Goal: Information Seeking & Learning: Learn about a topic

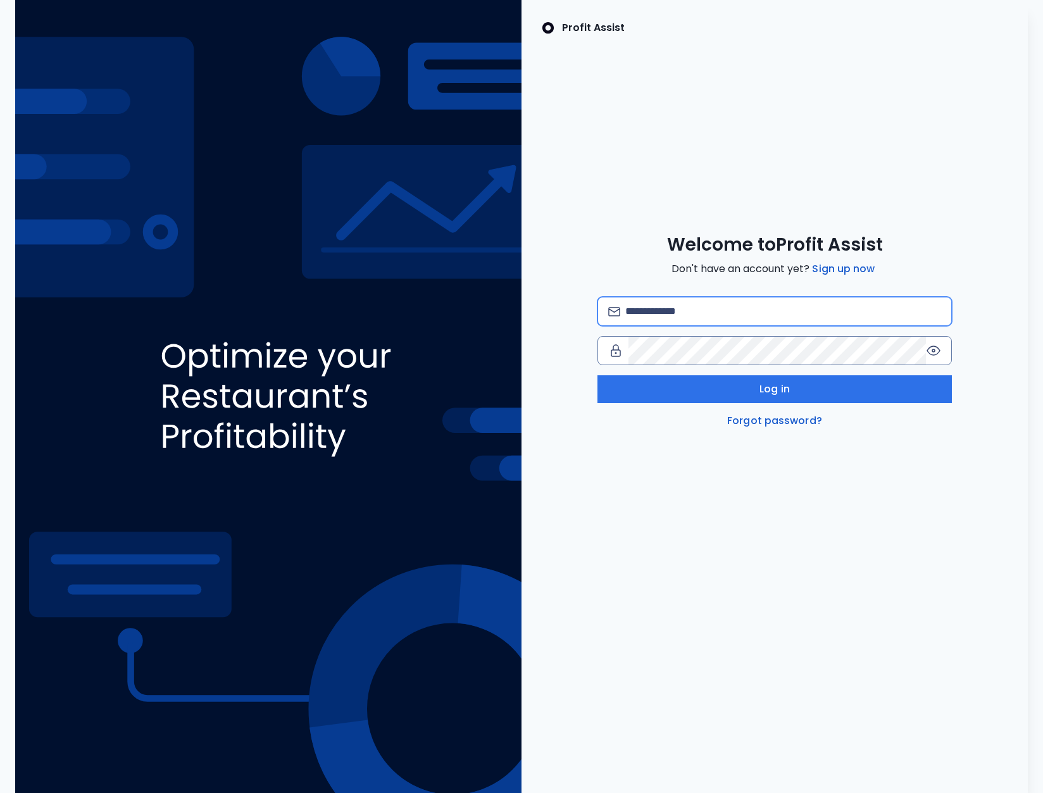
click at [677, 313] on input "email" at bounding box center [783, 312] width 316 height 28
type input "**********"
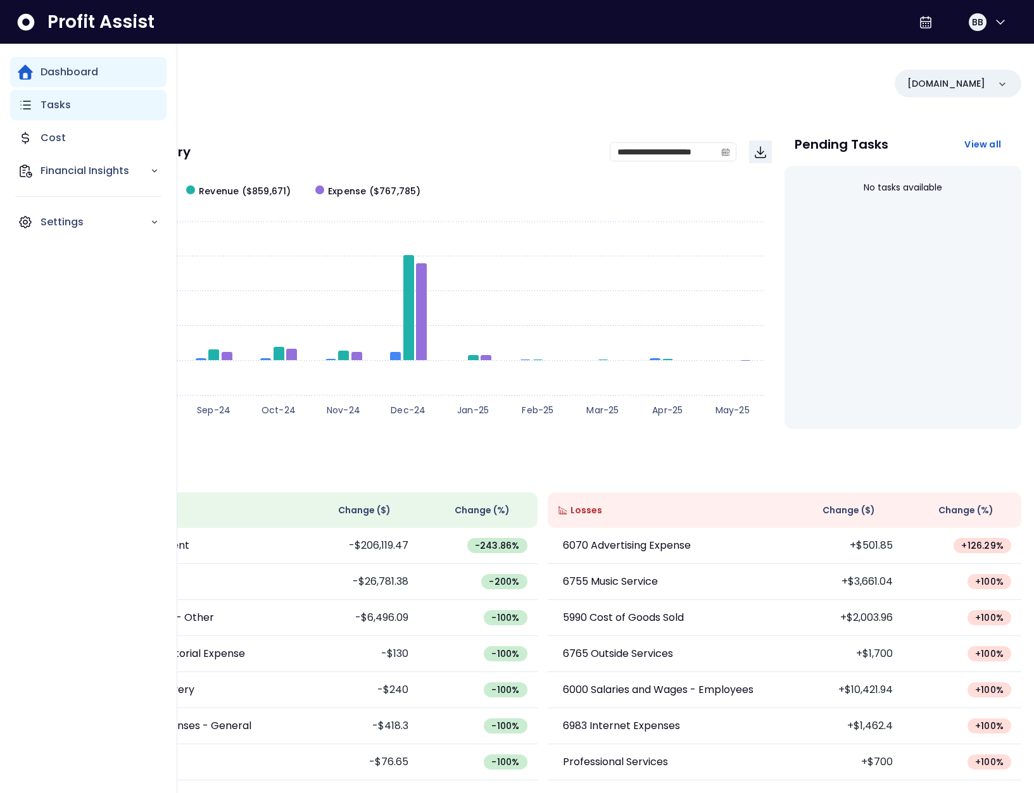
click at [32, 106] on icon "Main navigation" at bounding box center [25, 104] width 15 height 15
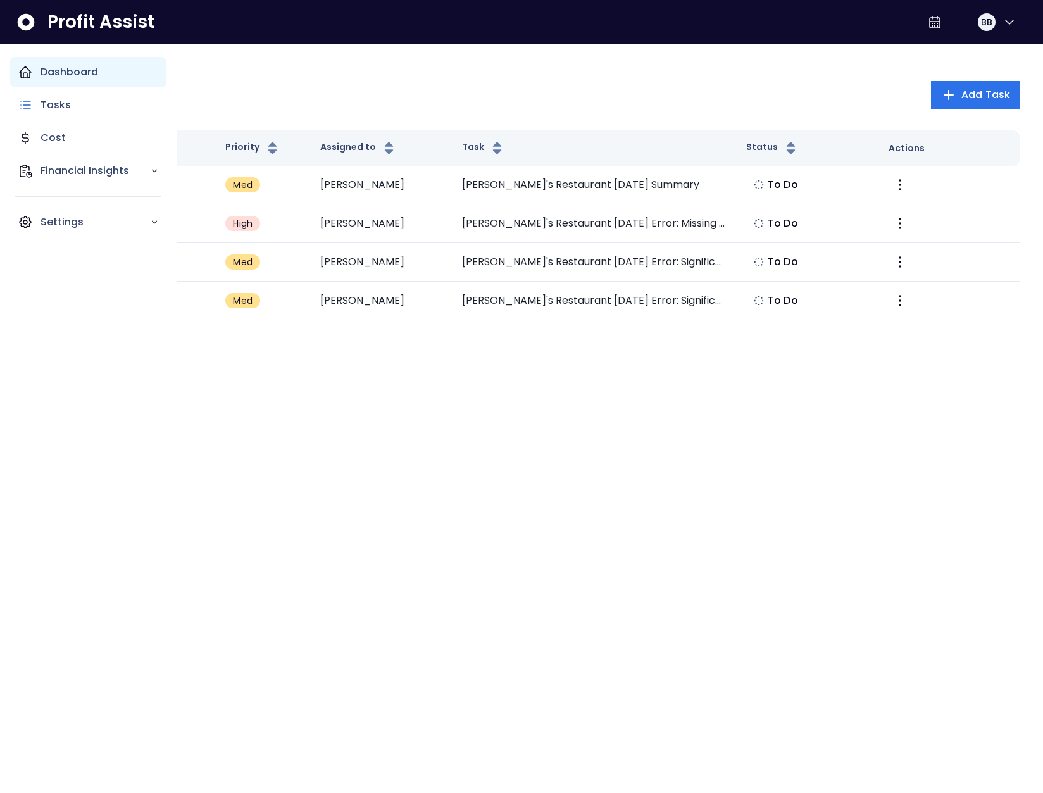
click at [33, 79] on div "Dashboard" at bounding box center [88, 72] width 156 height 30
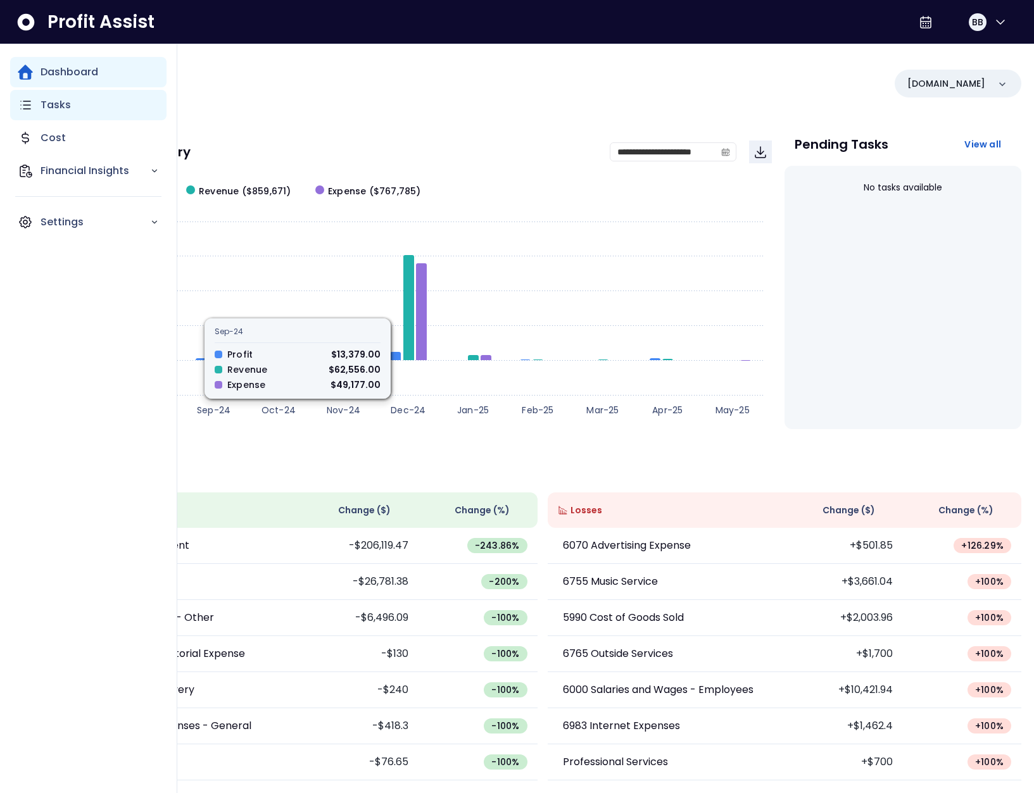
click at [30, 116] on div "Tasks" at bounding box center [88, 105] width 156 height 30
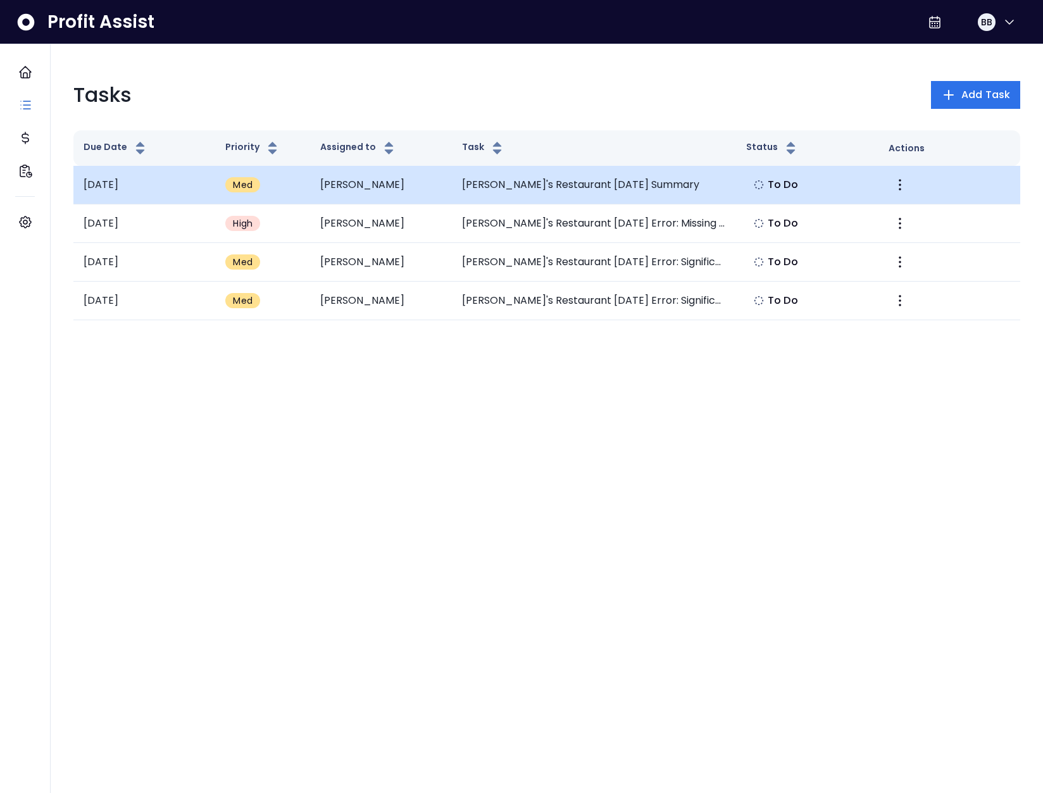
click at [476, 192] on td "Michael's Restaurant May 2025 Summary" at bounding box center [594, 185] width 284 height 39
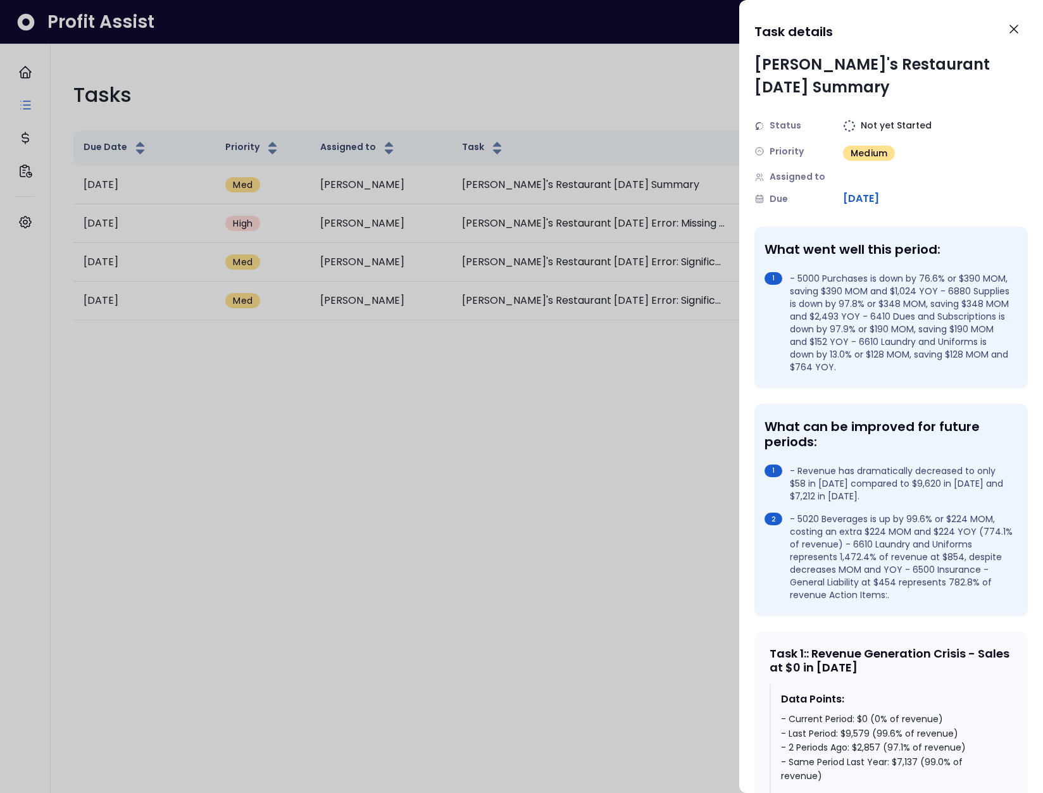
click at [1011, 32] on icon "Close" at bounding box center [1014, 29] width 8 height 8
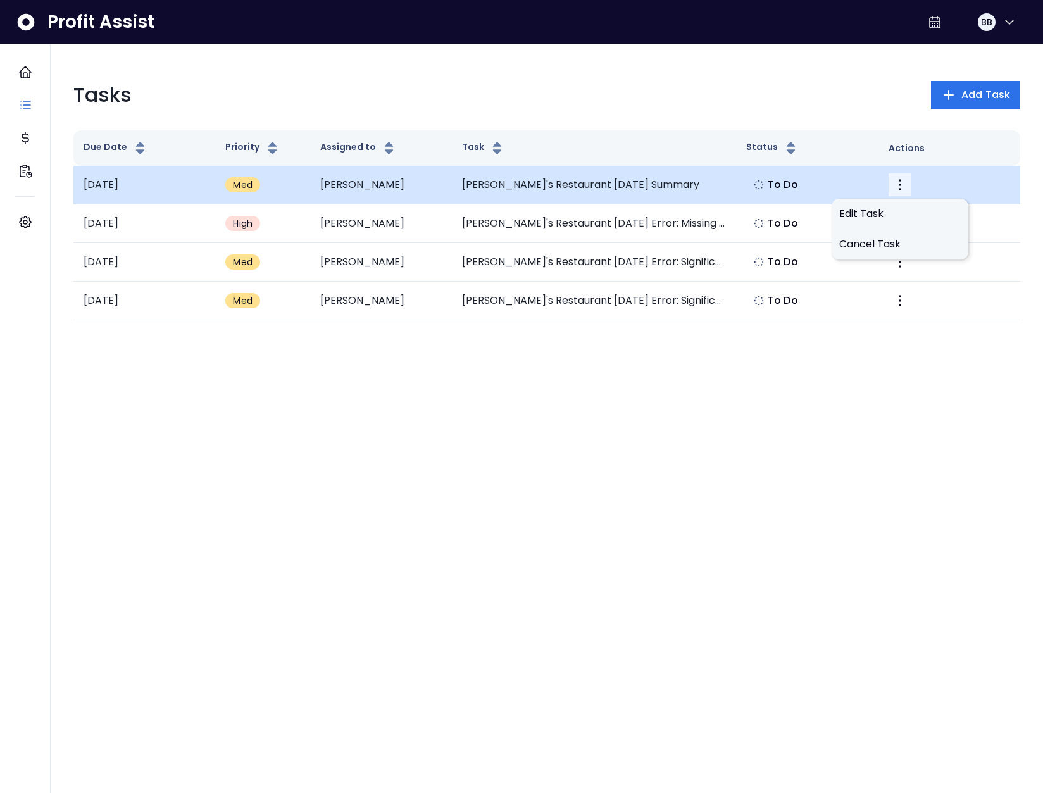
click at [904, 189] on icon "More" at bounding box center [900, 184] width 15 height 15
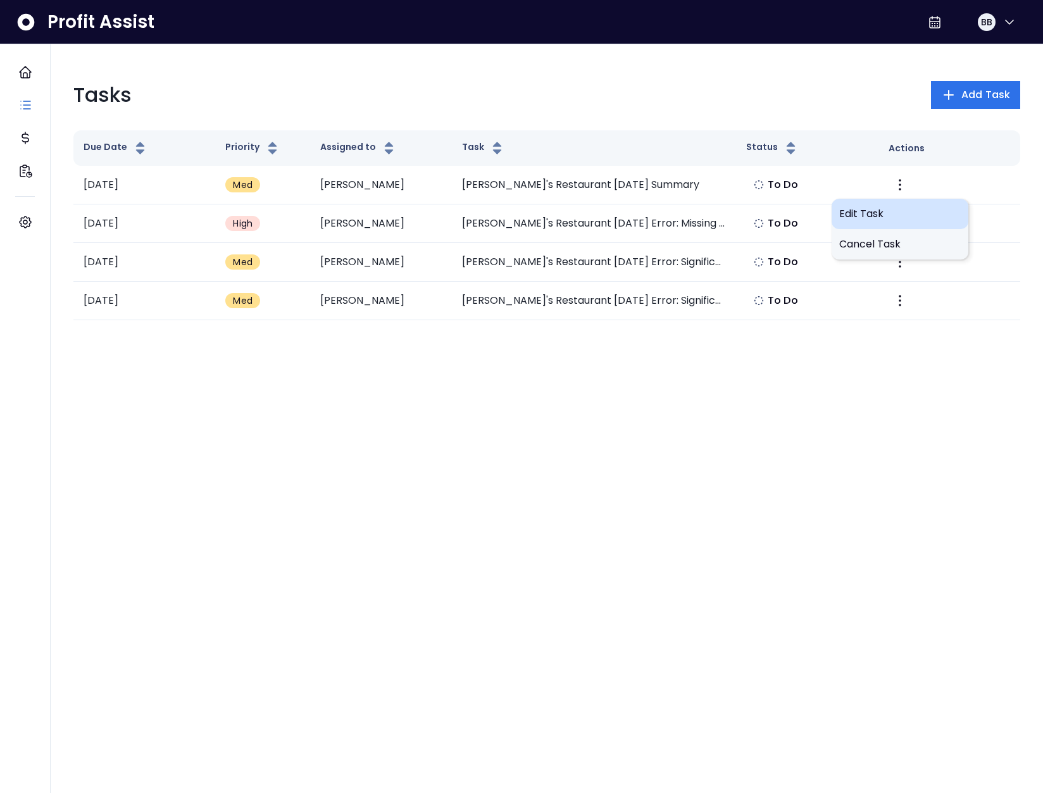
click at [890, 207] on span "Edit Task" at bounding box center [900, 213] width 122 height 15
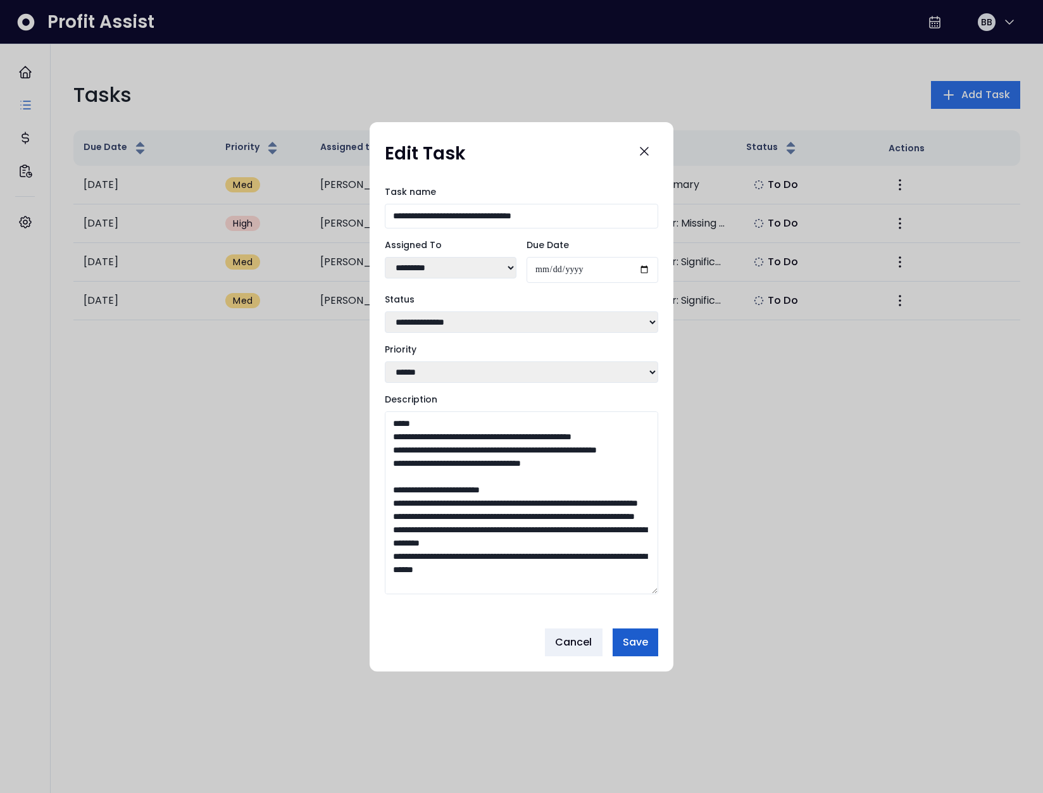
drag, startPoint x: 650, startPoint y: 532, endPoint x: 635, endPoint y: 651, distance: 120.0
click at [647, 668] on div "**********" at bounding box center [522, 396] width 304 height 549
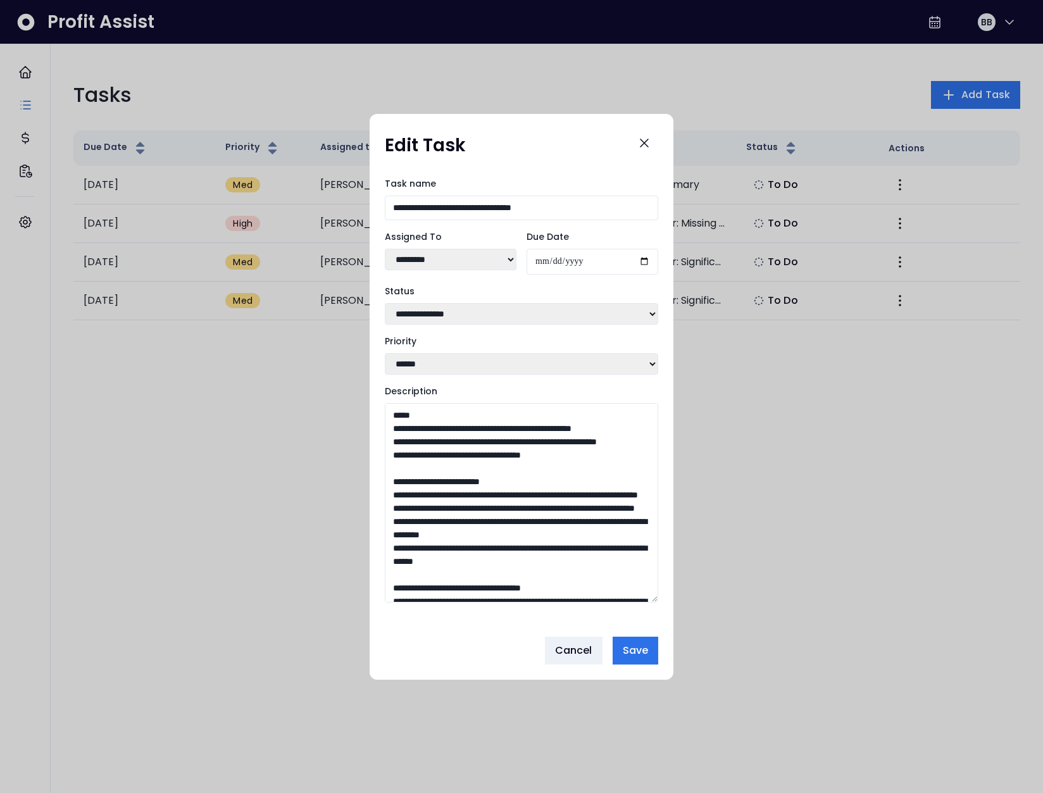
click at [448, 431] on textarea "Description" at bounding box center [521, 502] width 273 height 199
click at [448, 432] on textarea "Description" at bounding box center [521, 502] width 273 height 199
click at [450, 451] on textarea "Description" at bounding box center [521, 502] width 273 height 199
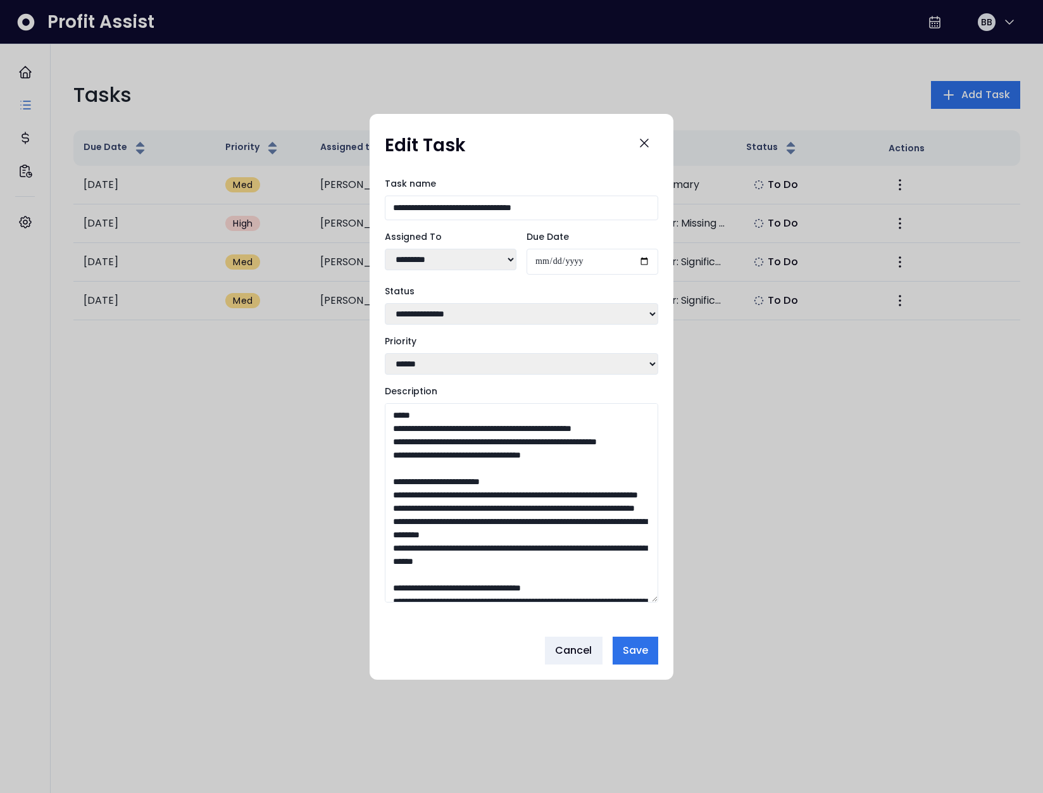
click at [450, 451] on textarea "Description" at bounding box center [521, 502] width 273 height 199
click at [453, 460] on textarea "Description" at bounding box center [521, 502] width 273 height 199
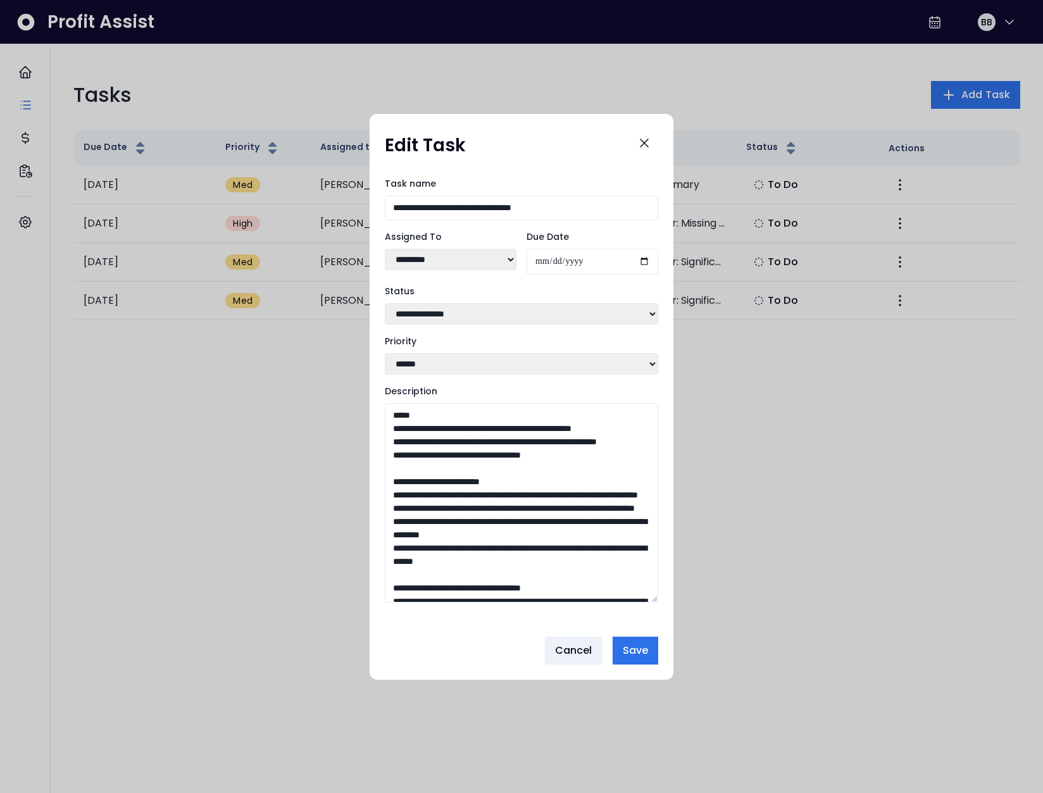
click at [453, 459] on textarea "Description" at bounding box center [521, 502] width 273 height 199
click at [522, 471] on textarea "Description" at bounding box center [521, 502] width 273 height 199
click at [574, 648] on span "Cancel" at bounding box center [573, 650] width 37 height 15
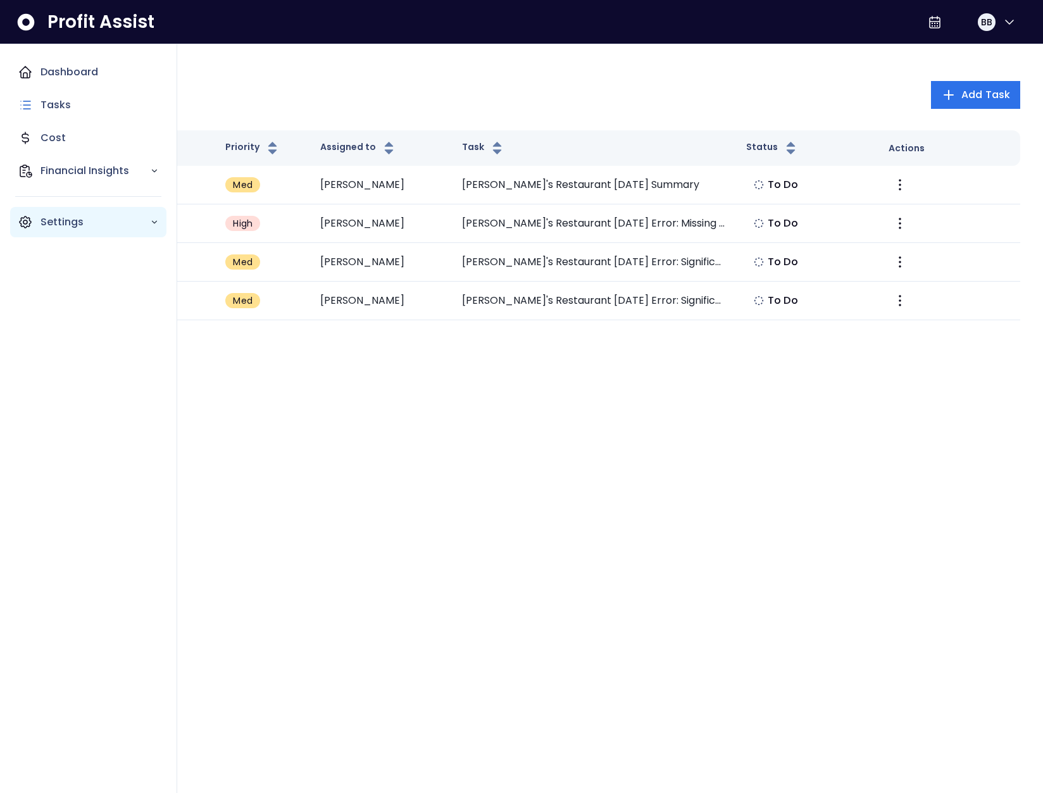
click at [28, 227] on icon "Main navigation" at bounding box center [25, 222] width 15 height 15
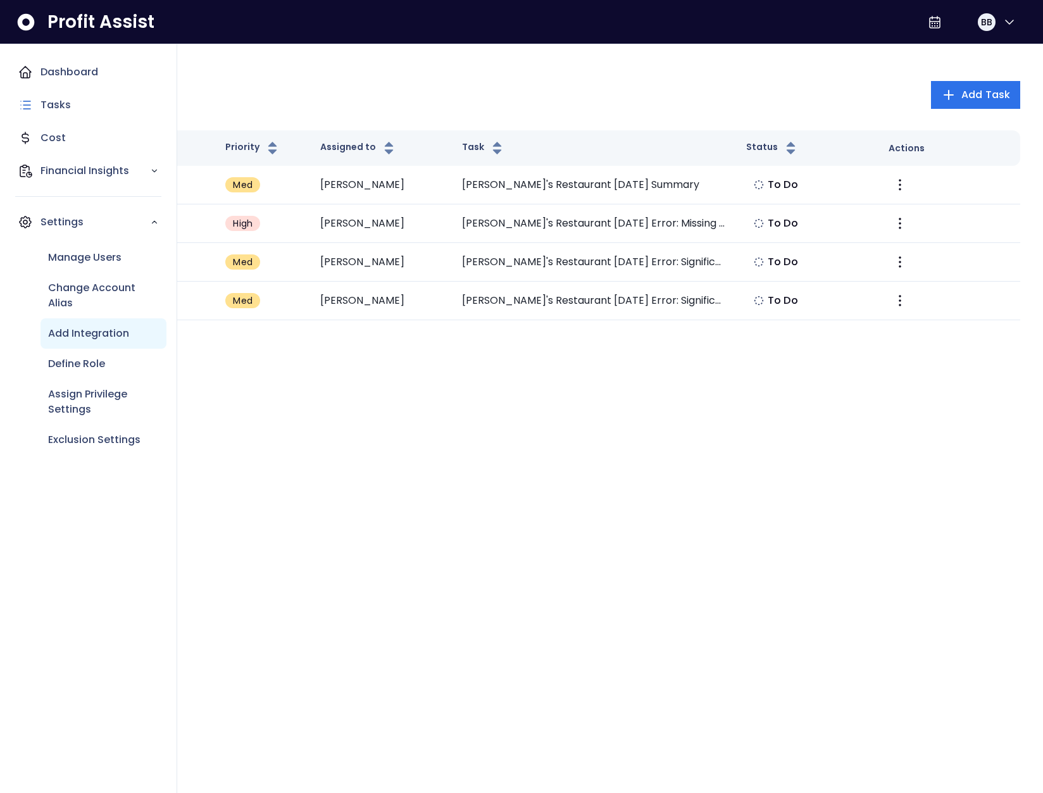
click at [73, 329] on p "Add Integration" at bounding box center [88, 333] width 81 height 15
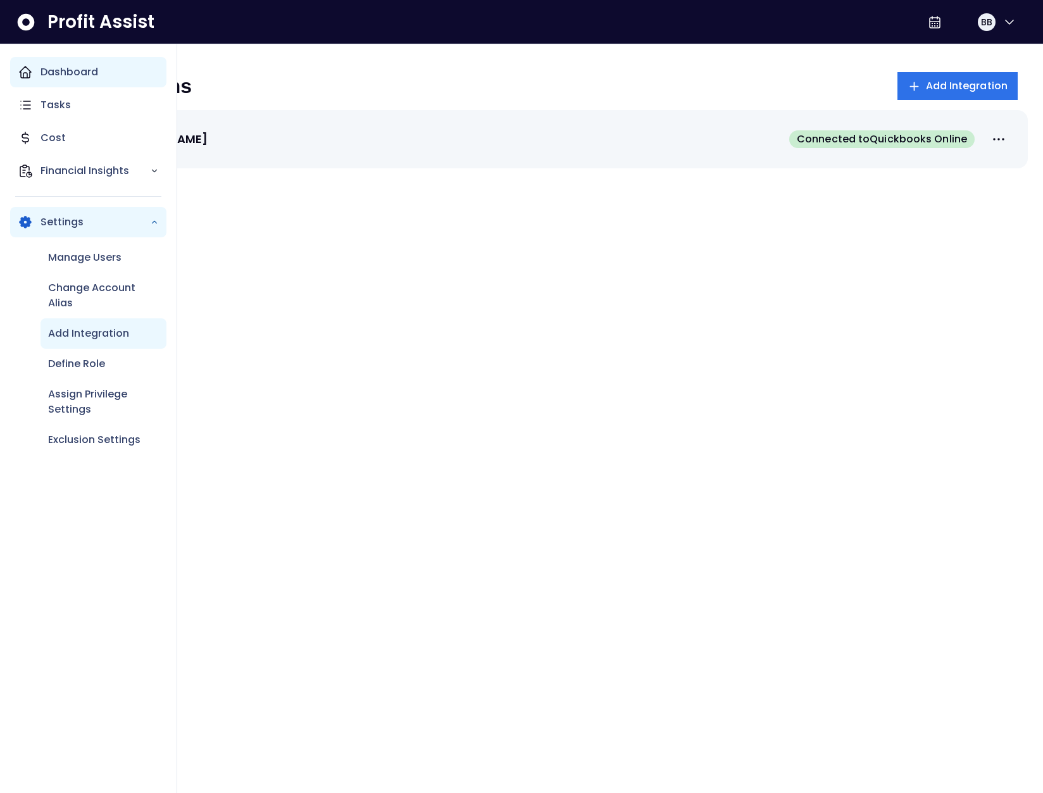
click at [47, 81] on div "Dashboard" at bounding box center [88, 72] width 156 height 30
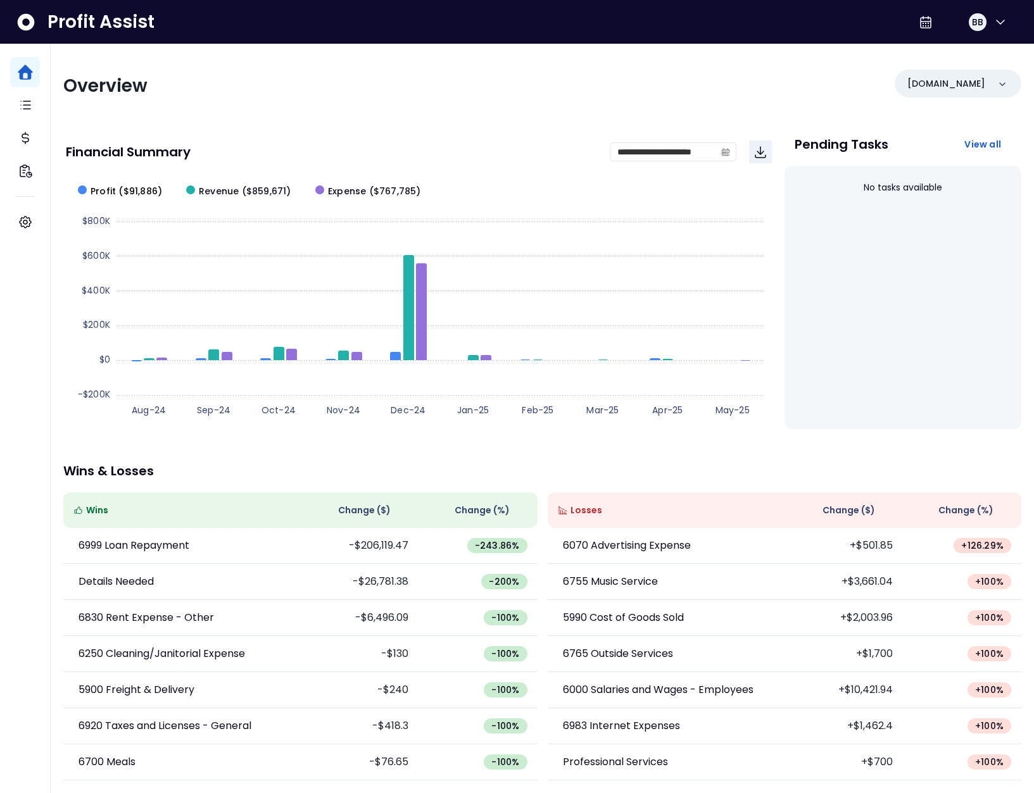
click at [129, 190] on span "Profit ($91,886)" at bounding box center [127, 191] width 72 height 13
click at [337, 193] on span "Expense ($767,785)" at bounding box center [374, 191] width 93 height 13
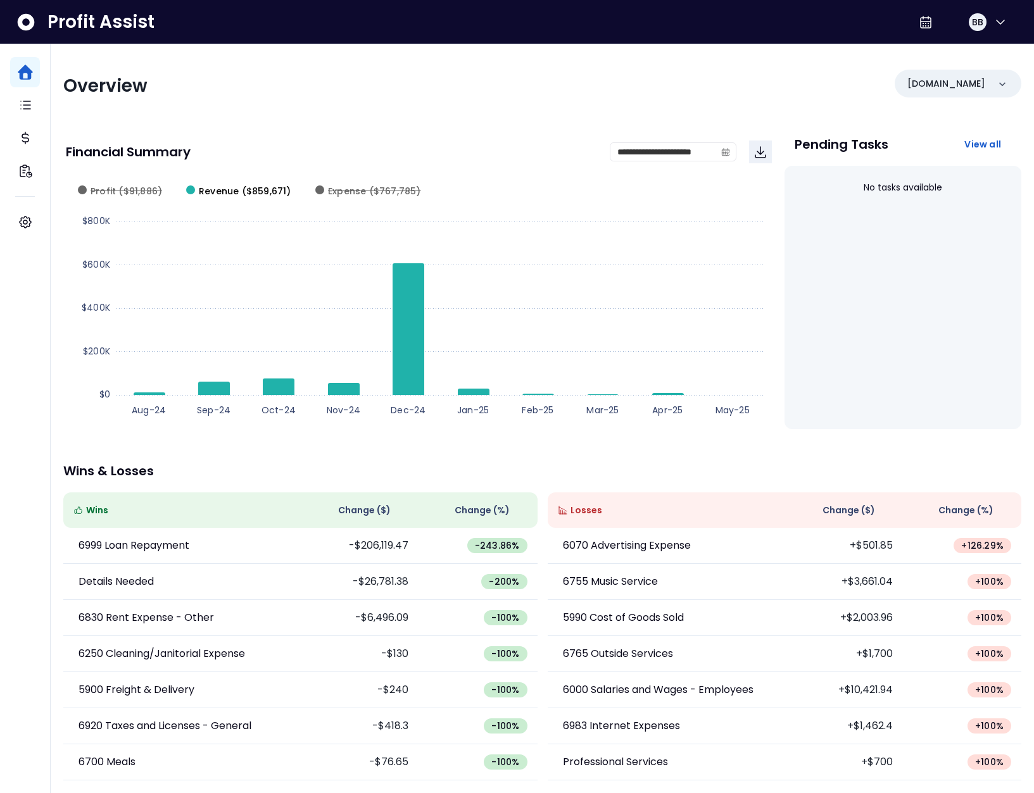
click at [277, 192] on span "Revenue ($859,671)" at bounding box center [245, 191] width 92 height 13
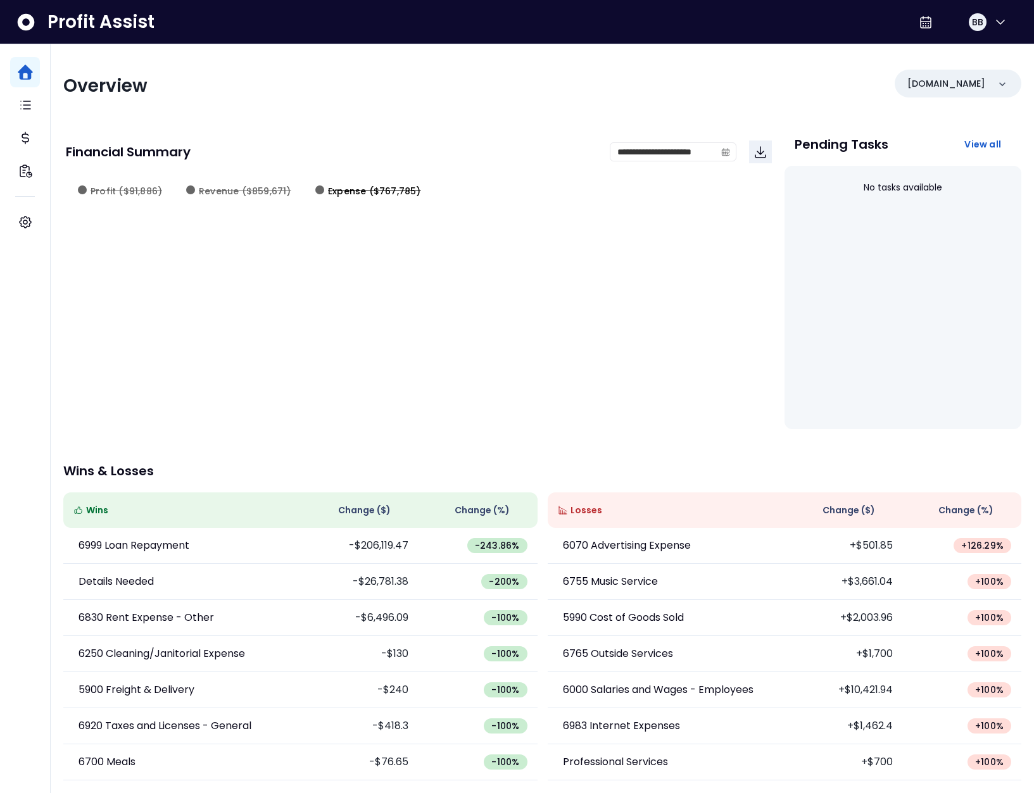
click at [337, 191] on span "Expense ($767,785)" at bounding box center [374, 191] width 93 height 13
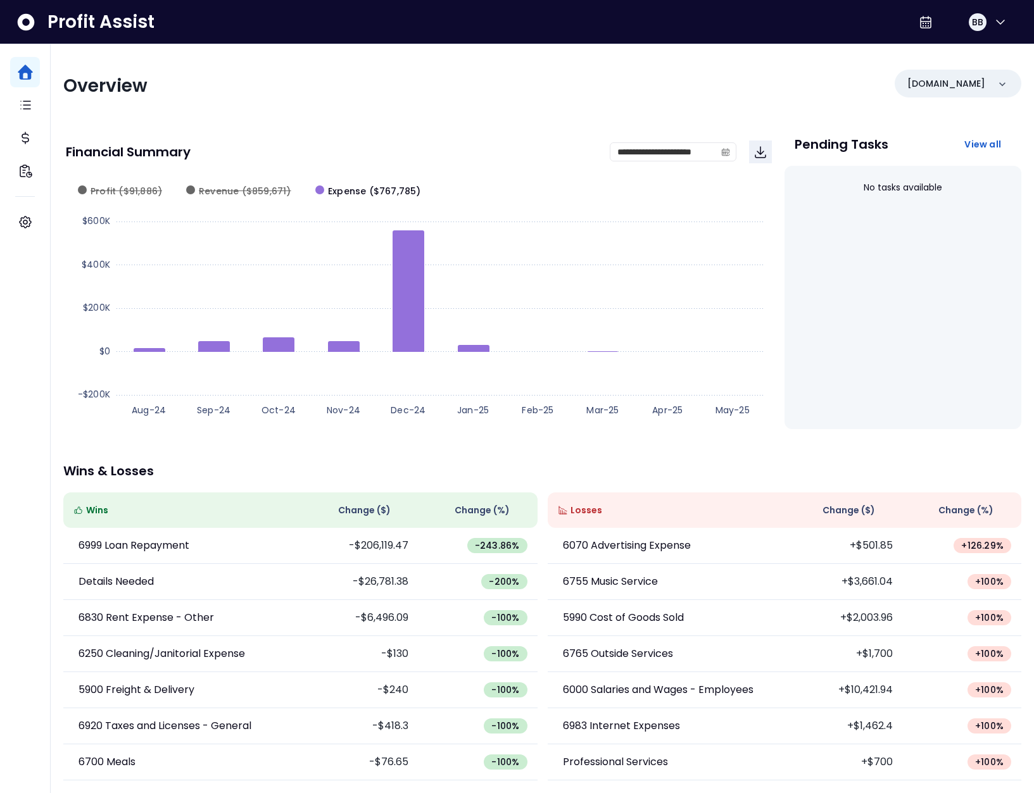
click at [1010, 18] on div "BB" at bounding box center [966, 22] width 104 height 30
click at [995, 25] on icon "button" at bounding box center [1000, 22] width 15 height 15
click at [957, 89] on span "Logout" at bounding box center [940, 83] width 122 height 15
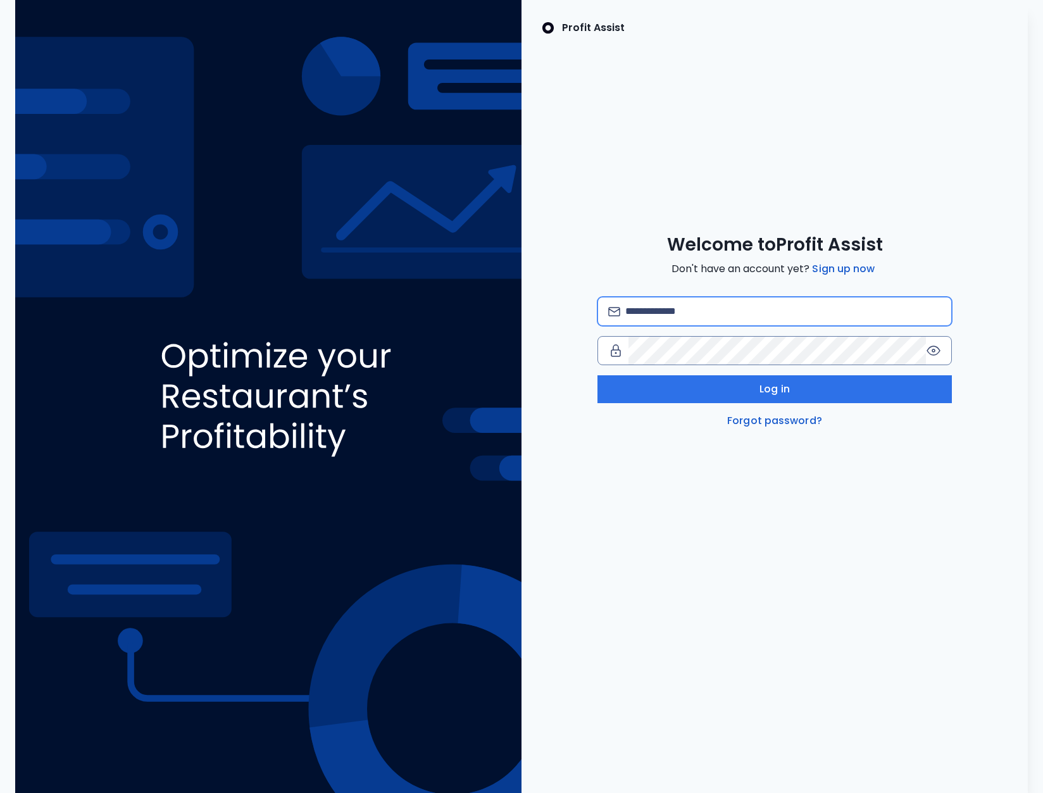
click at [821, 298] on input "email" at bounding box center [783, 312] width 316 height 28
type input "**********"
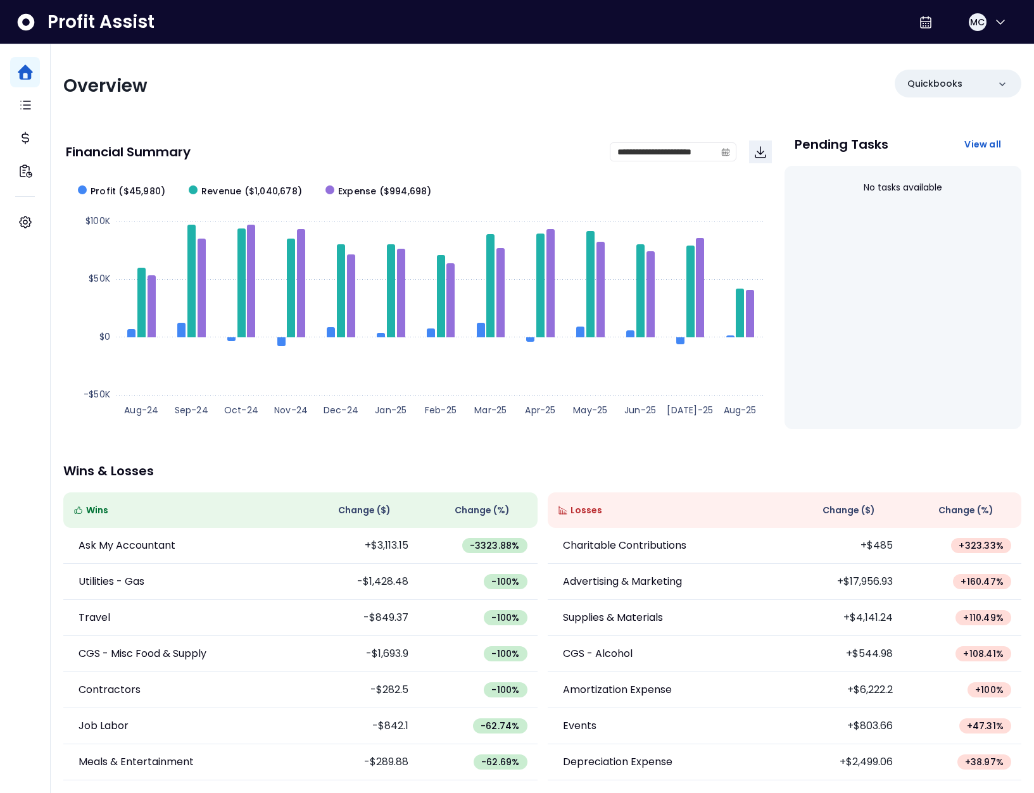
click at [518, 116] on div "**********" at bounding box center [542, 419] width 983 height 750
click at [727, 153] on icon "calendar" at bounding box center [725, 151] width 9 height 9
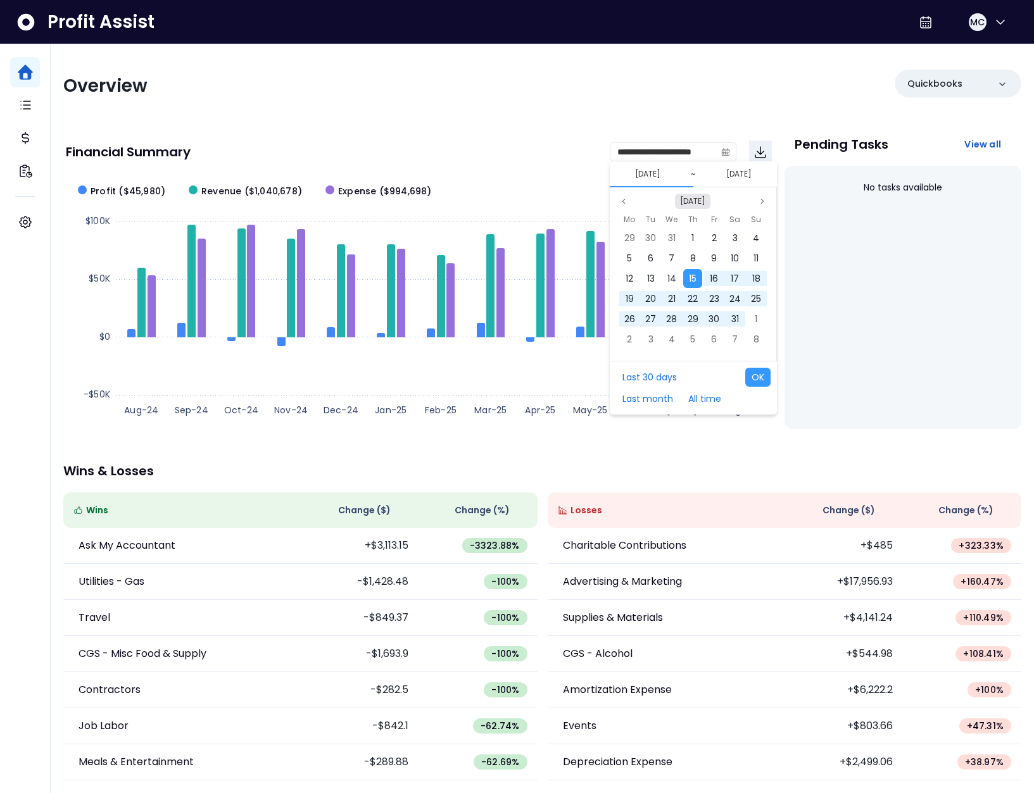
click at [694, 197] on button "Aug 2024" at bounding box center [692, 201] width 35 height 15
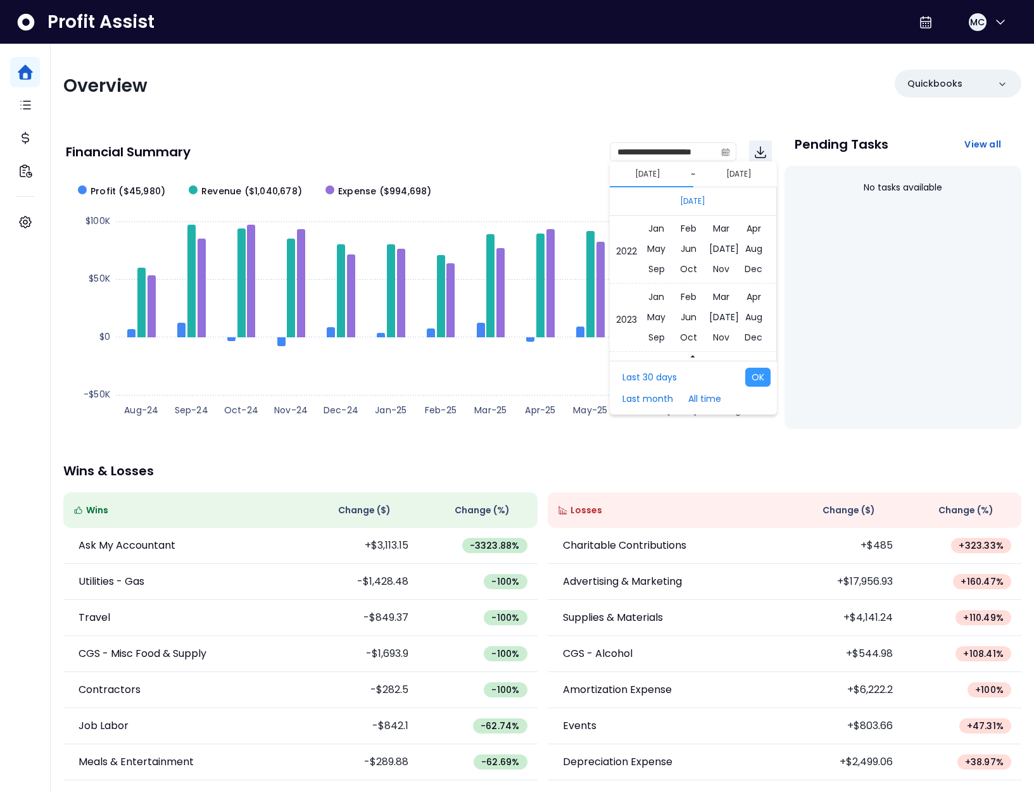
scroll to position [8336, 0]
click at [657, 239] on span "Jan" at bounding box center [656, 234] width 22 height 19
click at [729, 238] on div "1" at bounding box center [734, 238] width 19 height 19
click at [692, 239] on span "31" at bounding box center [693, 238] width 8 height 13
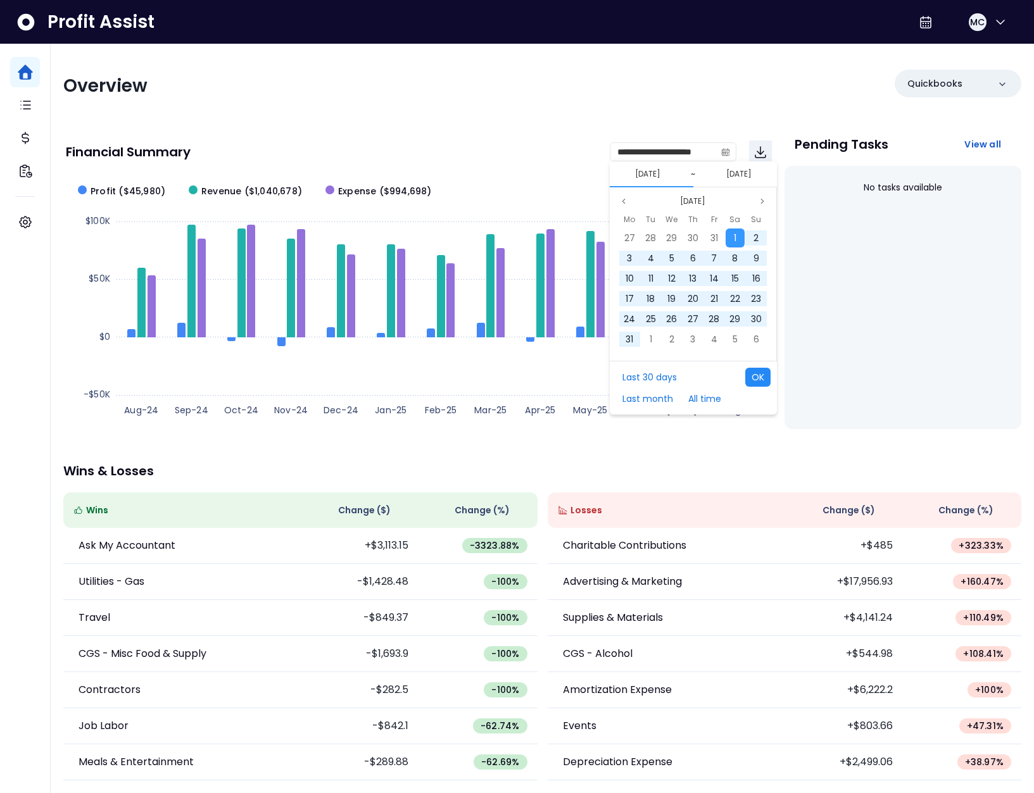
click at [753, 379] on button "OK" at bounding box center [757, 377] width 25 height 19
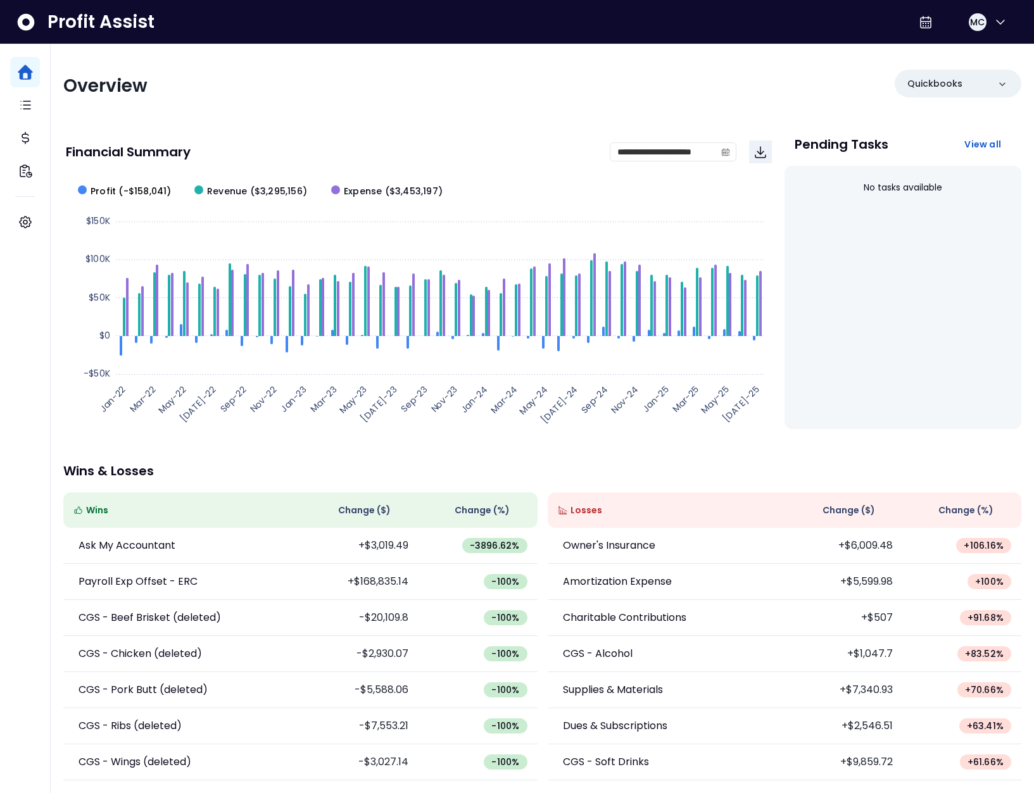
click at [129, 188] on span "Profit (-$158,041)" at bounding box center [131, 191] width 81 height 13
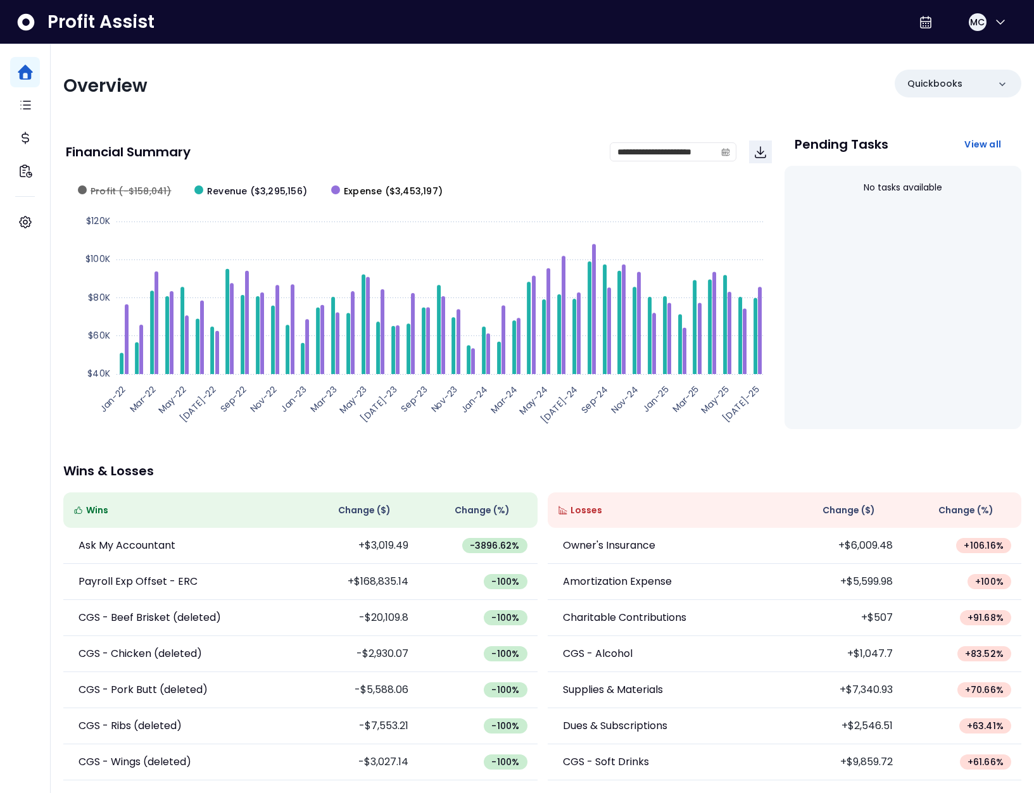
click at [370, 189] on span "Expense ($3,453,197)" at bounding box center [393, 191] width 99 height 13
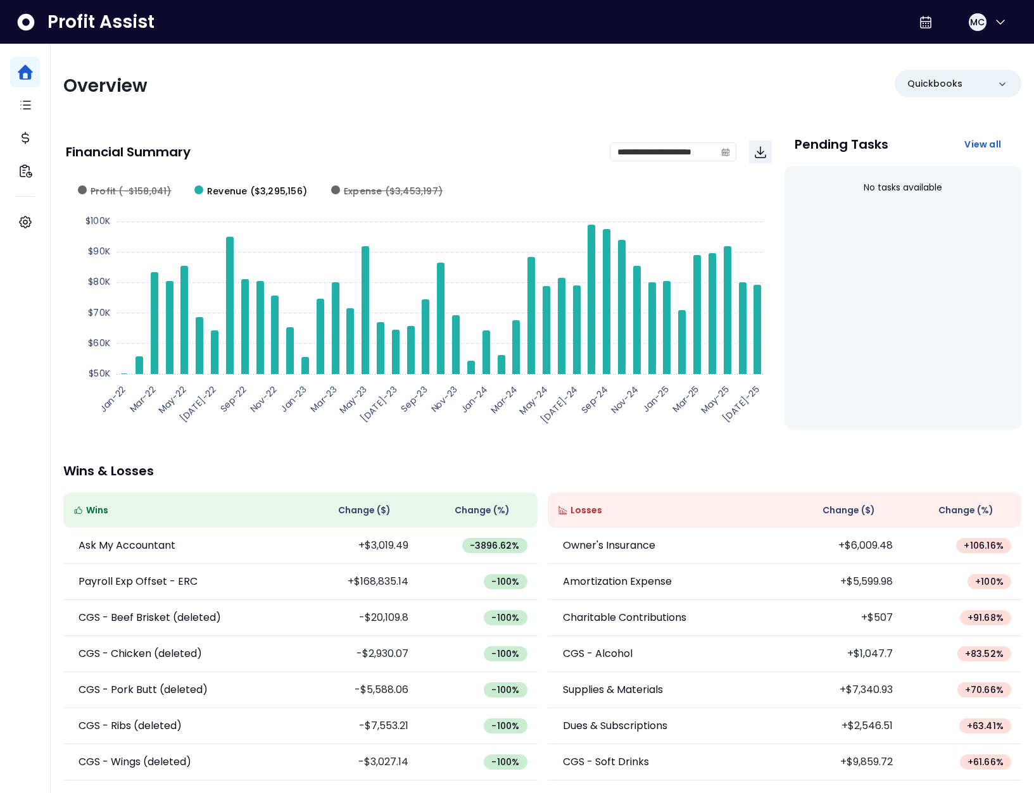
click at [239, 190] on span "Revenue ($3,295,156)" at bounding box center [257, 191] width 100 height 13
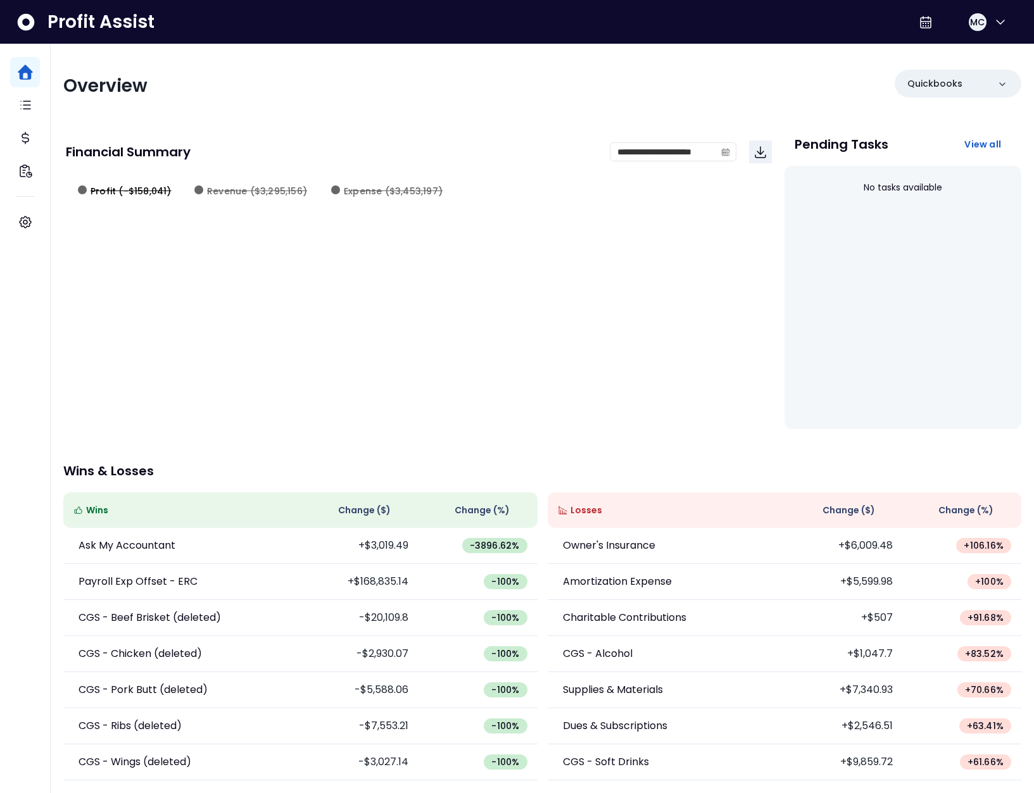
click at [147, 189] on span "Profit (-$158,041)" at bounding box center [131, 191] width 81 height 13
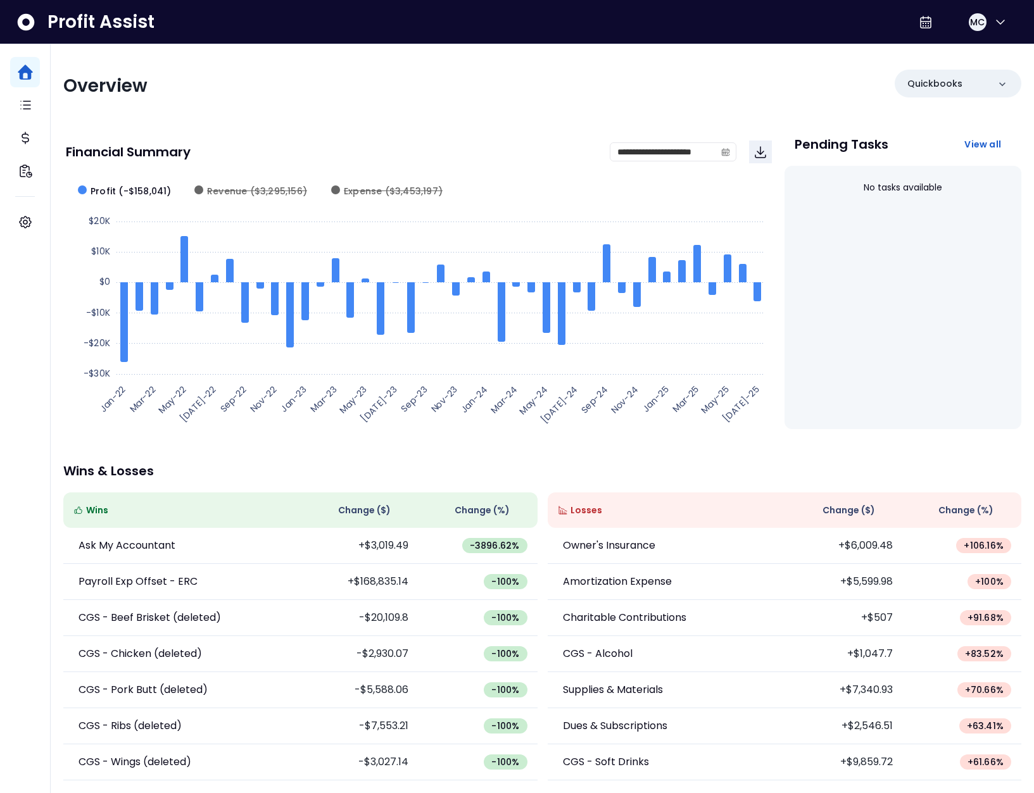
click at [329, 131] on div "**********" at bounding box center [419, 151] width 706 height 43
click at [719, 149] on span at bounding box center [725, 152] width 20 height 18
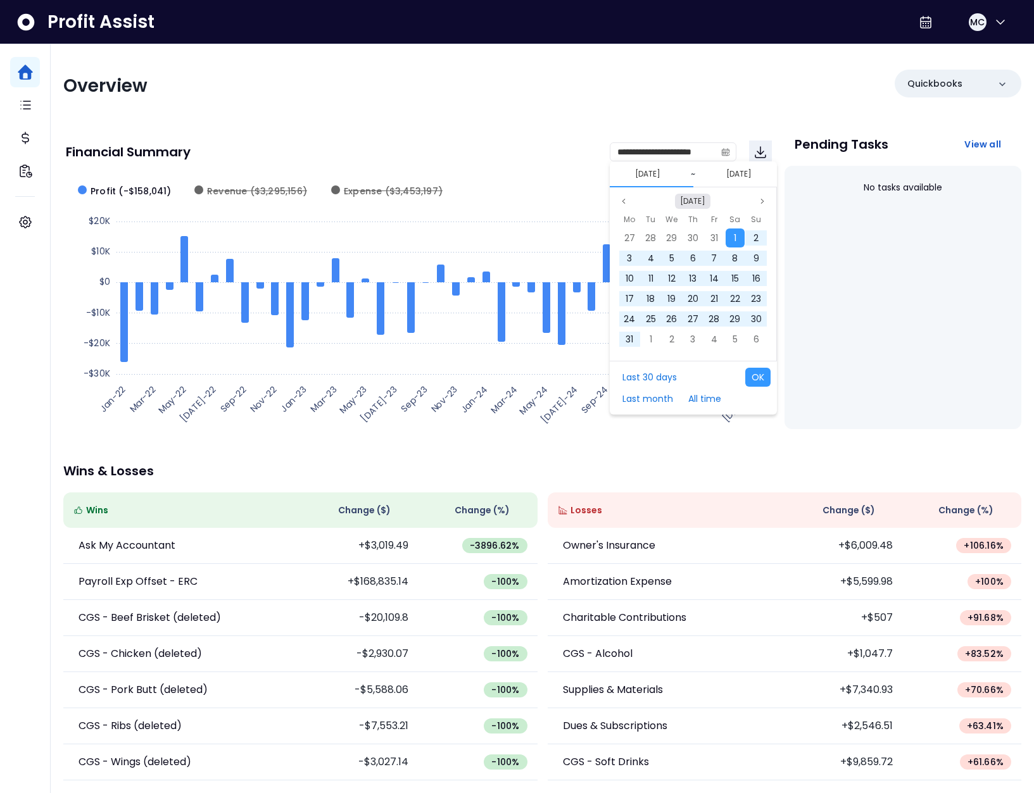
click at [690, 197] on button "Jan 2022" at bounding box center [692, 201] width 35 height 15
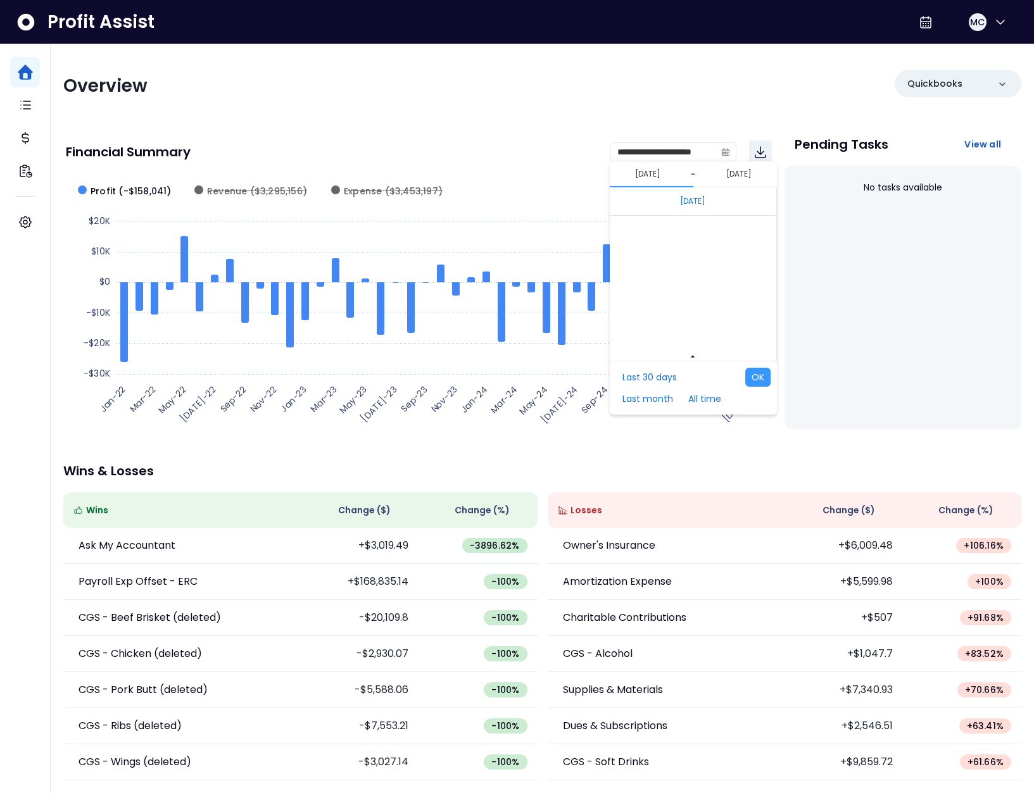
scroll to position [8341, 0]
click at [663, 229] on span "Jan" at bounding box center [656, 229] width 22 height 19
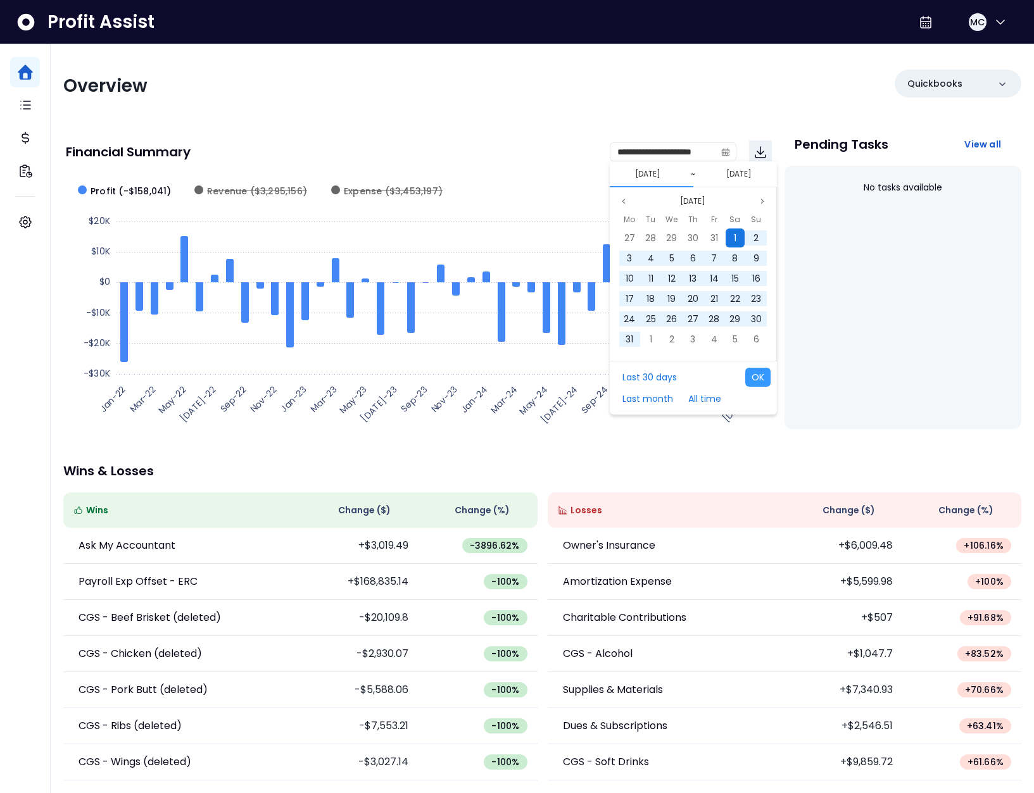
click at [728, 231] on div "1" at bounding box center [734, 238] width 19 height 19
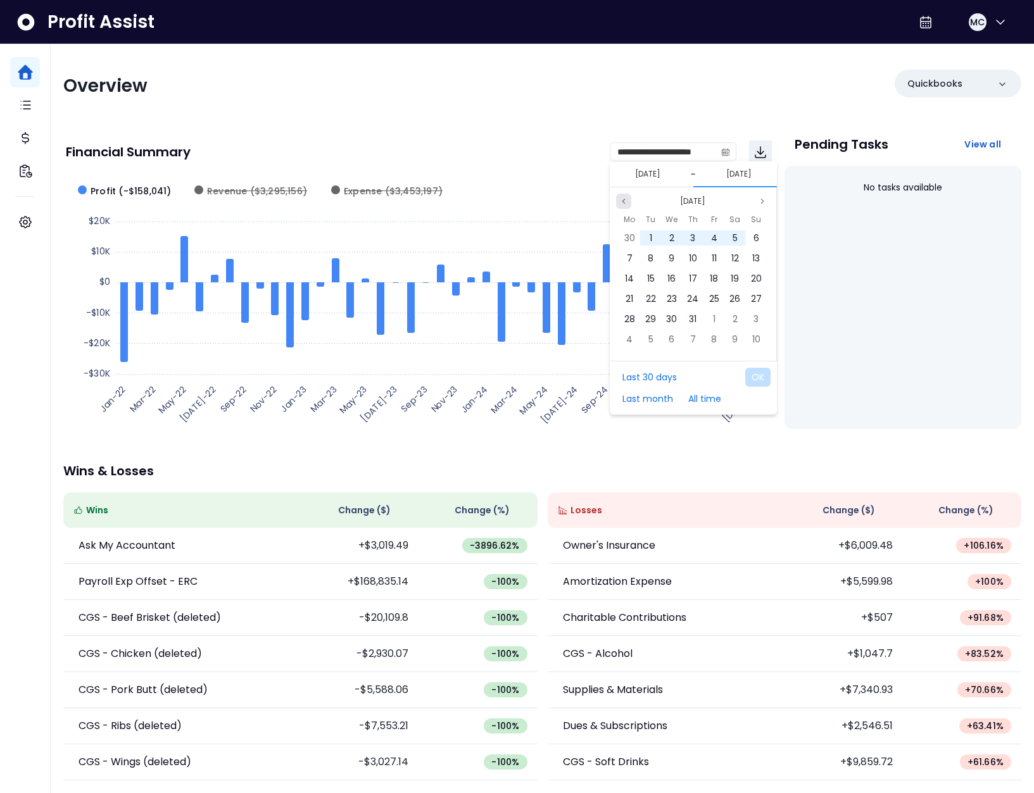
click at [625, 198] on icon "page previous" at bounding box center [624, 202] width 8 height 8
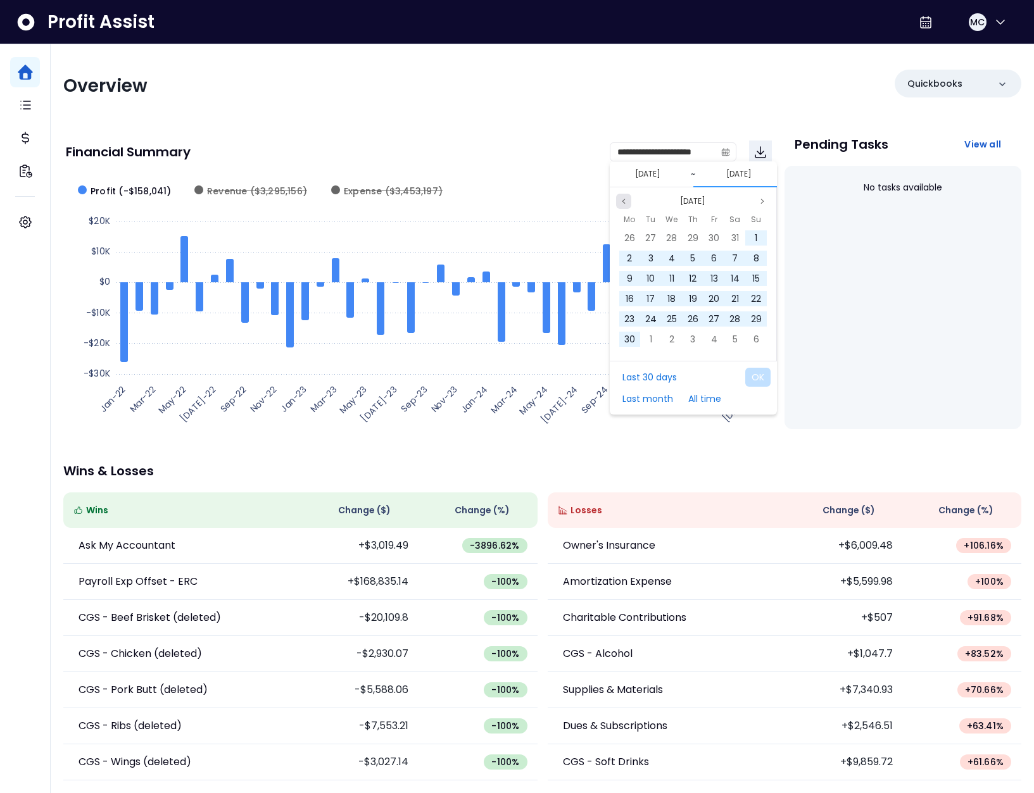
click at [625, 198] on icon "page previous" at bounding box center [624, 202] width 8 height 8
click at [626, 199] on icon "page previous" at bounding box center [624, 202] width 8 height 8
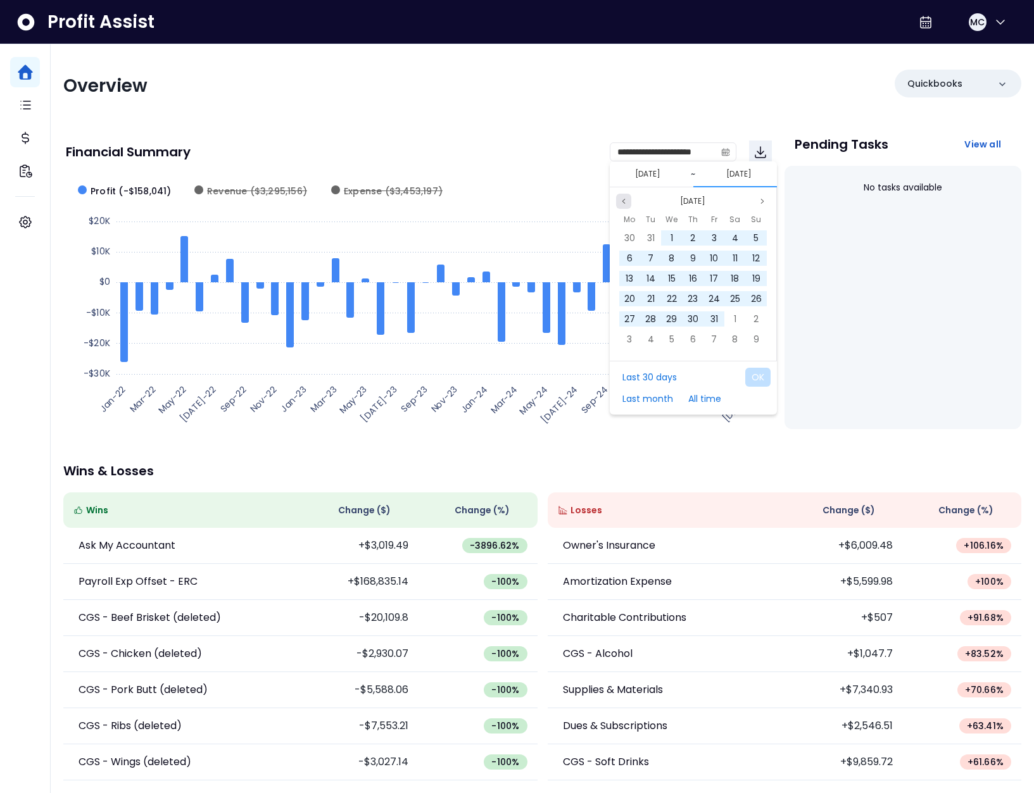
click at [626, 199] on icon "page previous" at bounding box center [624, 202] width 8 height 8
click at [655, 342] on div "31" at bounding box center [650, 339] width 19 height 19
click at [764, 380] on button "OK" at bounding box center [757, 377] width 25 height 19
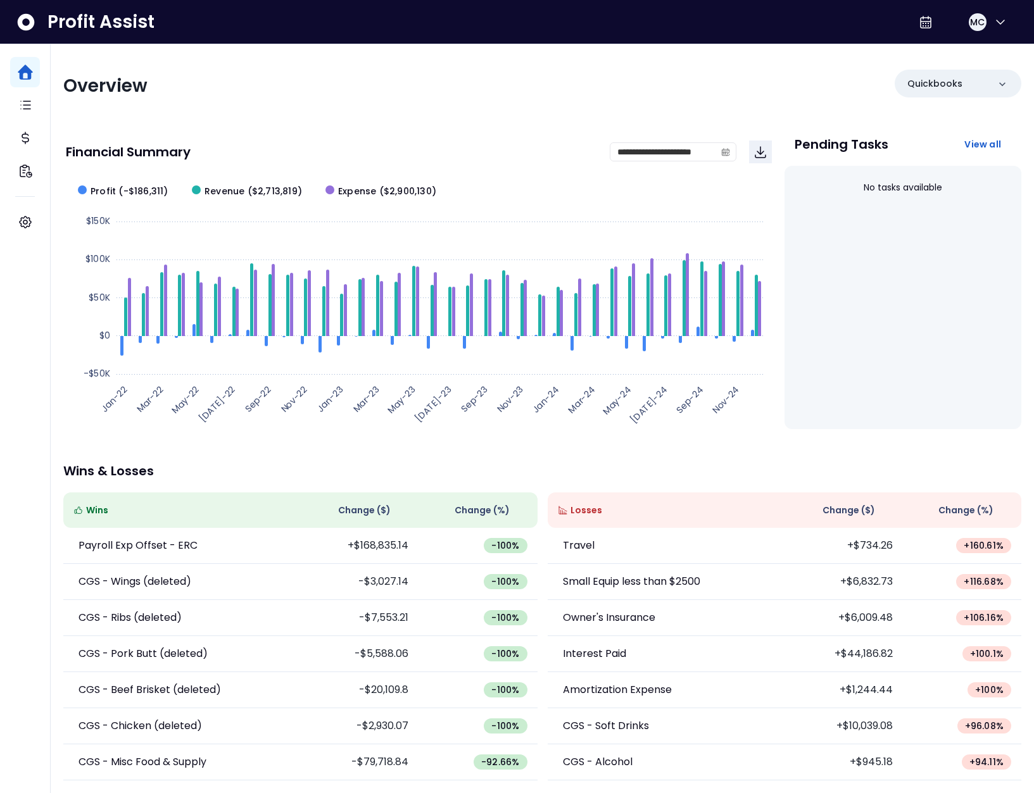
click at [261, 183] on rect at bounding box center [418, 299] width 705 height 253
click at [268, 188] on span "Revenue ($2,713,819)" at bounding box center [252, 191] width 97 height 13
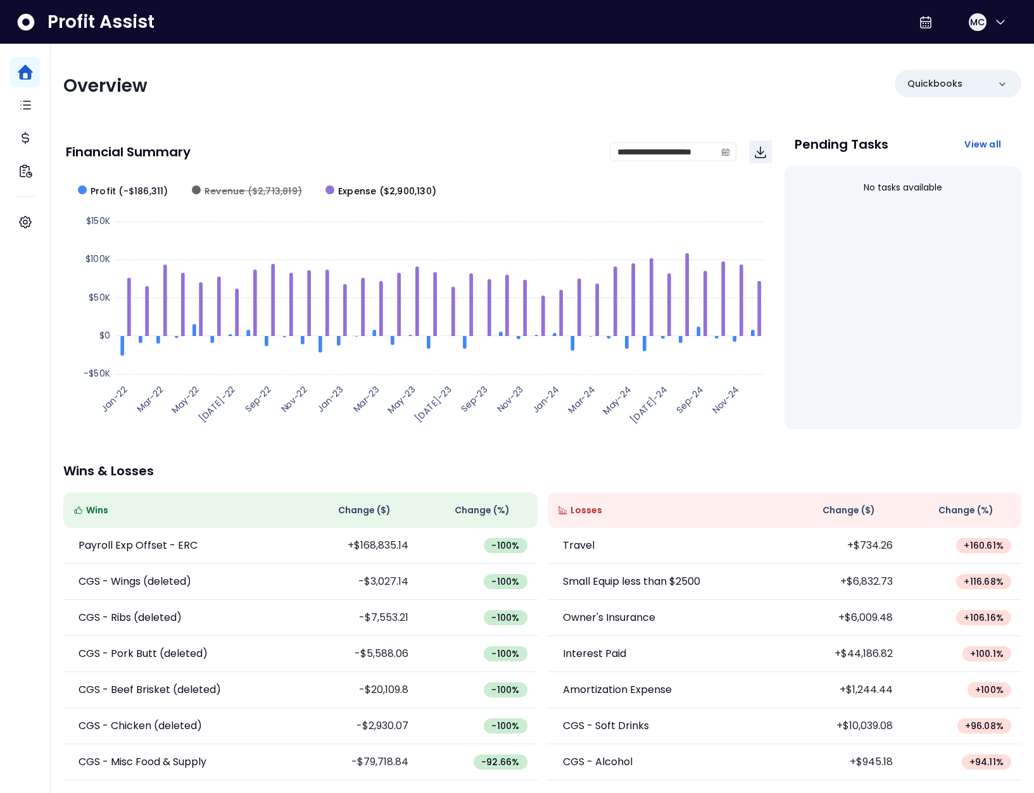
click at [363, 190] on span "Expense ($2,900,130)" at bounding box center [387, 191] width 98 height 13
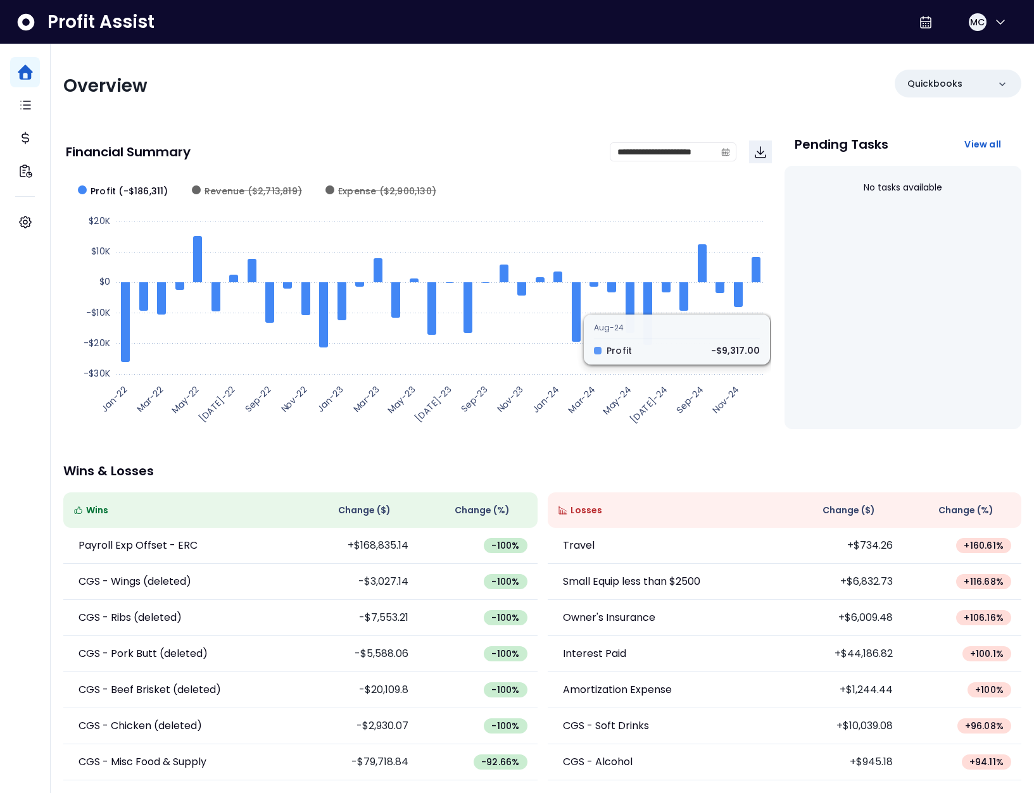
click at [778, 461] on div "**********" at bounding box center [542, 419] width 983 height 750
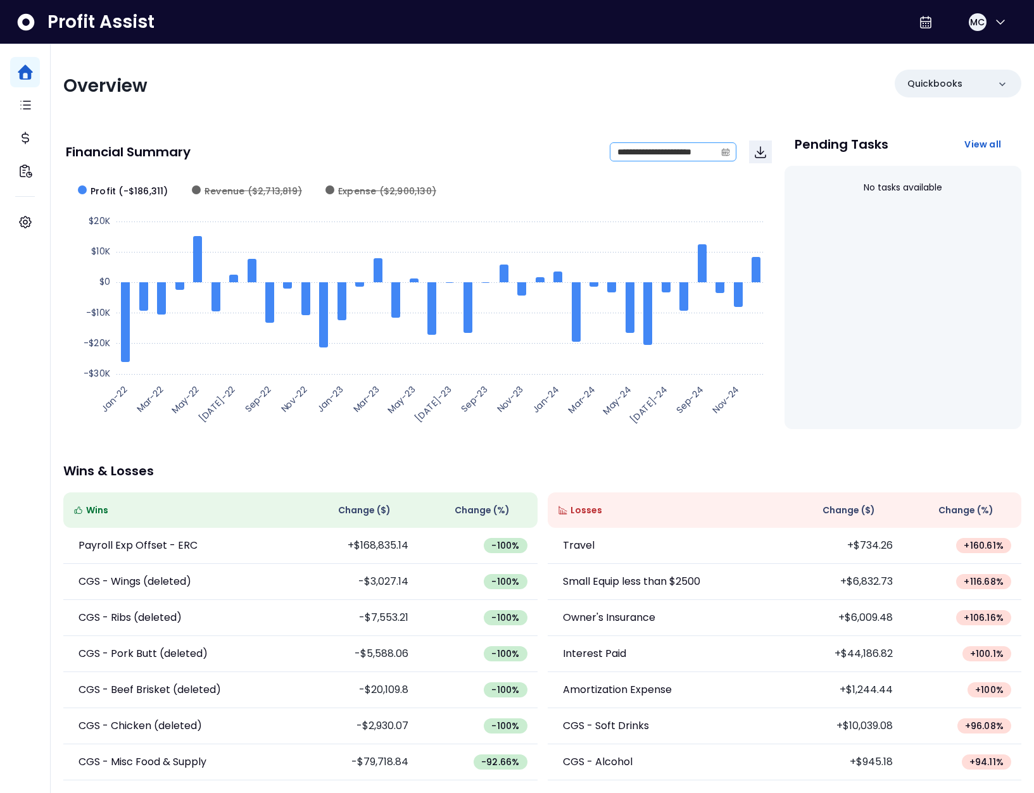
click at [723, 153] on icon "calendar" at bounding box center [725, 152] width 4 height 3
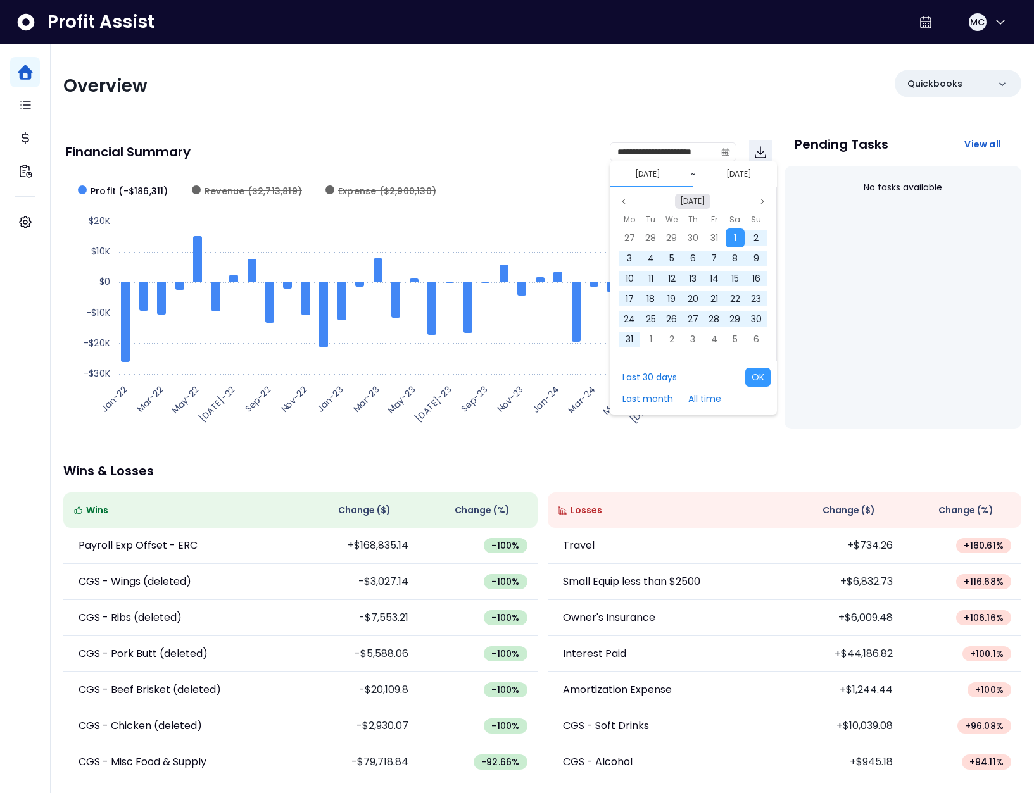
click at [694, 201] on button "Jan 2022" at bounding box center [692, 201] width 35 height 15
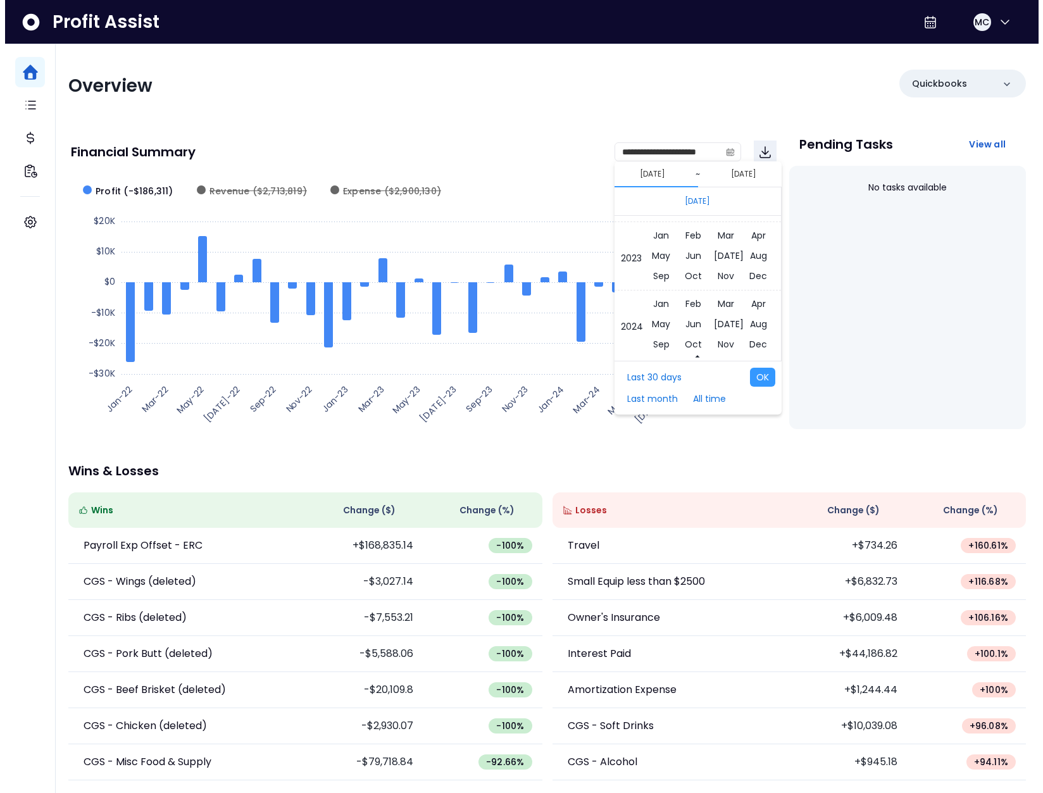
scroll to position [8461, 0]
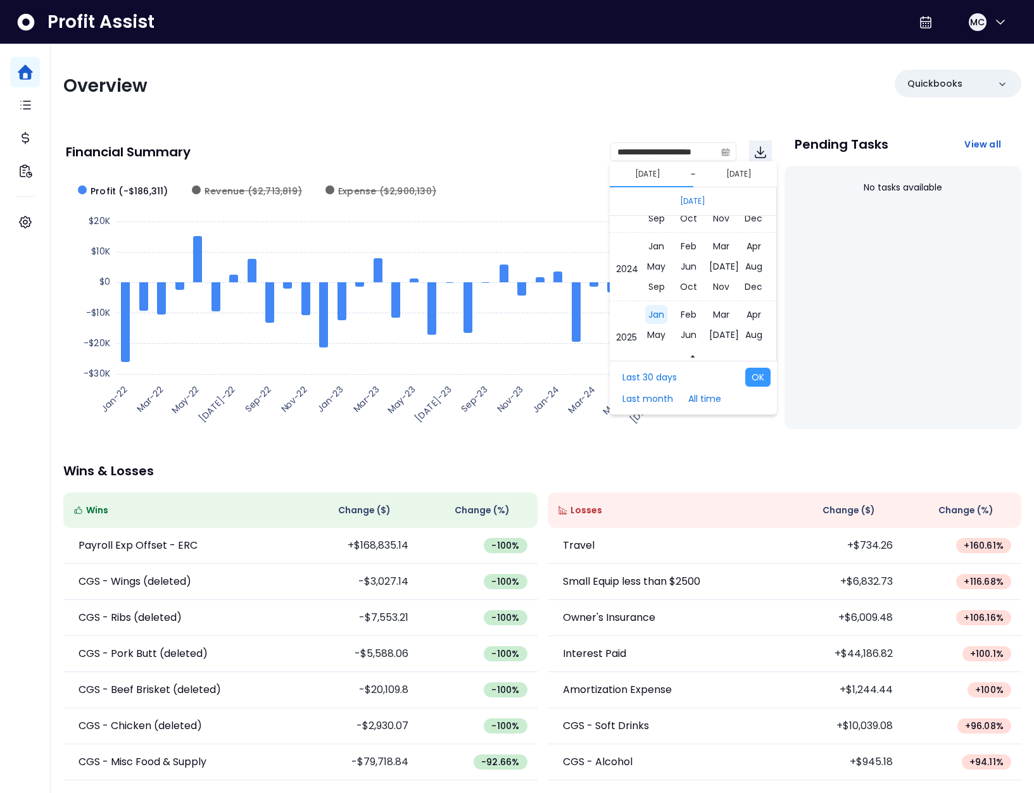
click at [657, 317] on span "Jan" at bounding box center [656, 314] width 22 height 19
click at [672, 240] on span "1" at bounding box center [671, 238] width 3 height 13
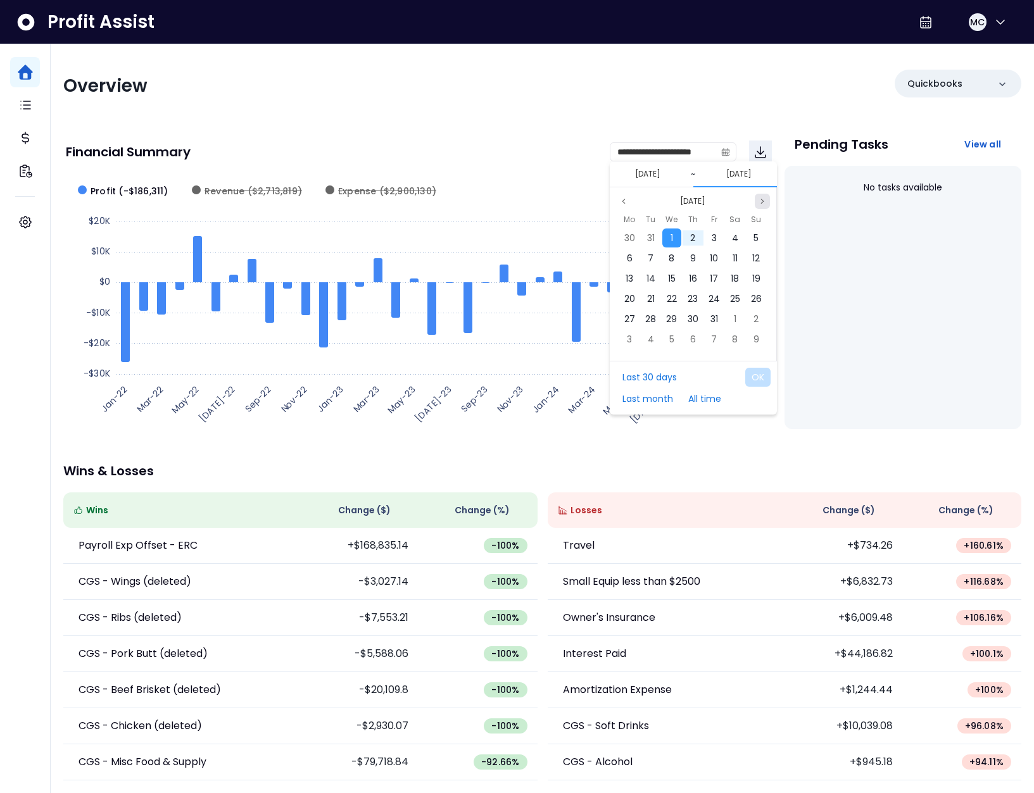
click at [760, 202] on icon "page next" at bounding box center [762, 202] width 8 height 8
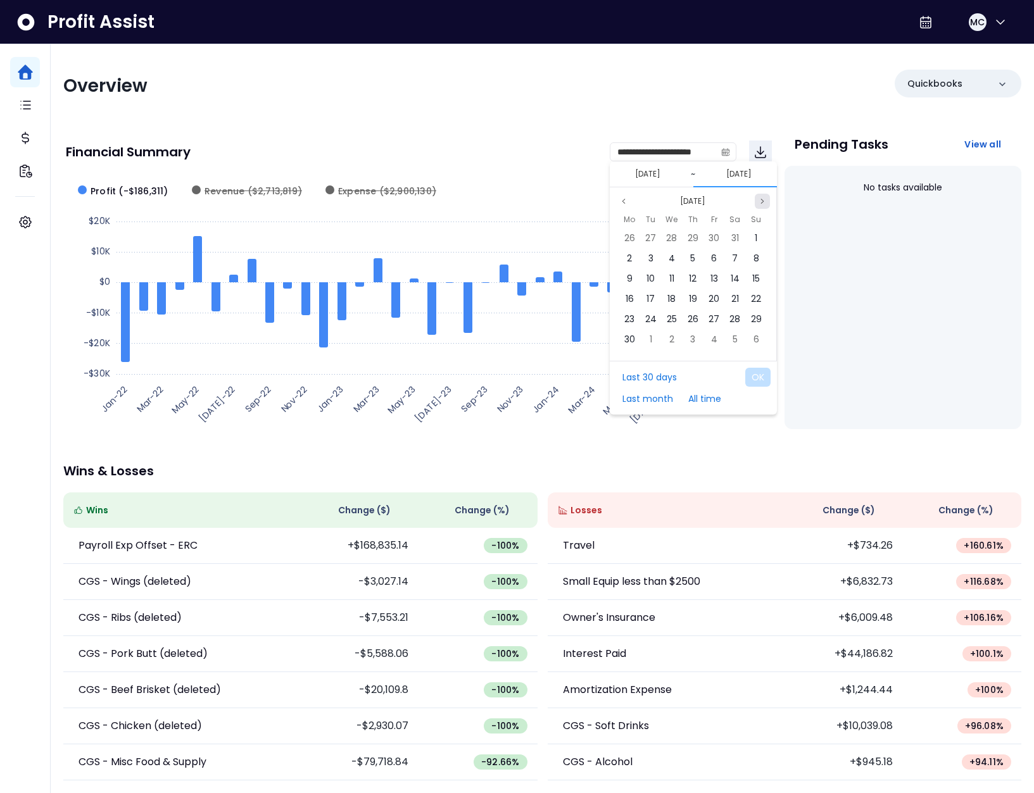
click at [760, 202] on icon "page next" at bounding box center [762, 202] width 8 height 8
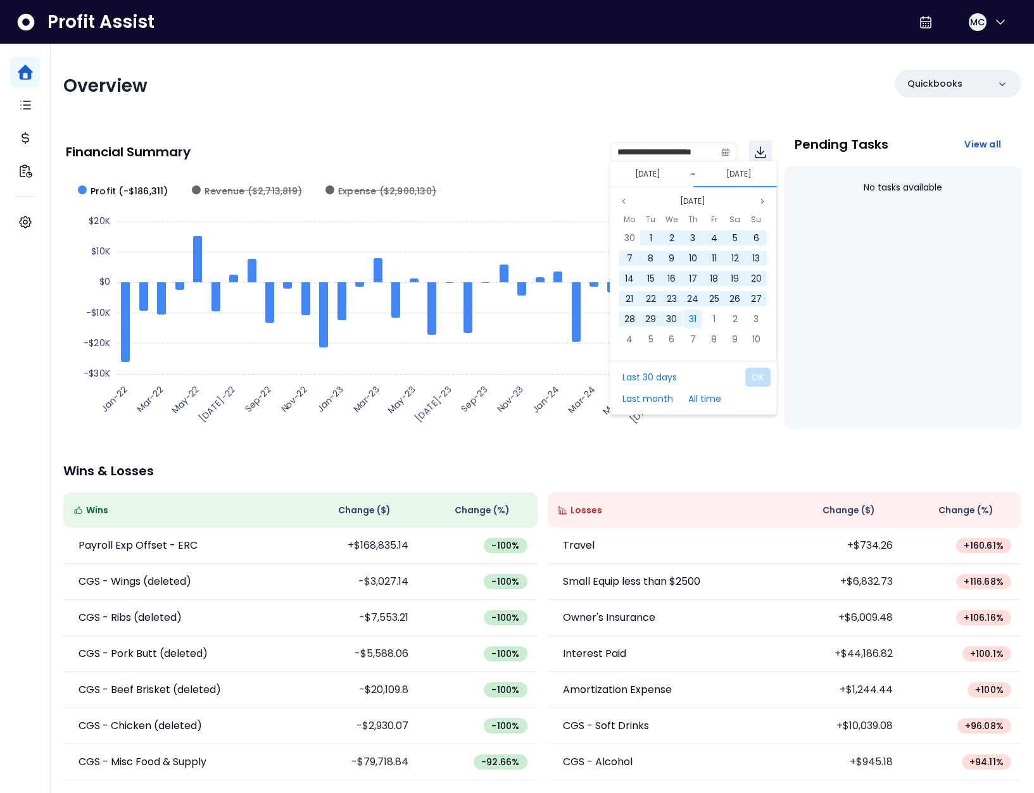
click at [685, 316] on div "31" at bounding box center [692, 319] width 19 height 19
click at [760, 380] on button "OK" at bounding box center [757, 377] width 25 height 19
type input "**********"
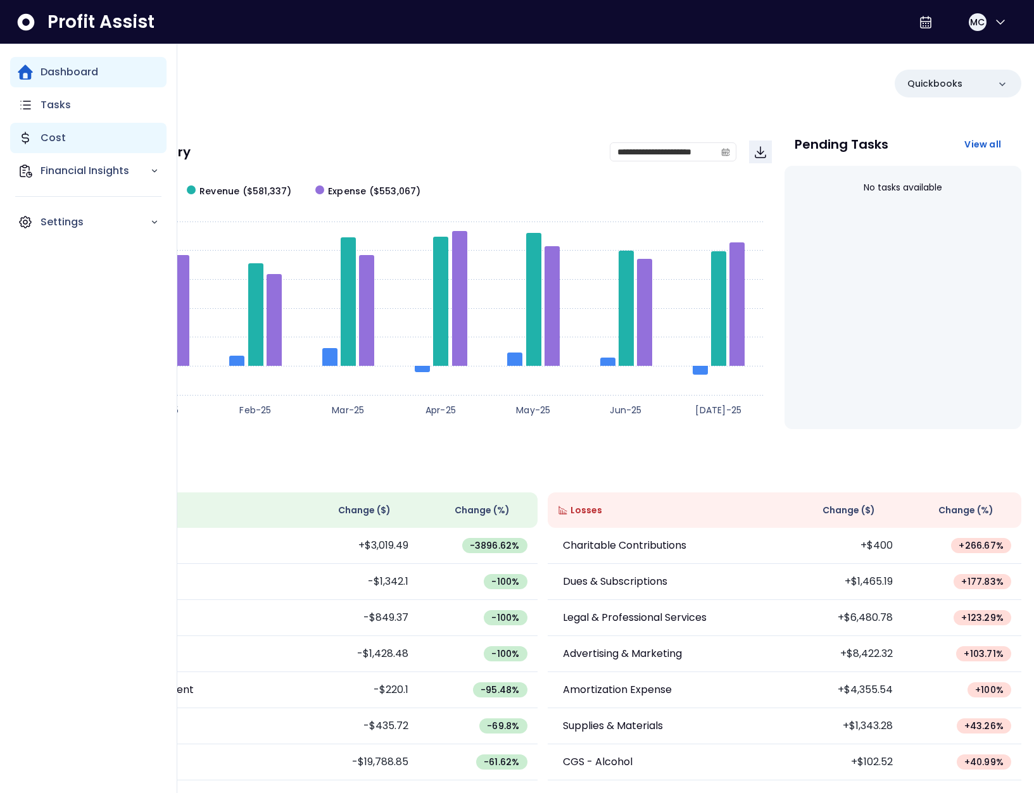
click at [25, 134] on icon "Main navigation" at bounding box center [25, 137] width 6 height 11
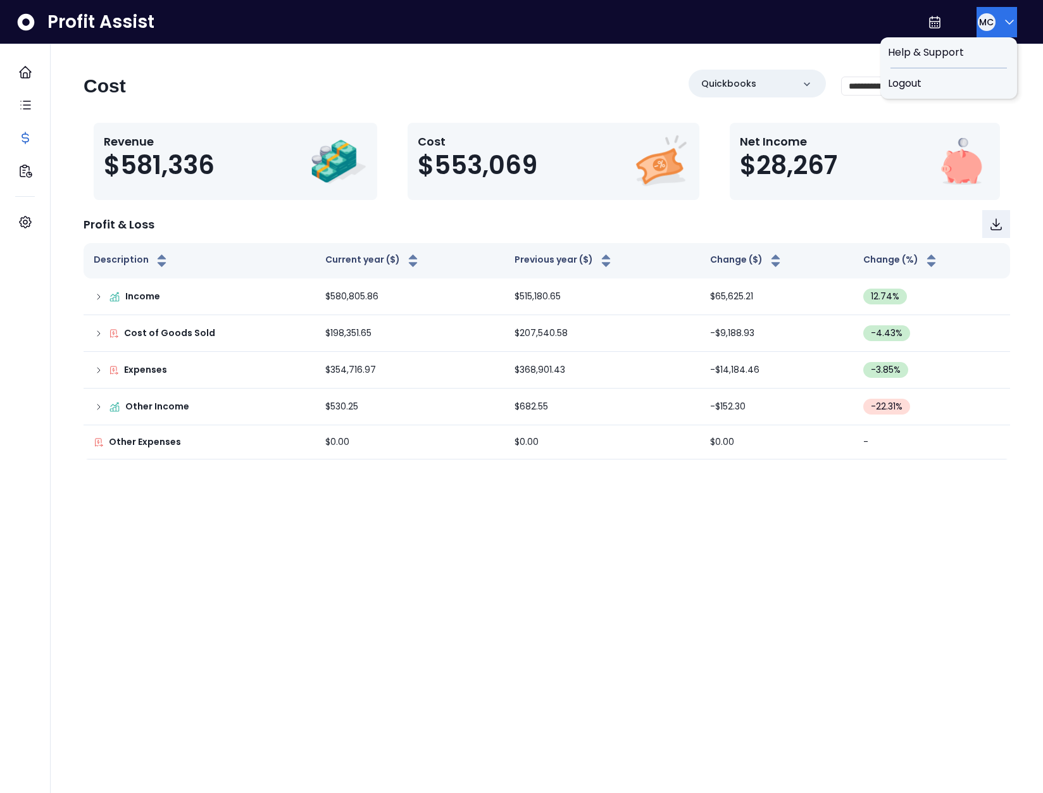
click at [979, 16] on span "MC" at bounding box center [986, 22] width 15 height 13
click at [963, 76] on span "Logout" at bounding box center [949, 83] width 122 height 15
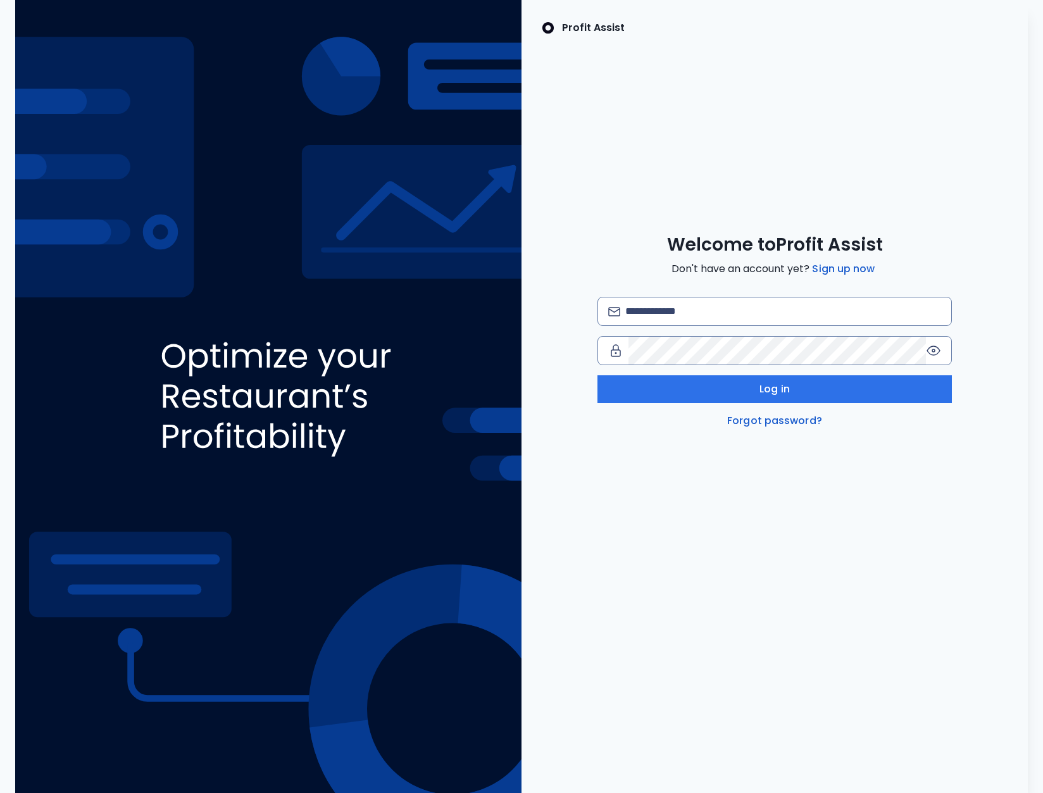
drag, startPoint x: 717, startPoint y: 331, endPoint x: 725, endPoint y: 326, distance: 9.7
click at [718, 331] on div "Log in Forgot password?" at bounding box center [775, 363] width 355 height 132
click at [715, 310] on input "email" at bounding box center [783, 312] width 316 height 28
paste input "**********"
type input "**********"
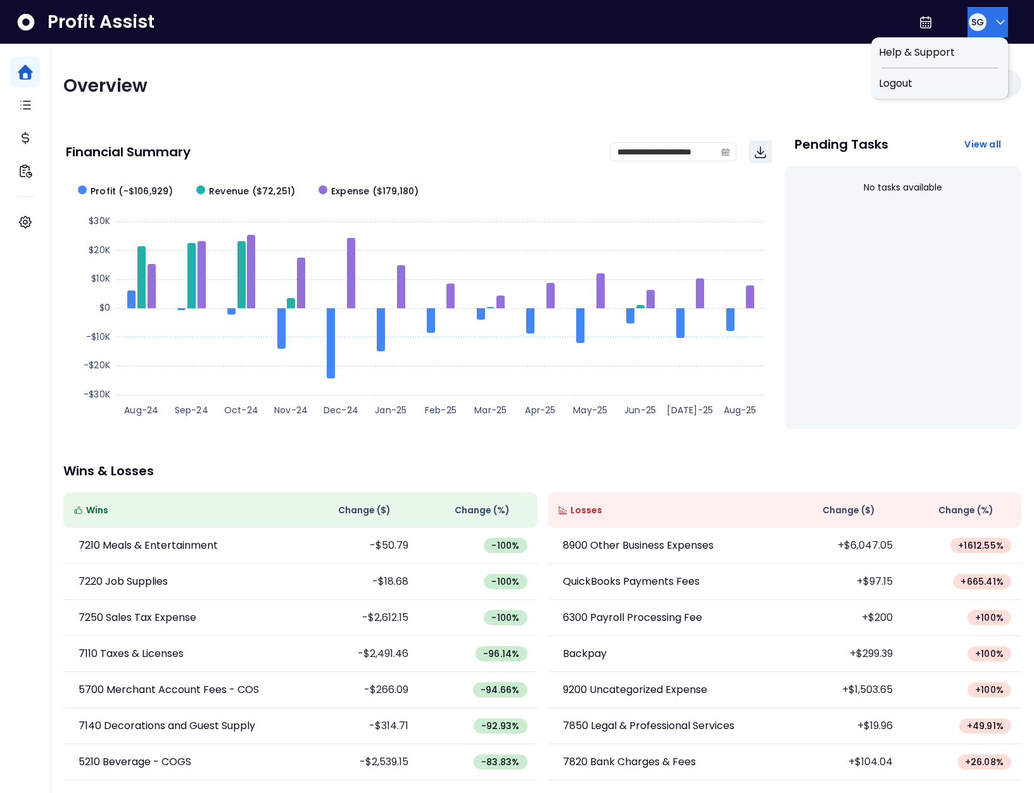
click at [976, 21] on span "SG" at bounding box center [977, 22] width 13 height 13
click at [970, 77] on span "Logout" at bounding box center [940, 83] width 122 height 15
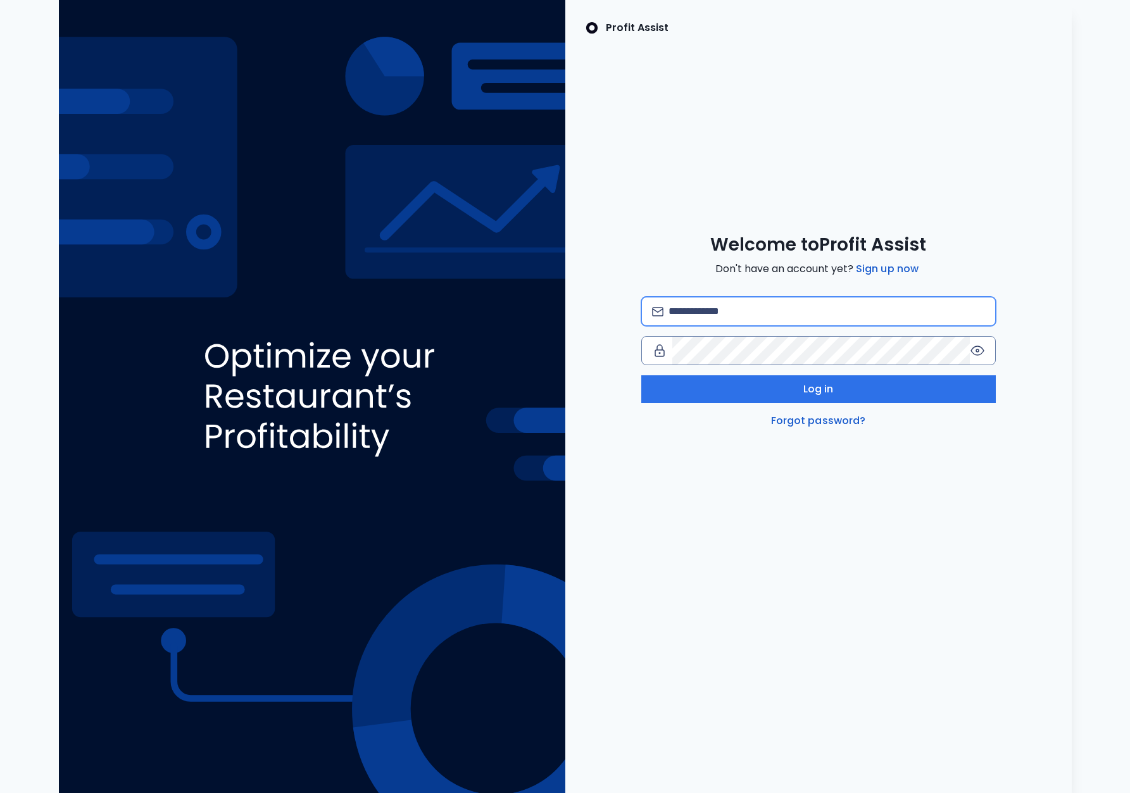
click at [798, 315] on input "email" at bounding box center [826, 312] width 316 height 28
click at [816, 305] on input "email" at bounding box center [826, 312] width 316 height 28
type input "**********"
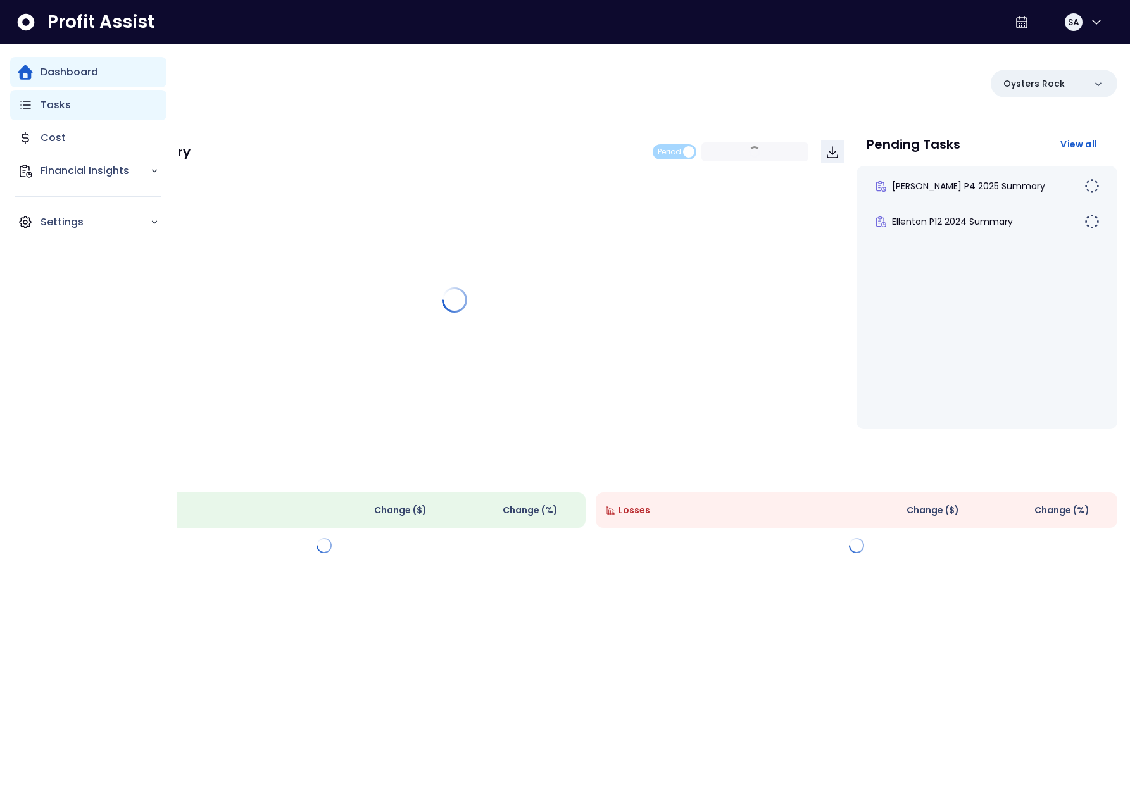
click at [52, 101] on p "Tasks" at bounding box center [56, 104] width 30 height 15
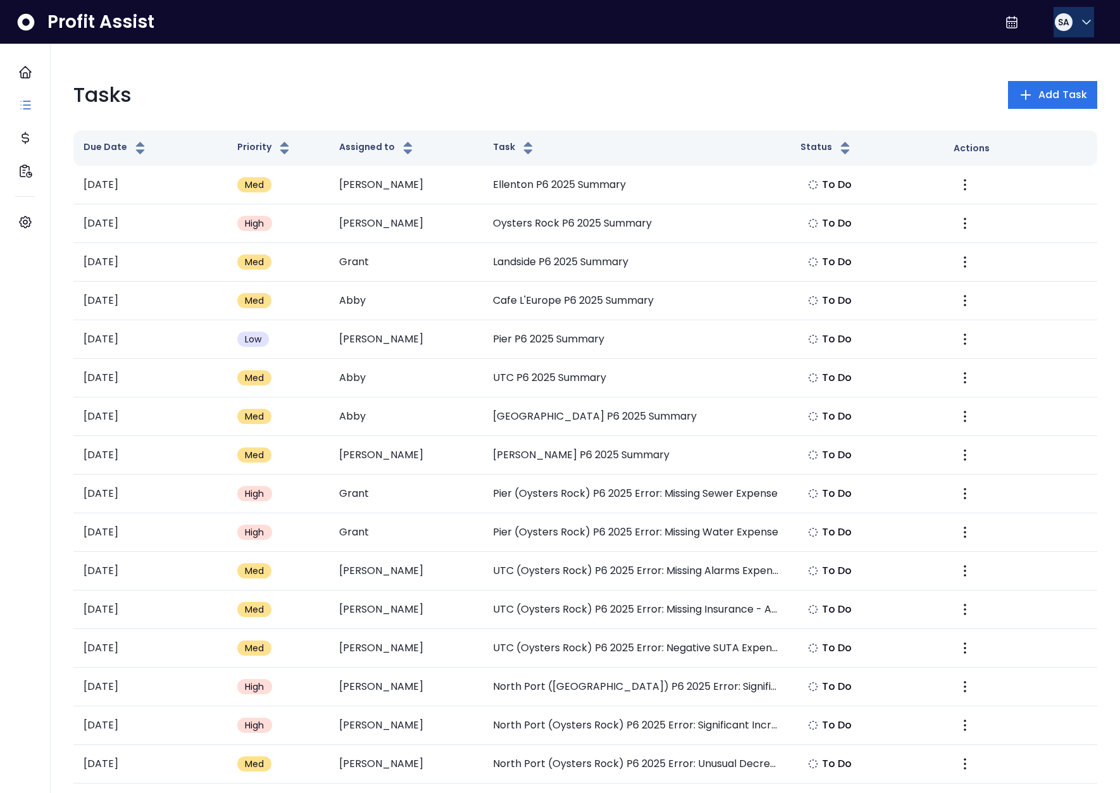
click at [1058, 16] on span "SA" at bounding box center [1063, 22] width 11 height 13
click at [1022, 75] on div "Logout" at bounding box center [1026, 83] width 137 height 30
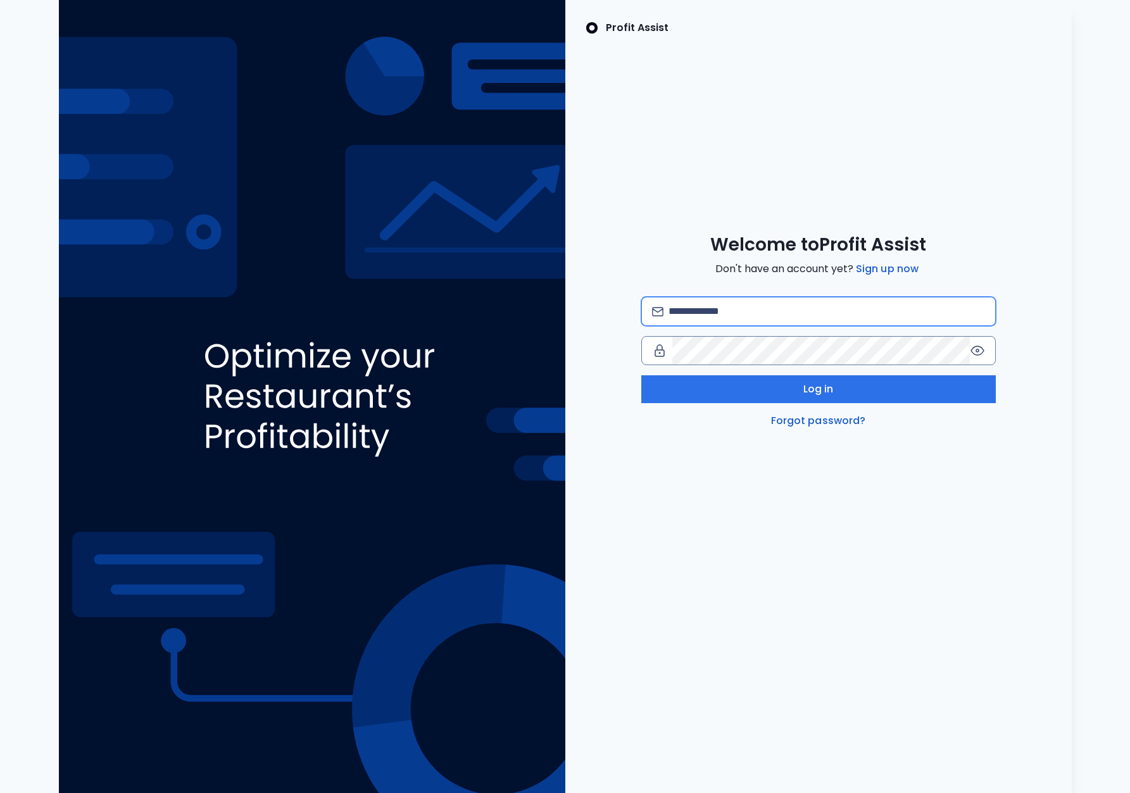
click at [741, 310] on input "email" at bounding box center [826, 312] width 316 height 28
type input "**********"
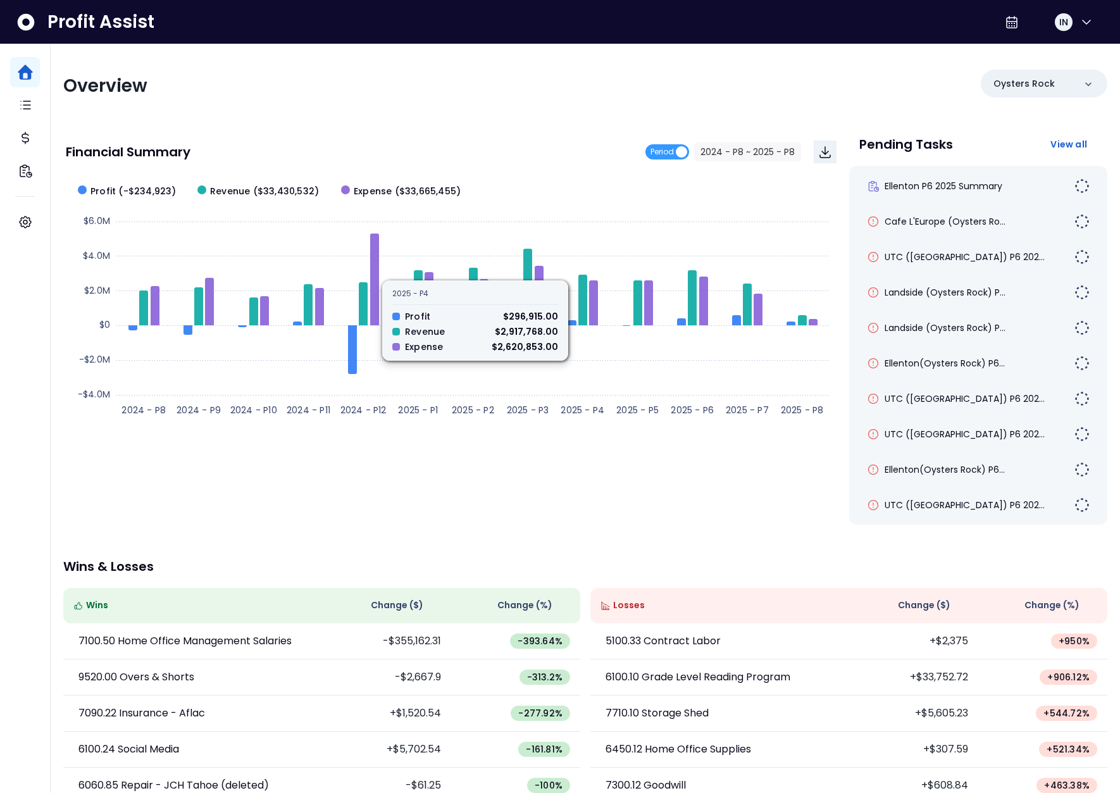
click at [516, 122] on div "Overview Oysters Rock Financial Summary Period 2024 - P8 ~ 2025 - P8 Created wi…" at bounding box center [586, 466] width 1070 height 845
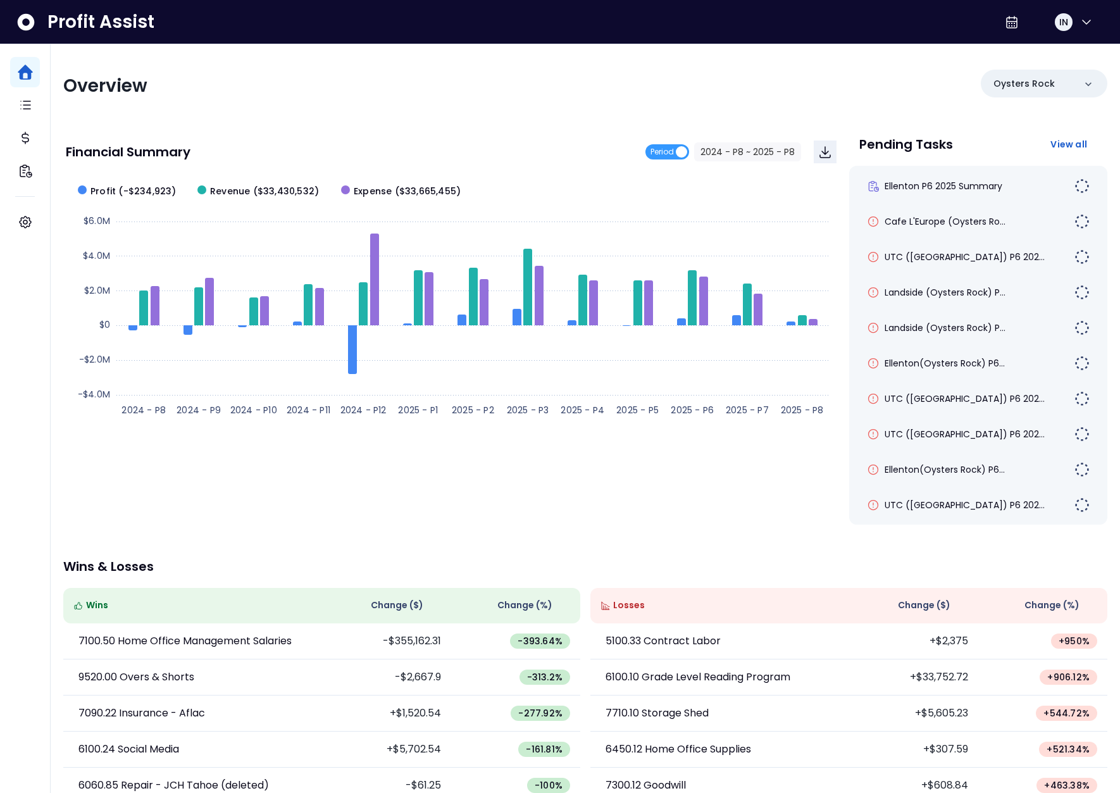
click at [593, 89] on div "Overview Oysters Rock" at bounding box center [585, 86] width 1045 height 33
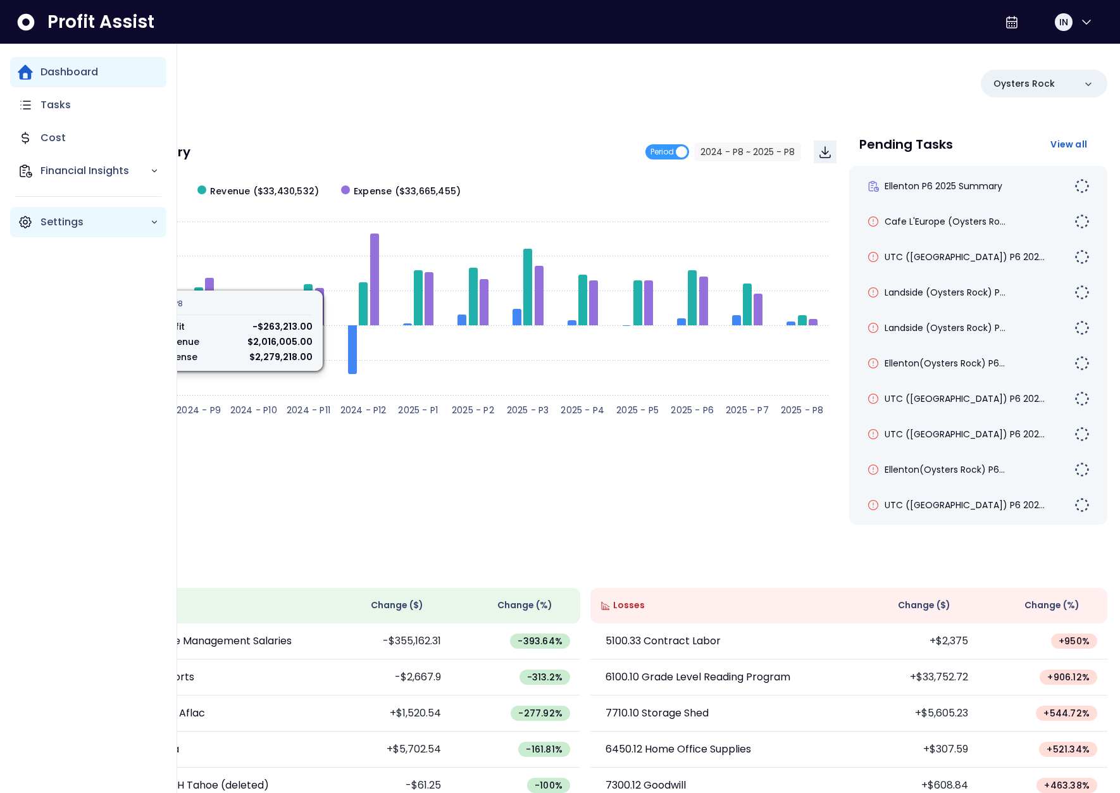
click at [34, 226] on div "Settings" at bounding box center [88, 222] width 156 height 30
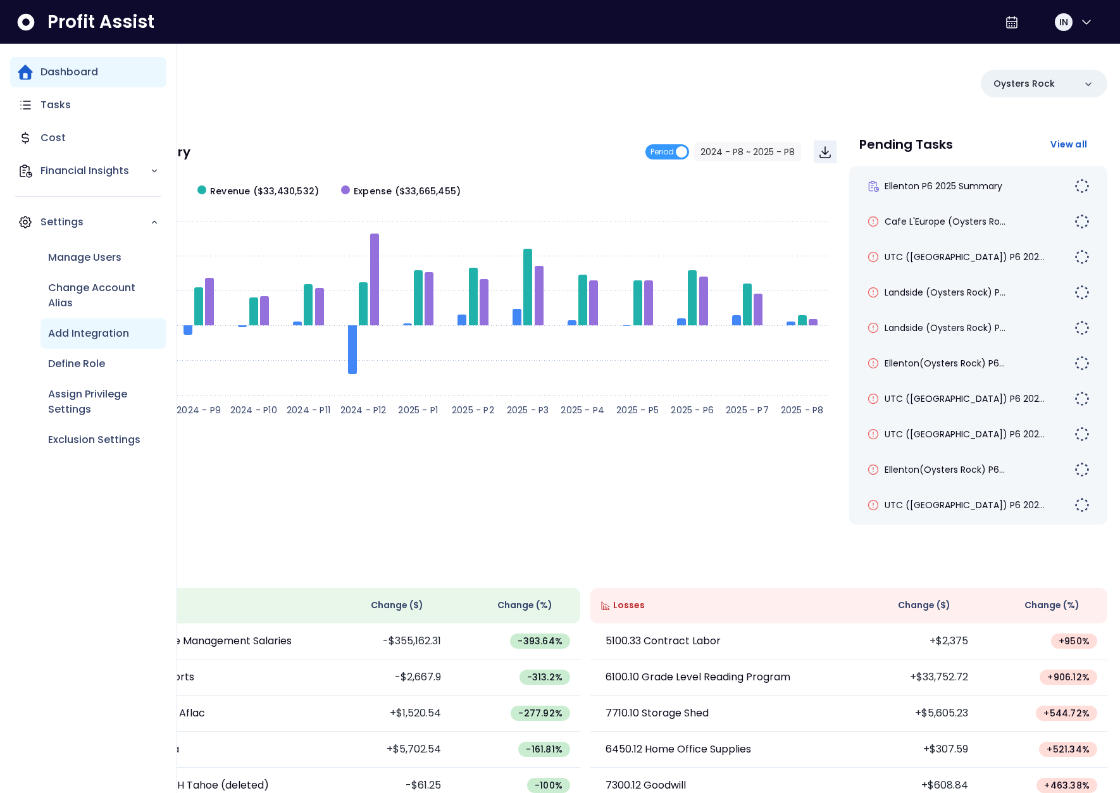
click at [118, 332] on p "Add Integration" at bounding box center [88, 333] width 81 height 15
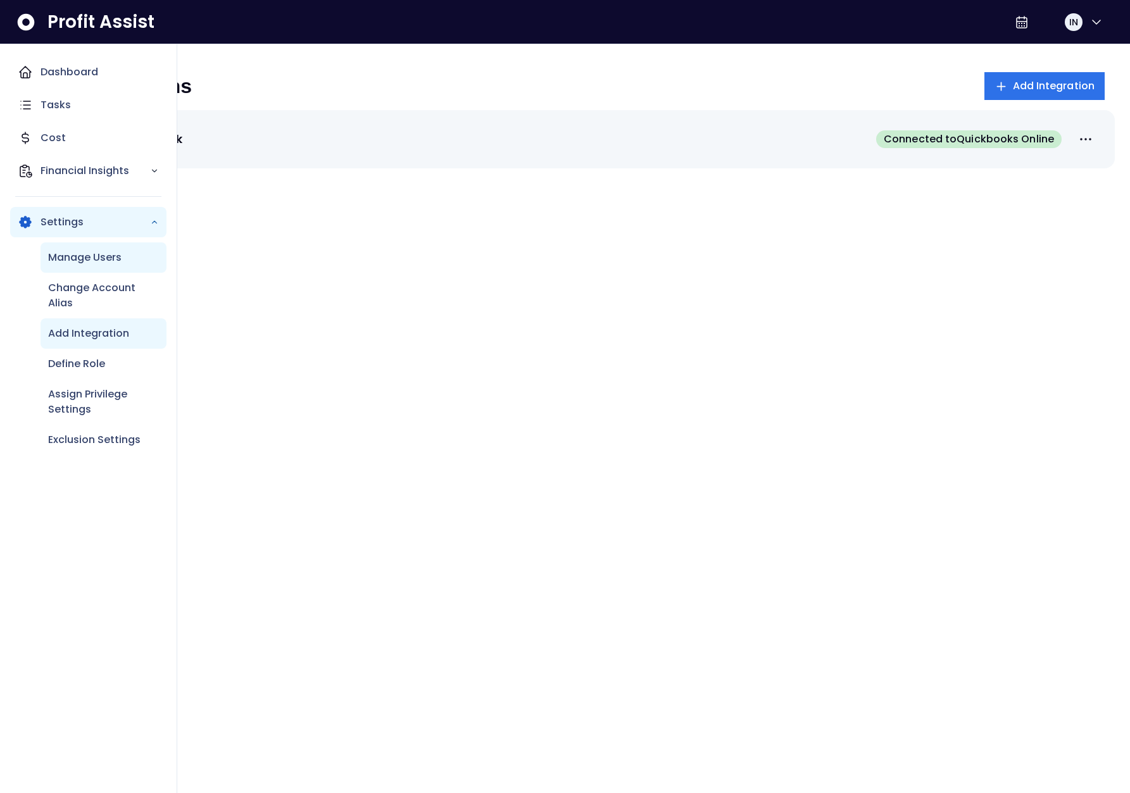
click at [118, 258] on p "Manage Users" at bounding box center [84, 257] width 73 height 15
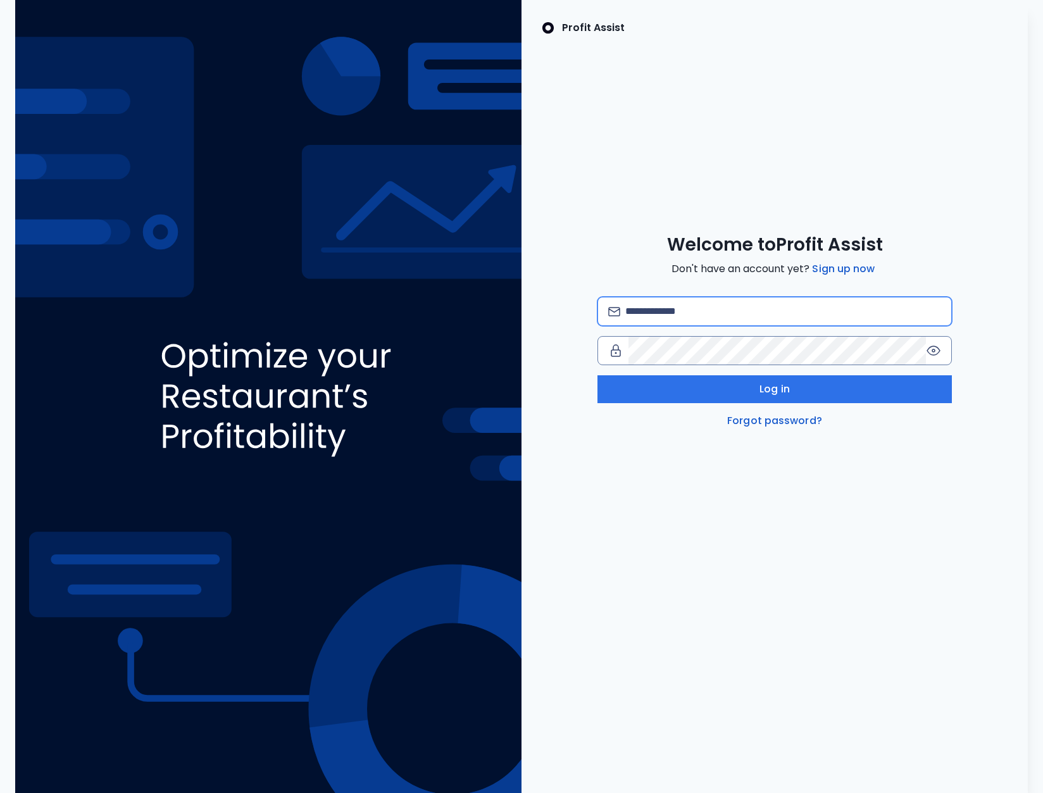
click at [698, 318] on input "email" at bounding box center [783, 312] width 316 height 28
click at [765, 313] on input "**********" at bounding box center [783, 312] width 316 height 28
type input "**********"
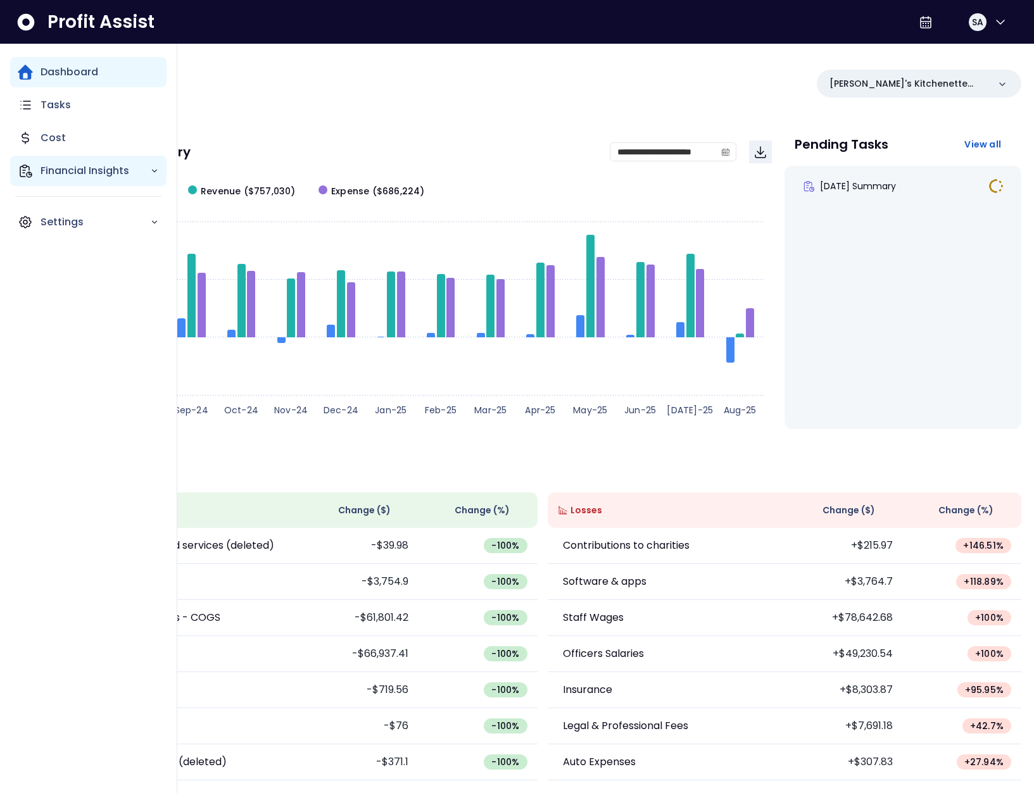
click at [54, 166] on p "Financial Insights" at bounding box center [96, 170] width 110 height 15
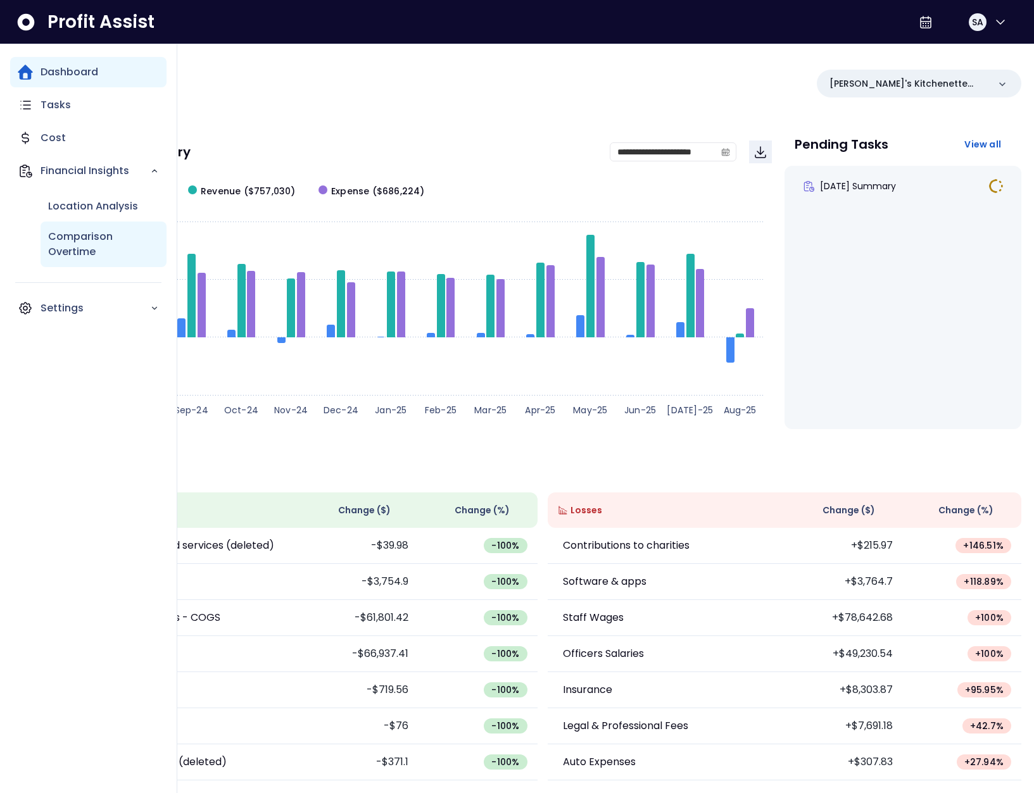
click at [82, 232] on p "Comparison Overtime" at bounding box center [103, 244] width 111 height 30
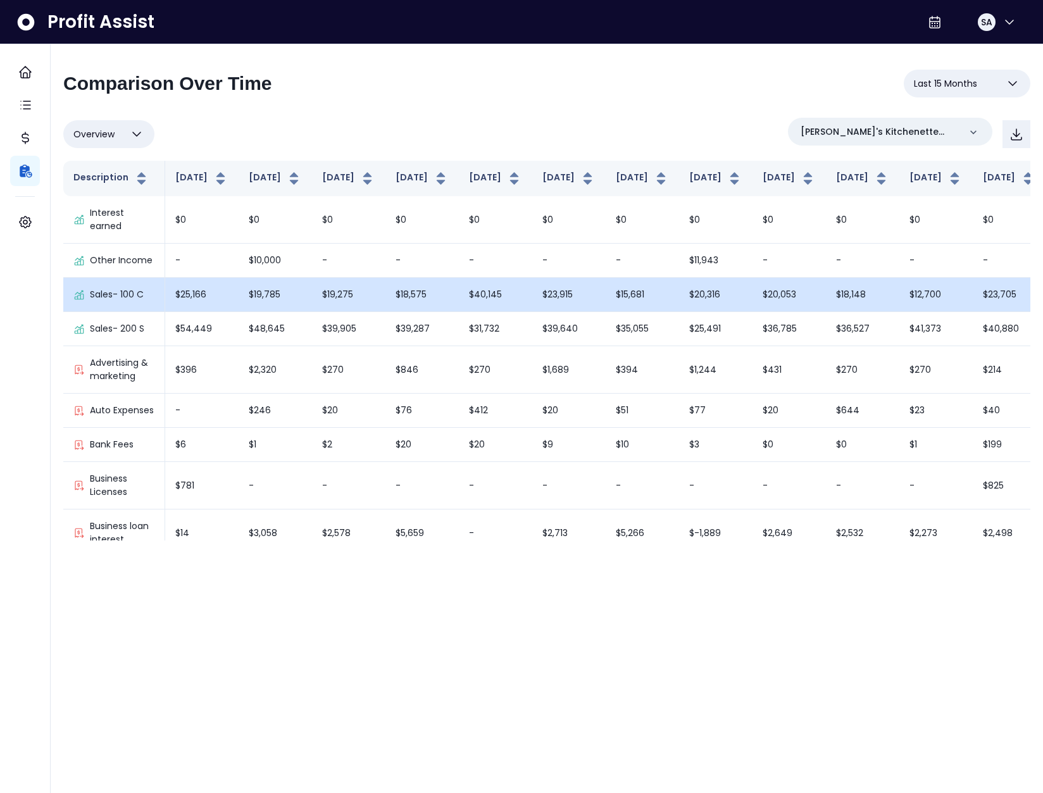
click at [386, 310] on td "$18,575" at bounding box center [422, 295] width 73 height 34
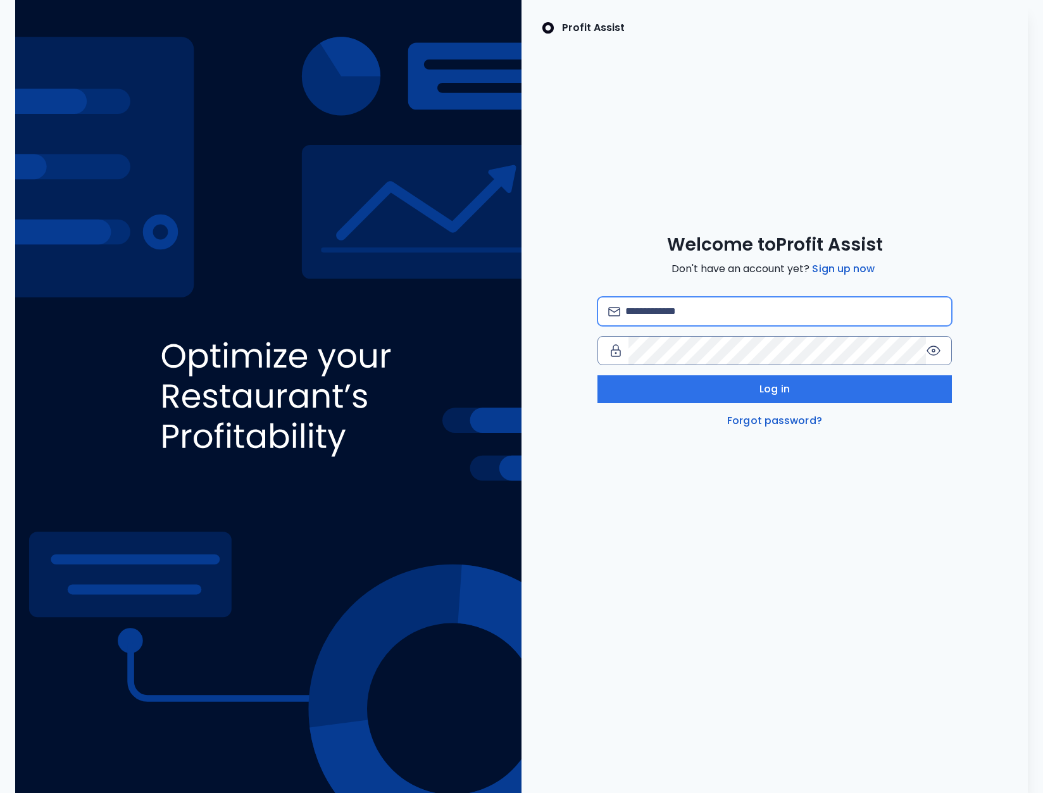
click at [698, 311] on input "email" at bounding box center [783, 312] width 316 height 28
type input "**********"
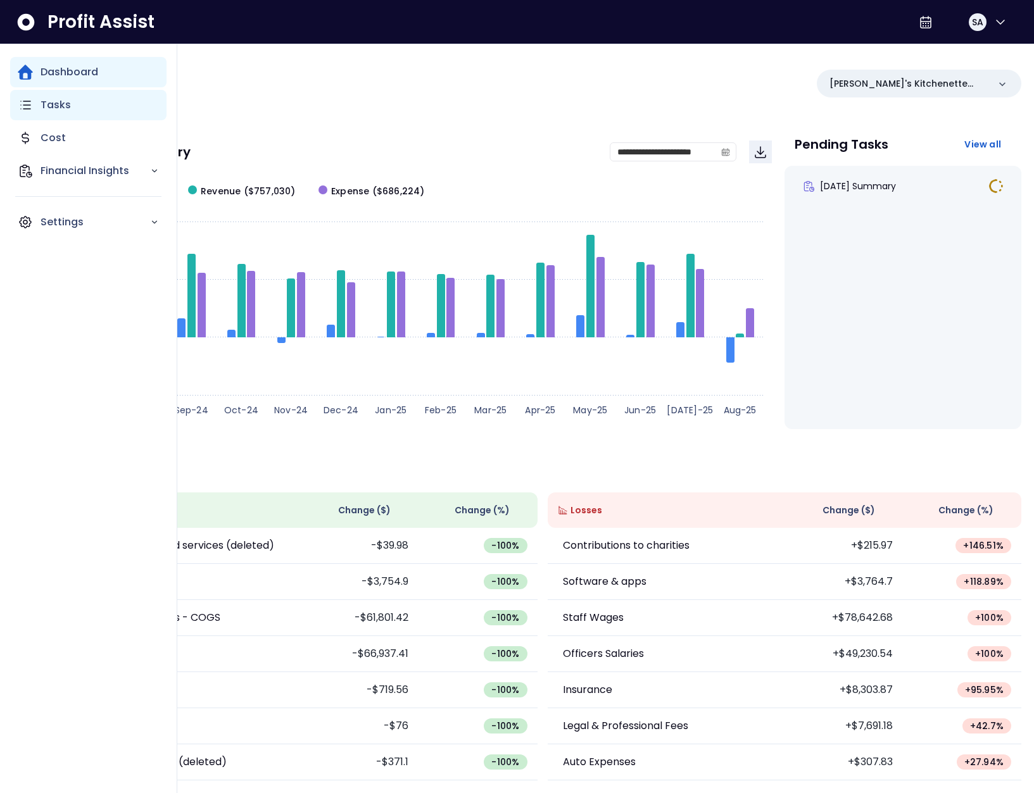
click at [22, 109] on icon "Main navigation" at bounding box center [25, 104] width 15 height 15
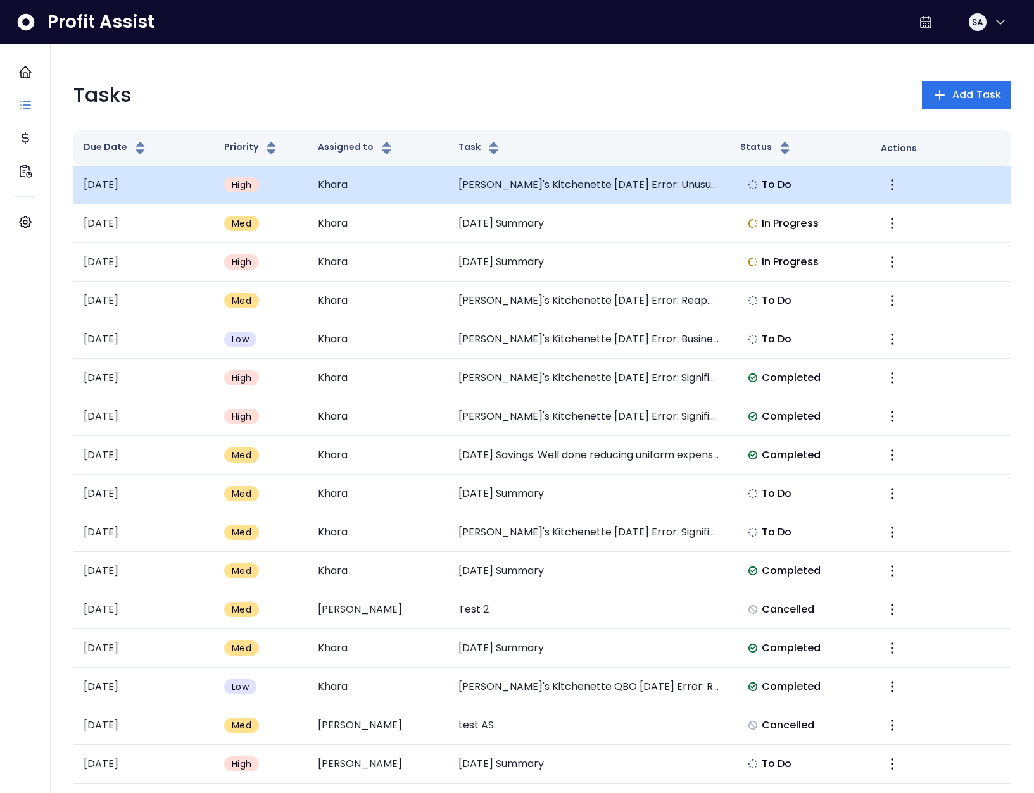
click at [529, 194] on td "[PERSON_NAME]'s Kitchenette [DATE] Error: Unusual Decrease in Payroll Processin…" at bounding box center [588, 185] width 281 height 39
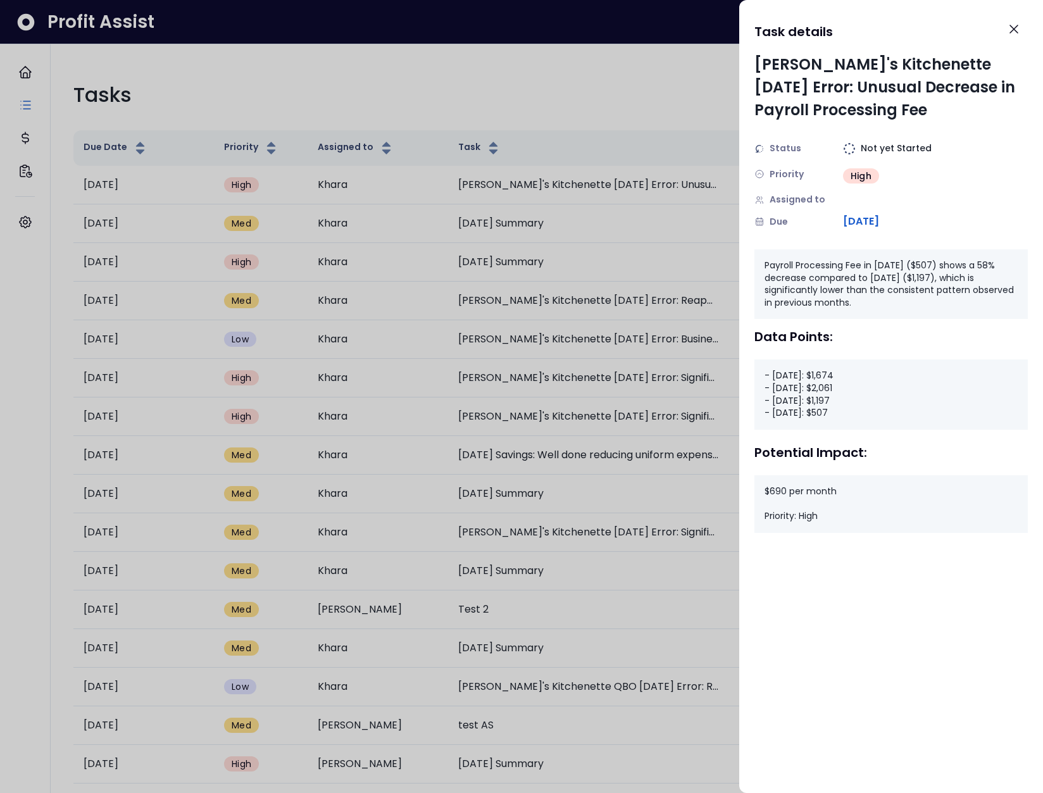
click at [627, 108] on div at bounding box center [521, 396] width 1043 height 793
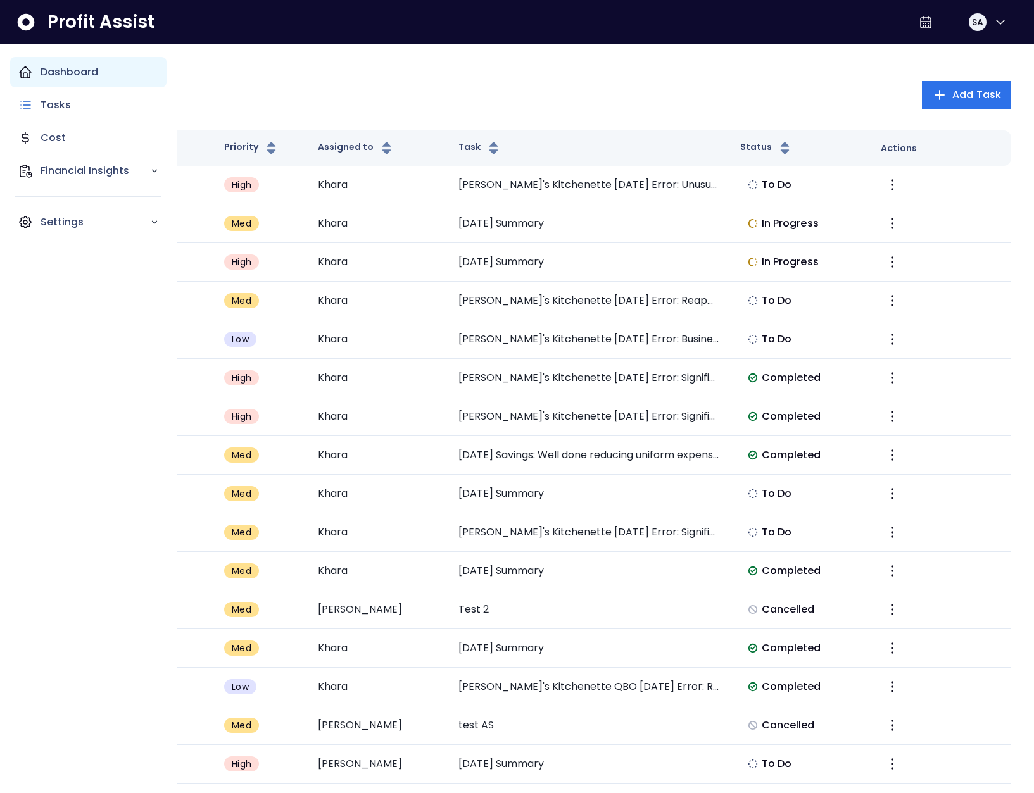
click at [41, 78] on p "Dashboard" at bounding box center [70, 72] width 58 height 15
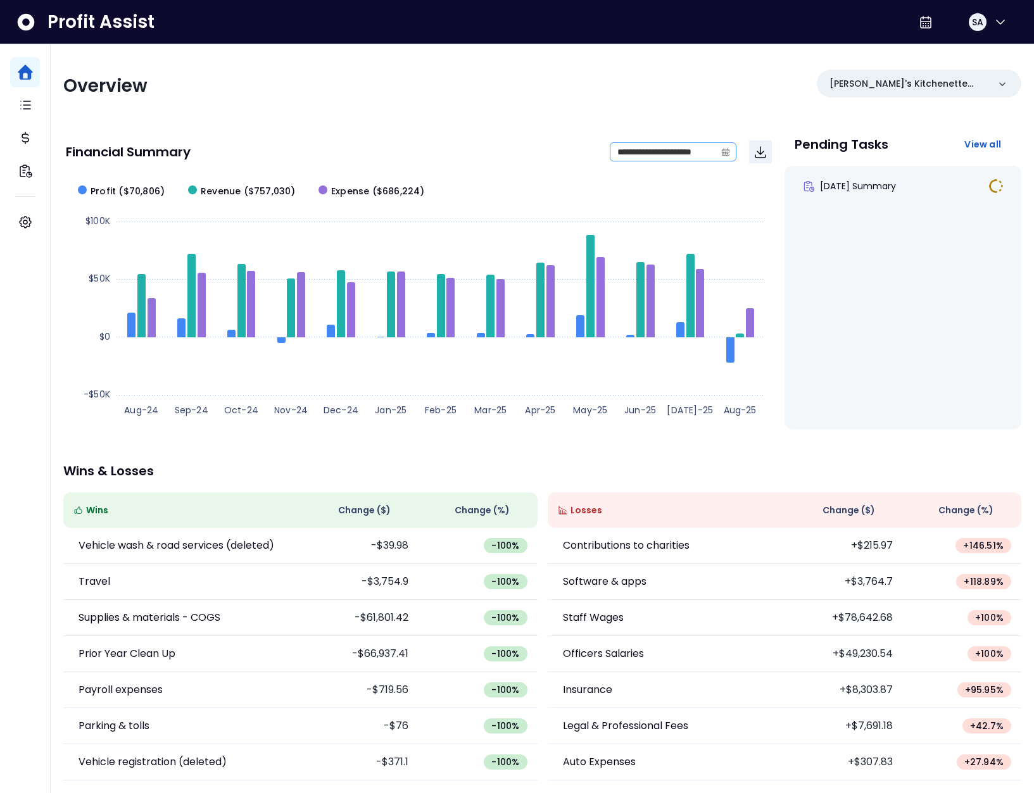
click at [729, 149] on icon "calendar" at bounding box center [725, 151] width 9 height 9
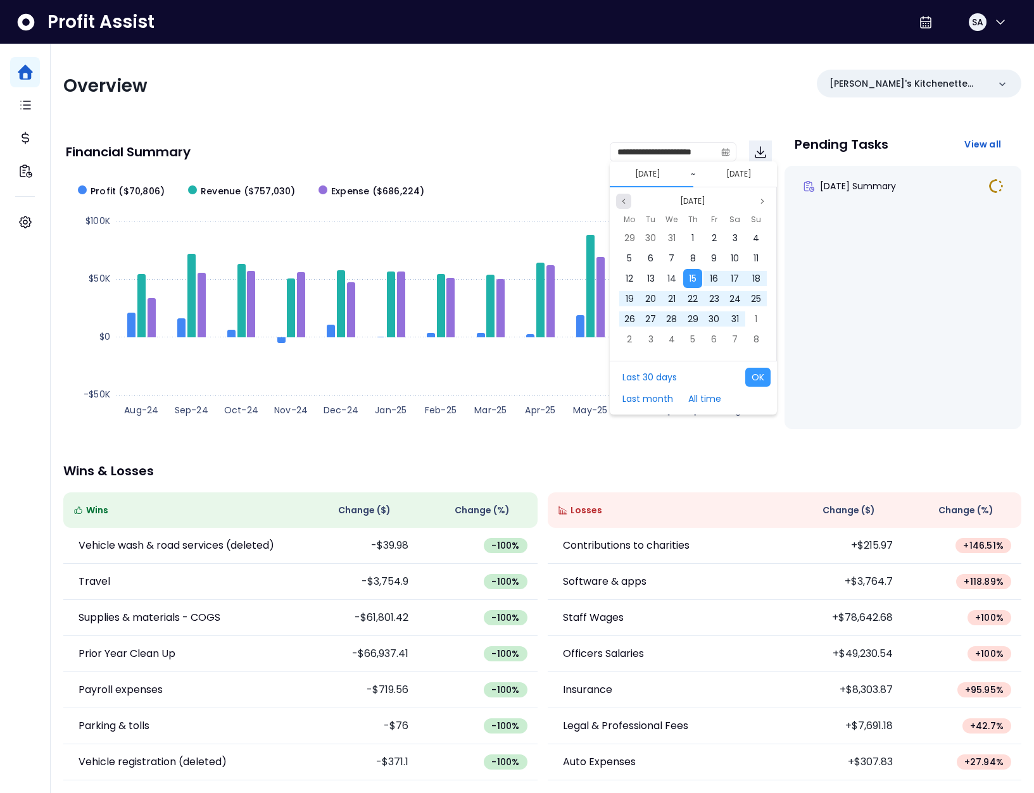
click at [623, 201] on icon "page previous" at bounding box center [623, 201] width 3 height 4
click at [633, 234] on div "1" at bounding box center [629, 238] width 19 height 19
click at [687, 237] on div "31" at bounding box center [692, 238] width 19 height 19
click at [756, 379] on button "OK" at bounding box center [757, 377] width 25 height 19
type input "**********"
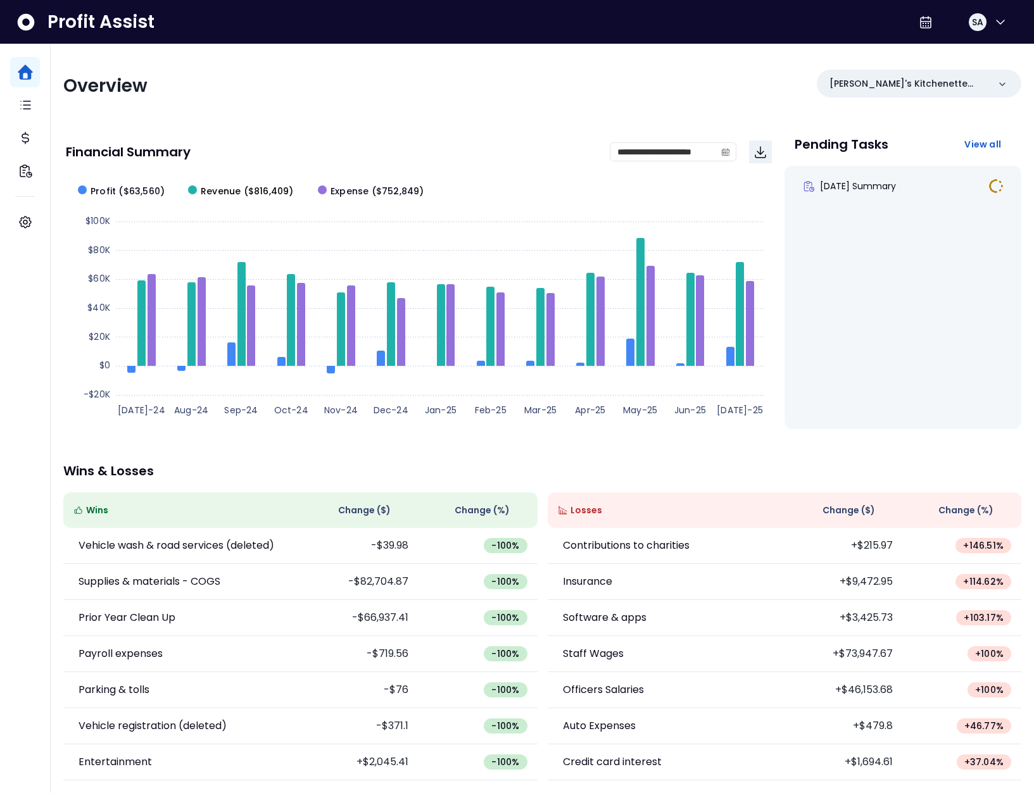
click at [223, 186] on span "Revenue ($816,409)" at bounding box center [247, 191] width 93 height 13
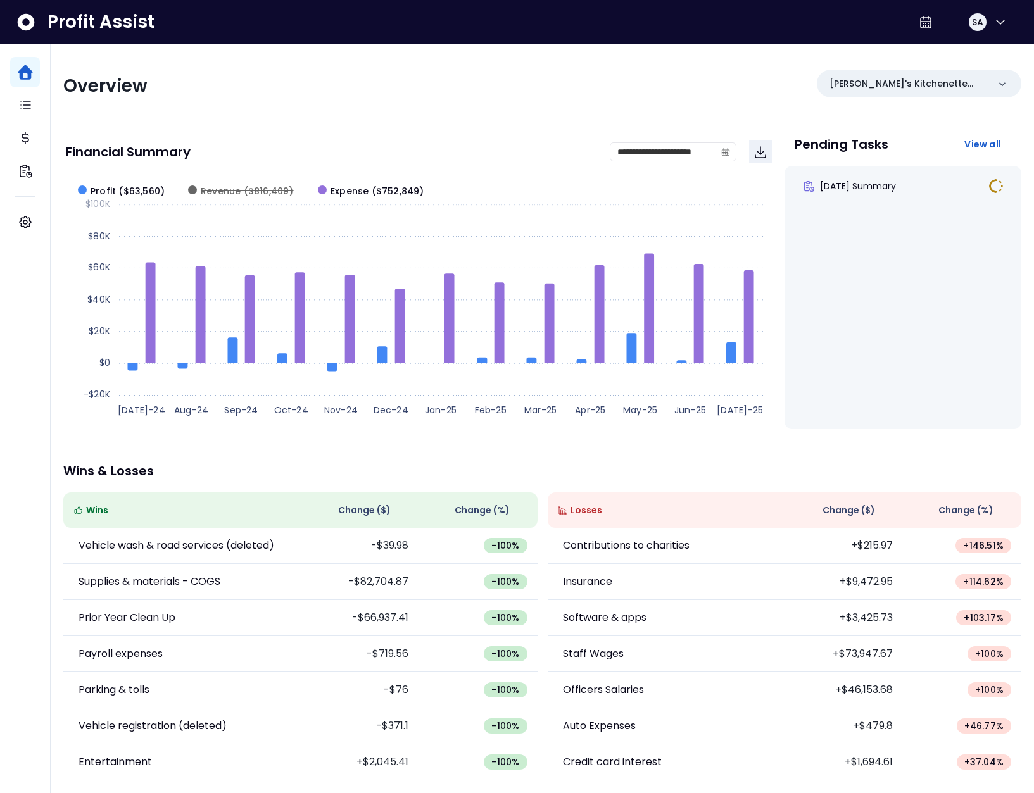
click at [356, 189] on span "Expense ($752,849)" at bounding box center [377, 191] width 94 height 13
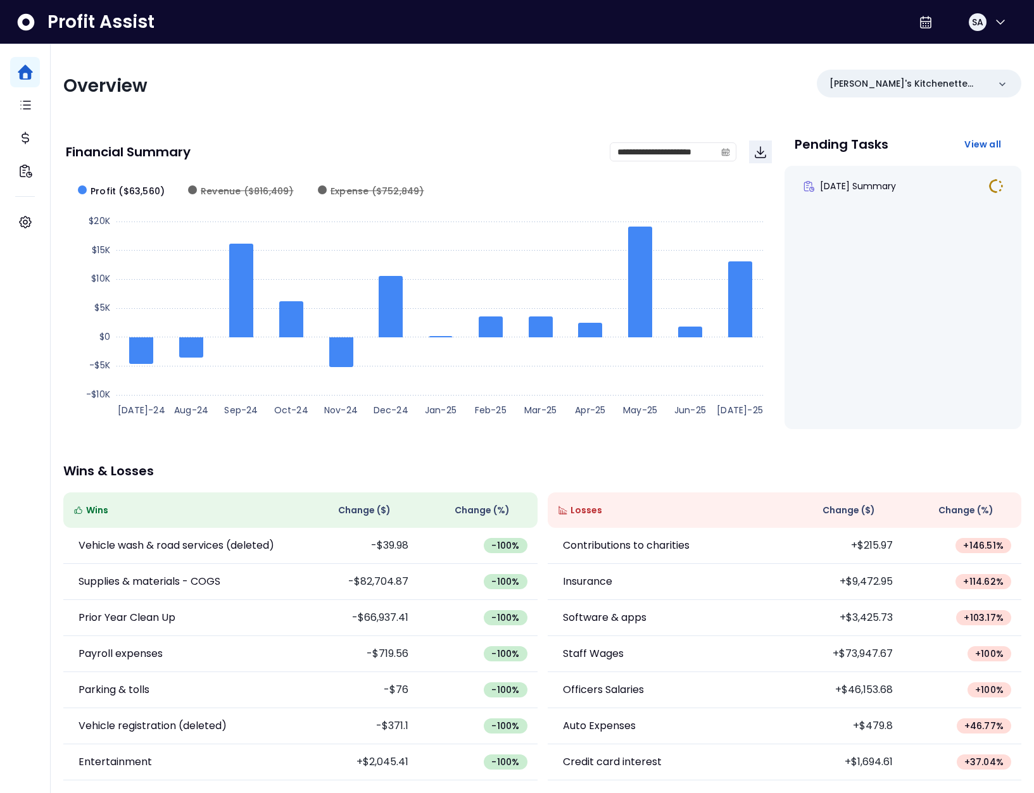
click at [481, 156] on div "Financial Summary" at bounding box center [338, 152] width 544 height 13
click at [265, 189] on span "Revenue ($816,409)" at bounding box center [247, 191] width 93 height 13
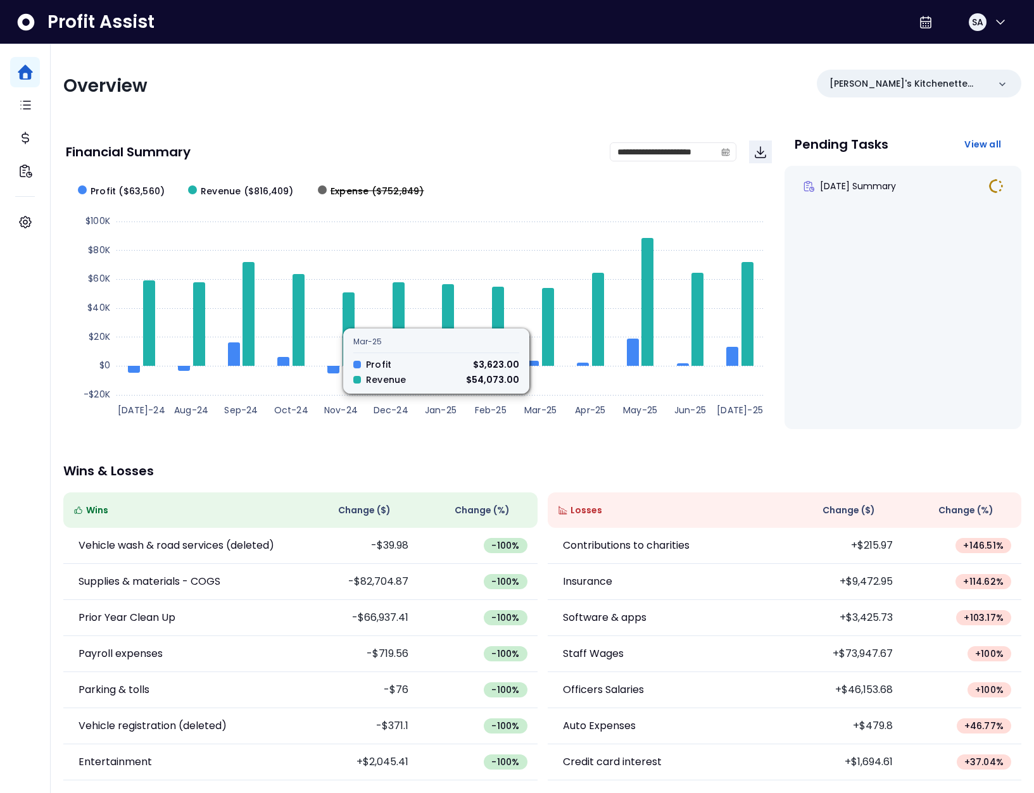
click at [370, 187] on span "Expense ($752,849)" at bounding box center [377, 191] width 94 height 13
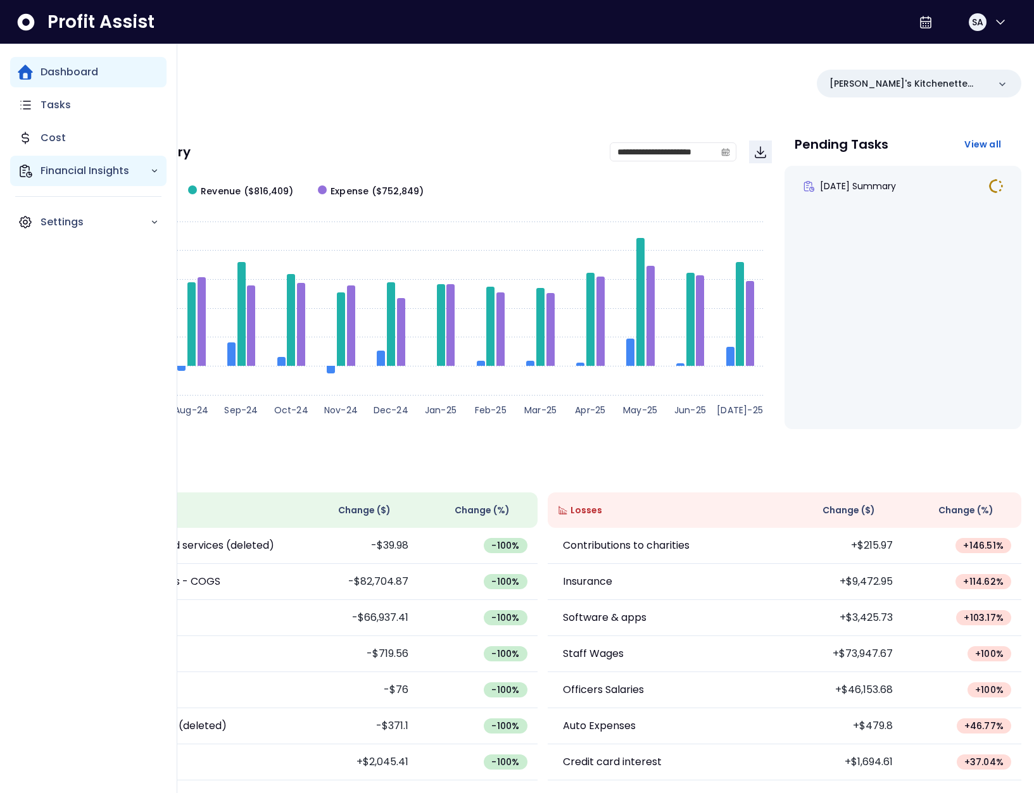
click at [41, 179] on div "Financial Insights" at bounding box center [88, 171] width 156 height 30
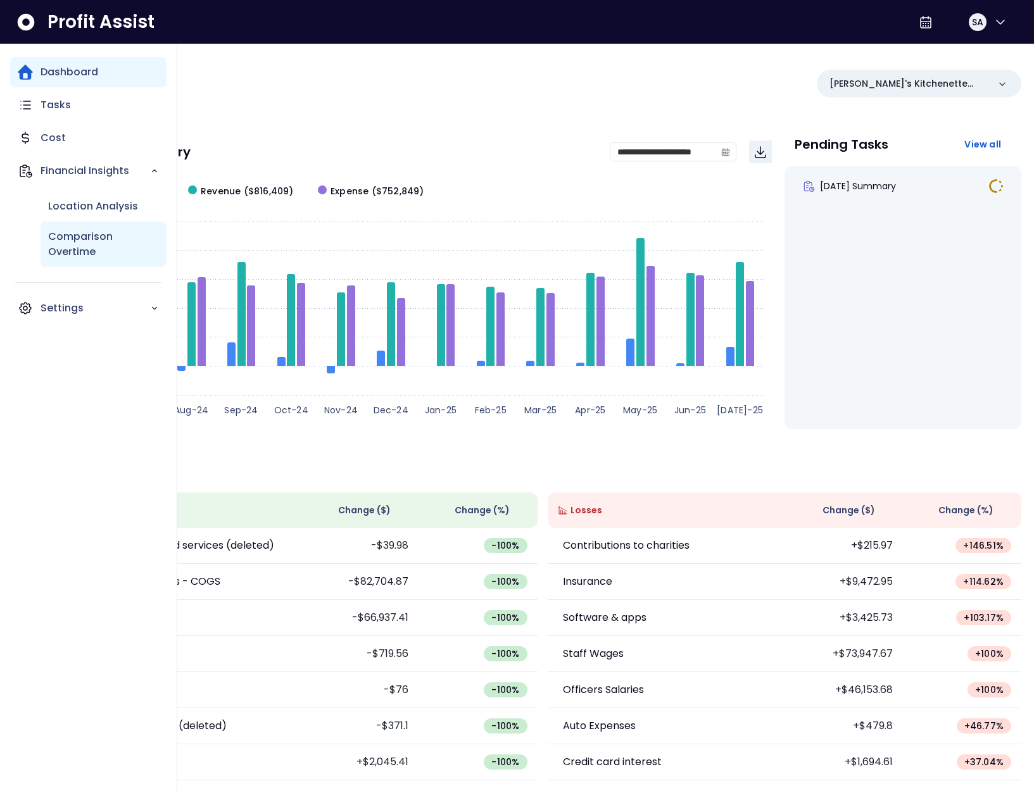
click at [57, 237] on p "Comparison Overtime" at bounding box center [103, 244] width 111 height 30
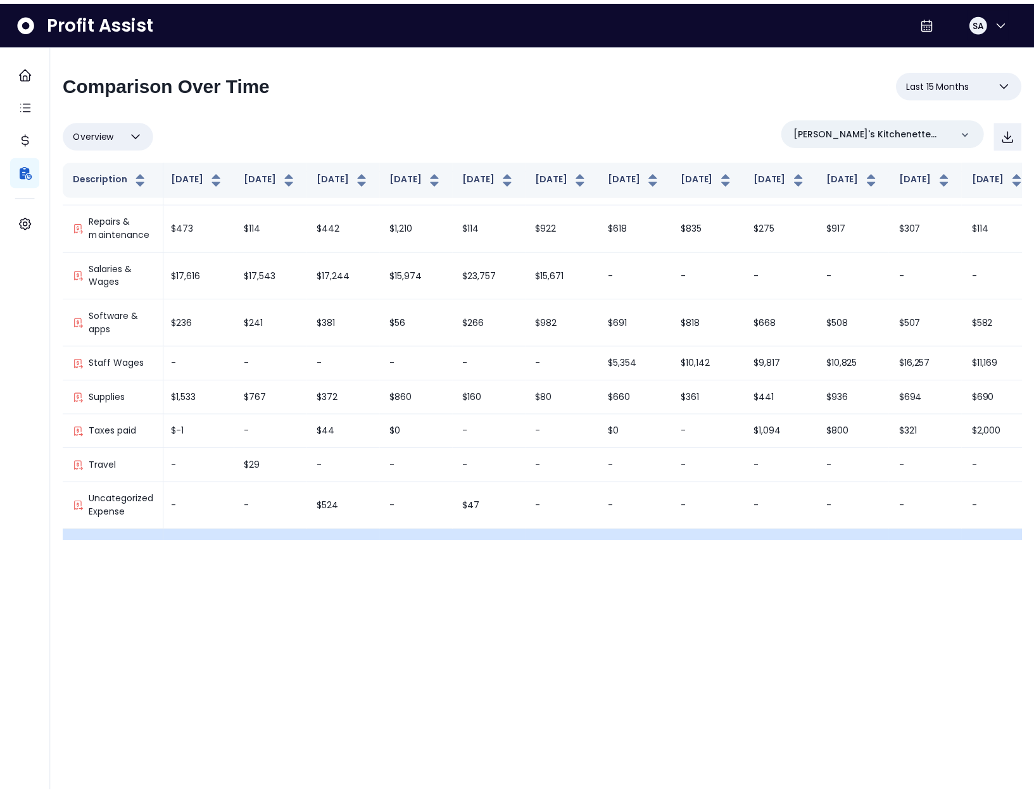
scroll to position [1350, 149]
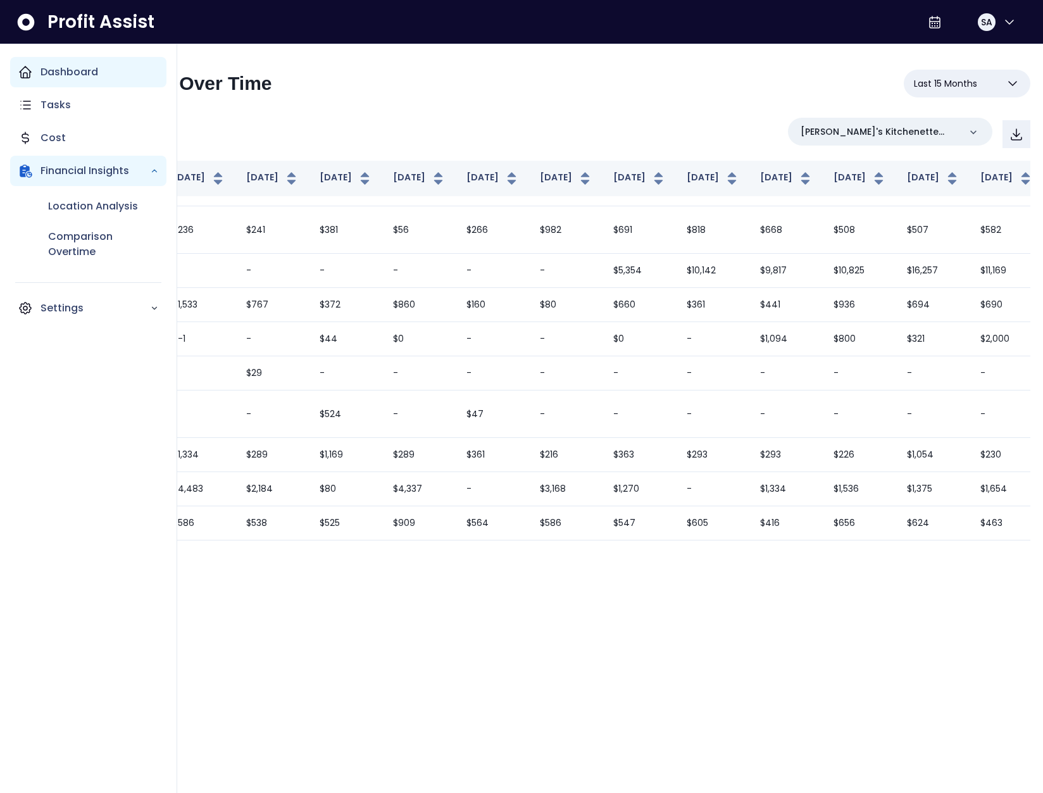
click at [23, 82] on div "Dashboard" at bounding box center [88, 72] width 156 height 30
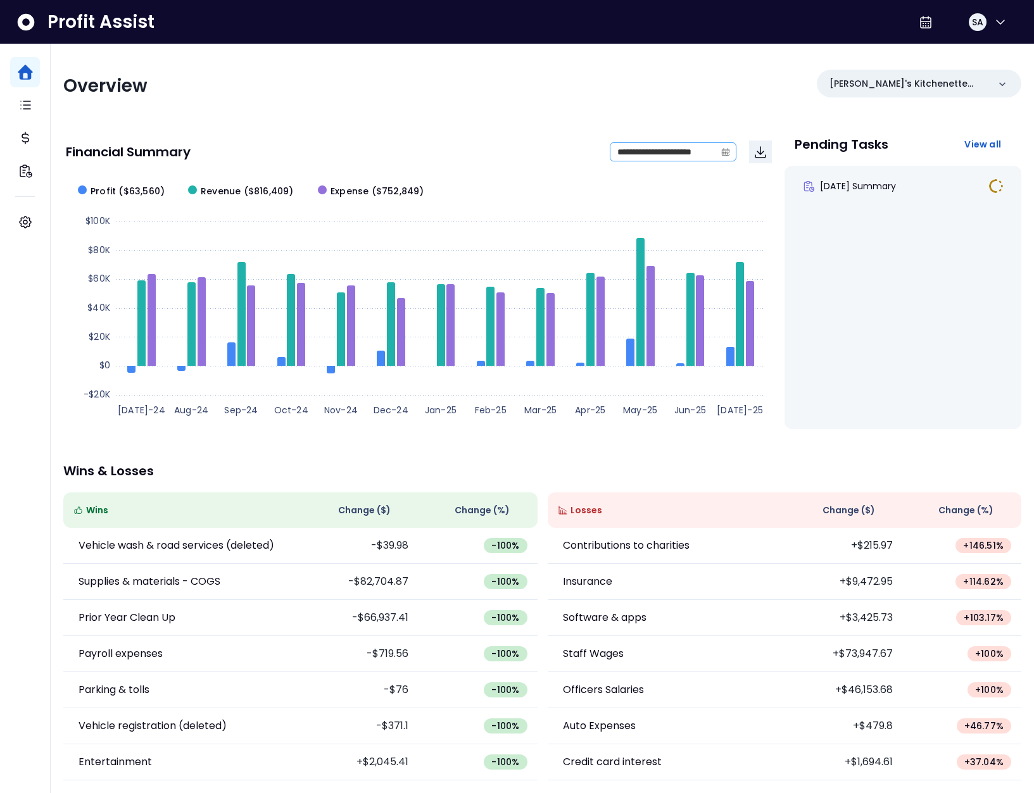
click at [729, 153] on icon "calendar" at bounding box center [725, 151] width 9 height 9
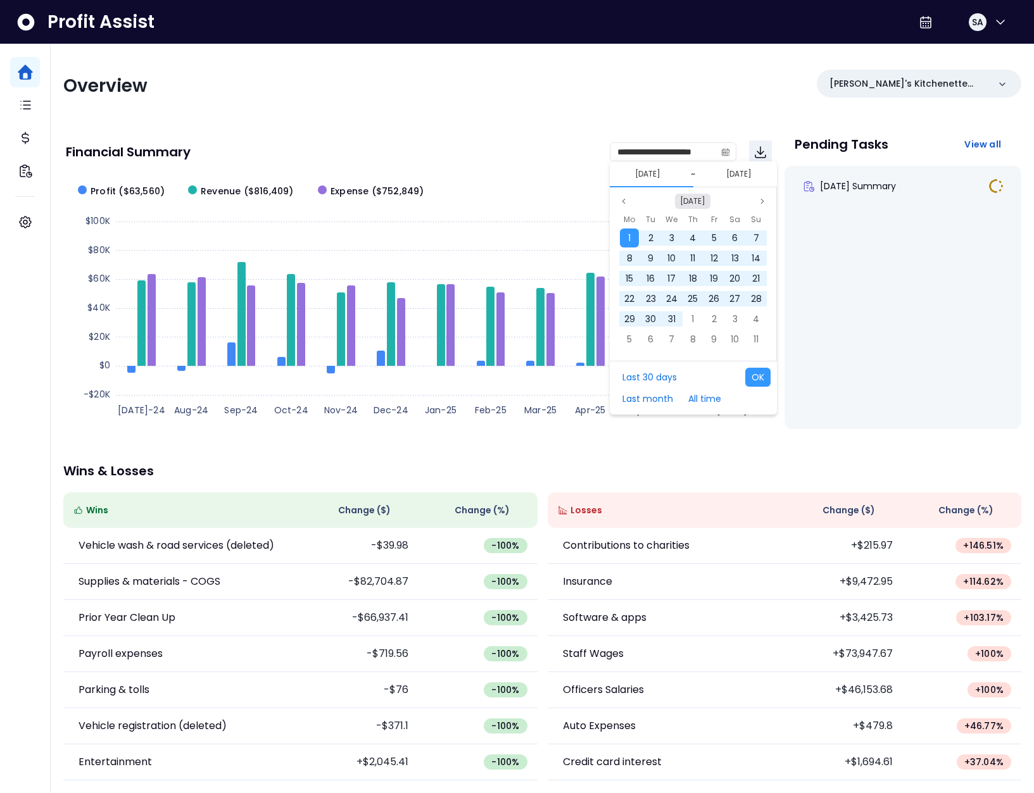
click at [695, 195] on button "[DATE]" at bounding box center [692, 201] width 35 height 15
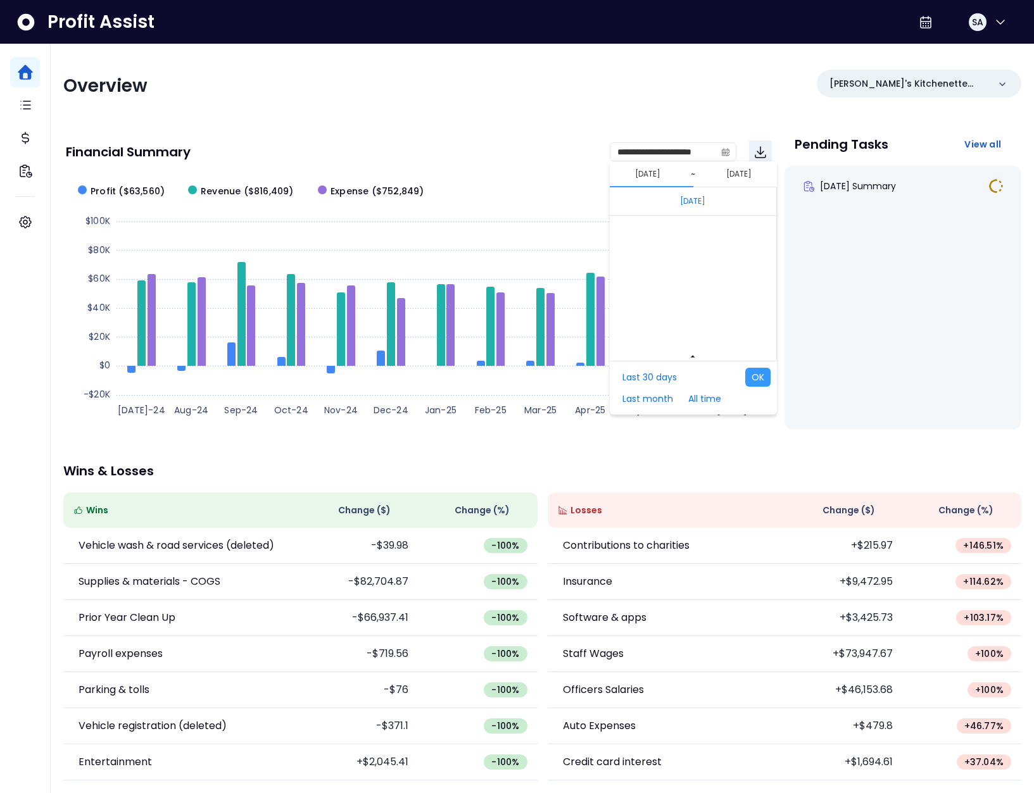
scroll to position [8478, 0]
click at [656, 232] on span "Jan" at bounding box center [656, 229] width 22 height 19
click at [631, 234] on div "1" at bounding box center [629, 238] width 19 height 19
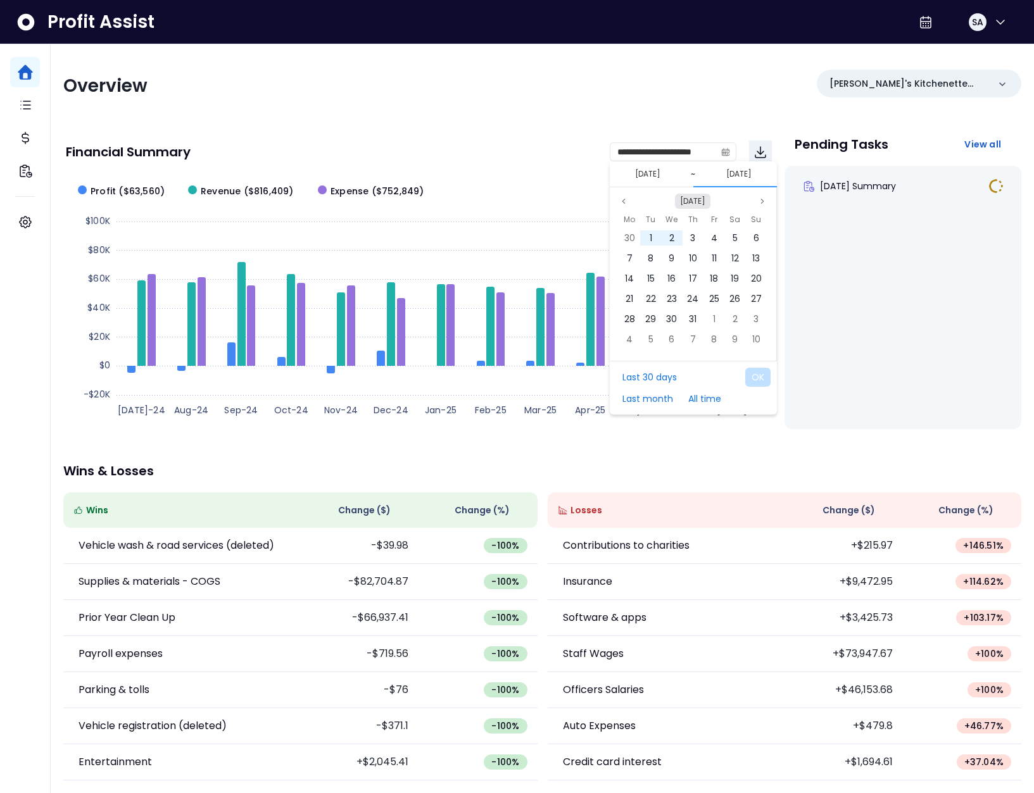
click at [676, 204] on button "[DATE]" at bounding box center [692, 201] width 35 height 15
click at [741, 286] on span "Dec" at bounding box center [753, 291] width 24 height 19
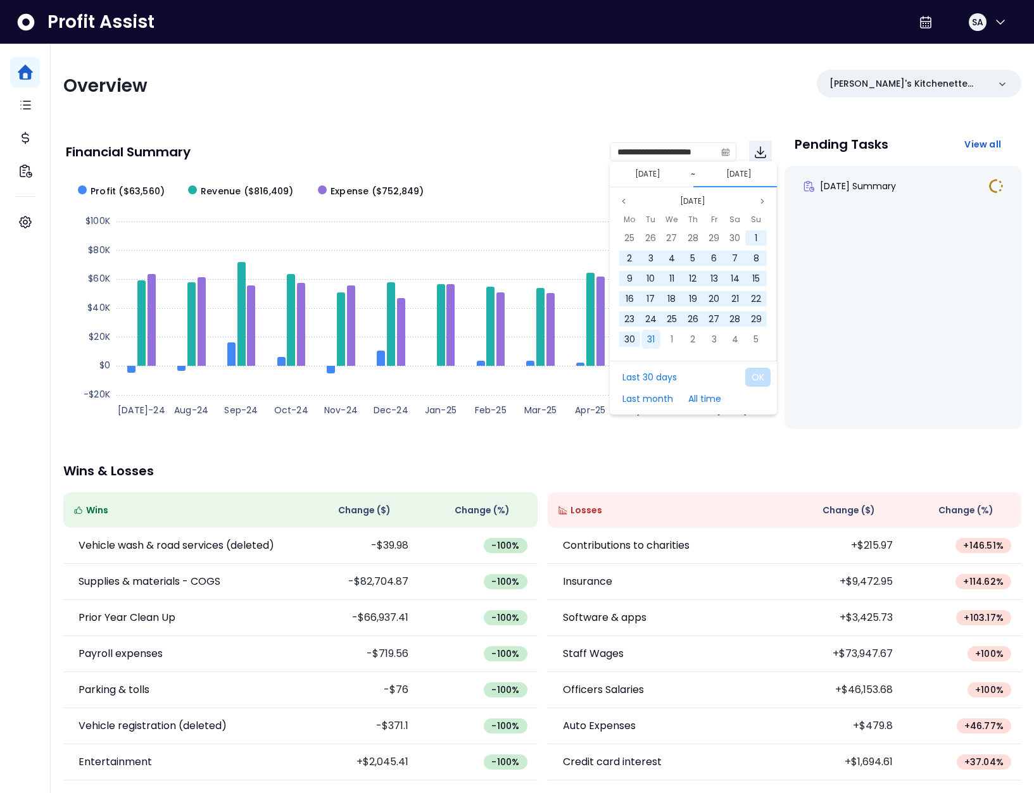
click at [649, 342] on span "31" at bounding box center [651, 339] width 8 height 13
click at [759, 379] on button "OK" at bounding box center [757, 377] width 25 height 19
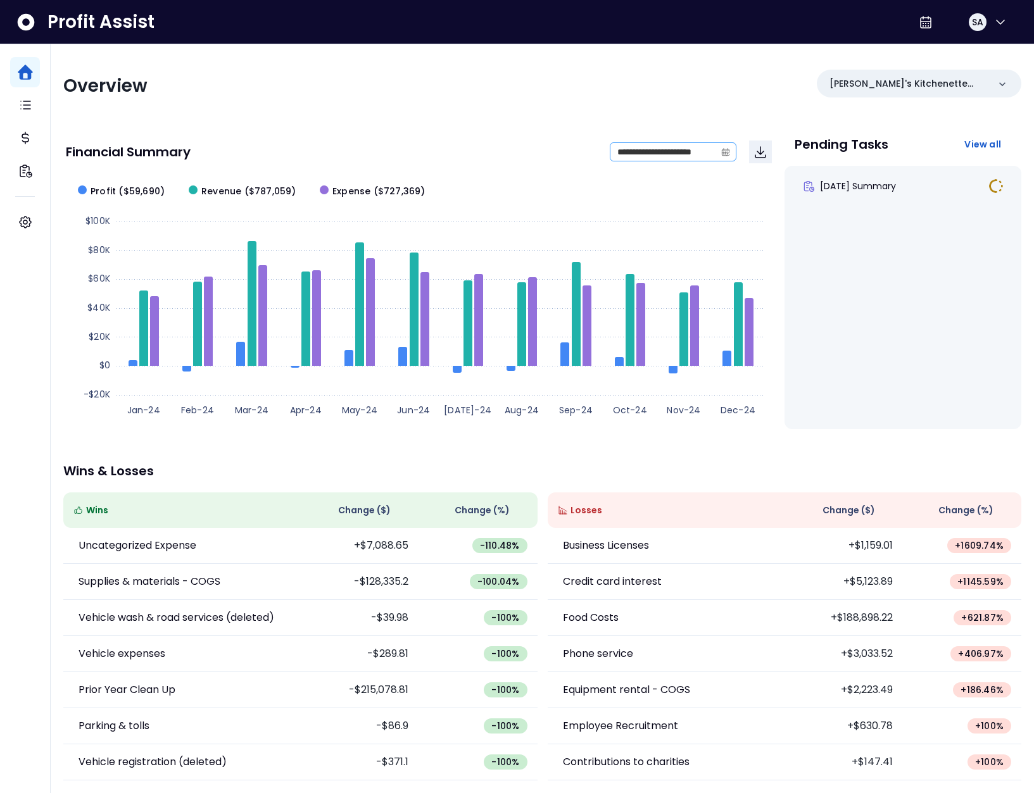
click at [722, 154] on icon "calendar" at bounding box center [725, 151] width 9 height 9
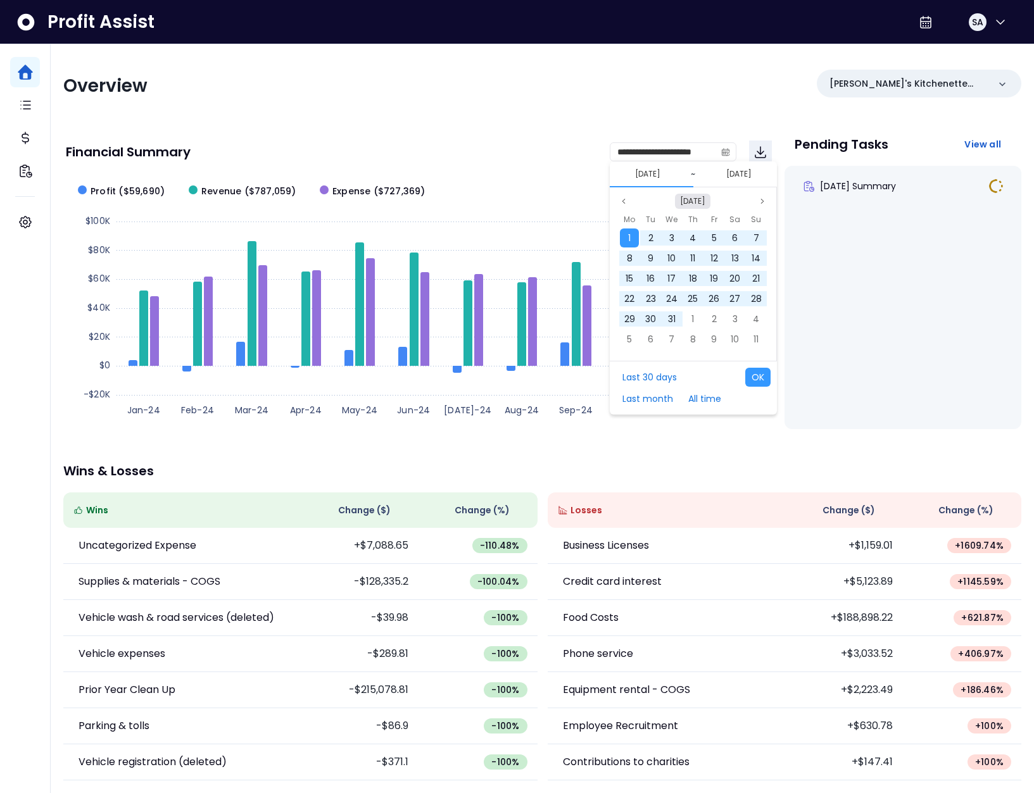
click at [706, 196] on button "[DATE]" at bounding box center [692, 201] width 35 height 15
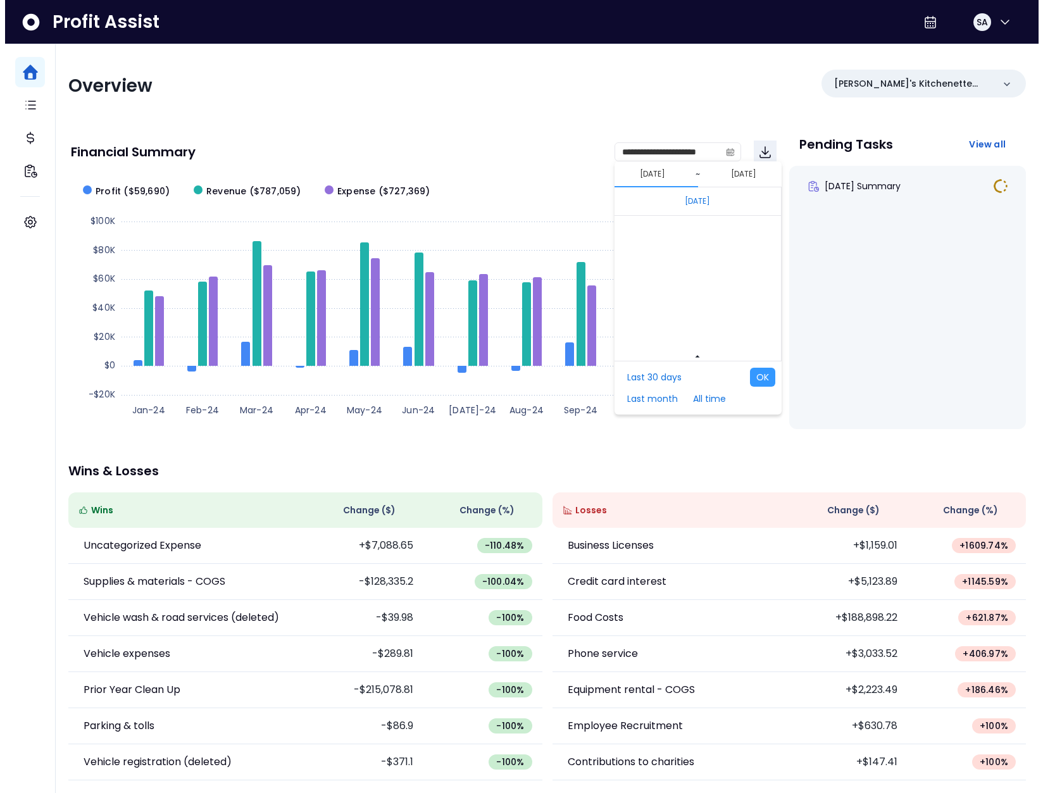
scroll to position [8478, 0]
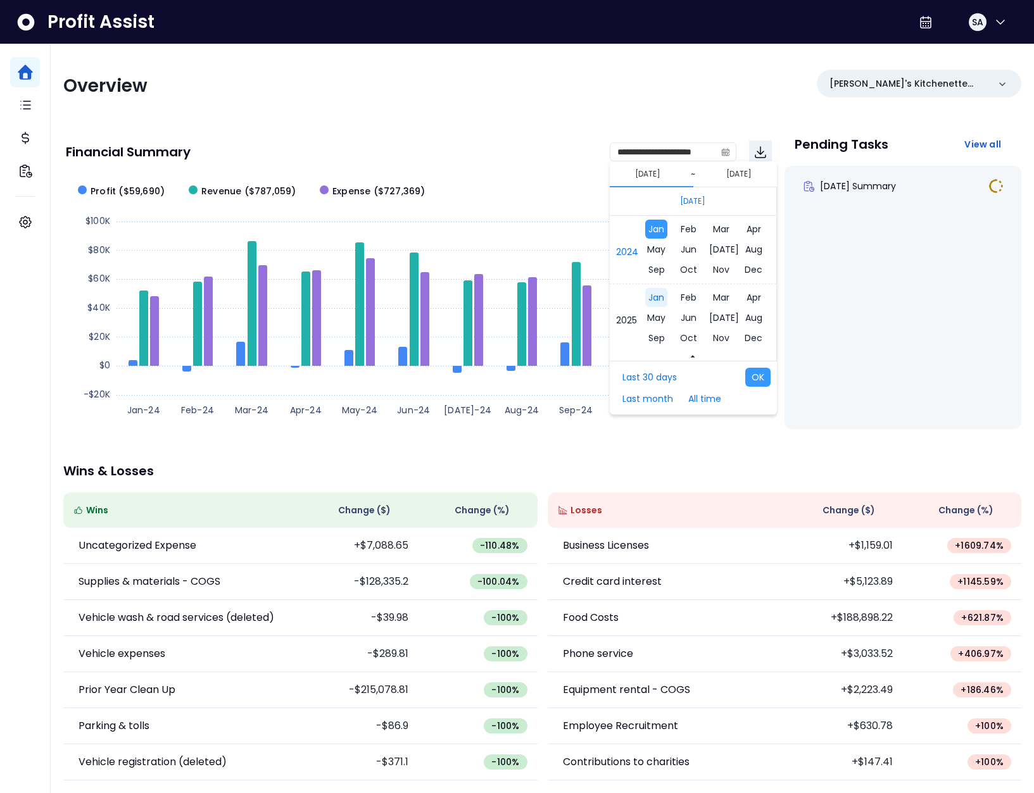
click at [663, 299] on span "Jan" at bounding box center [656, 297] width 22 height 19
click at [675, 239] on div "1" at bounding box center [671, 238] width 19 height 19
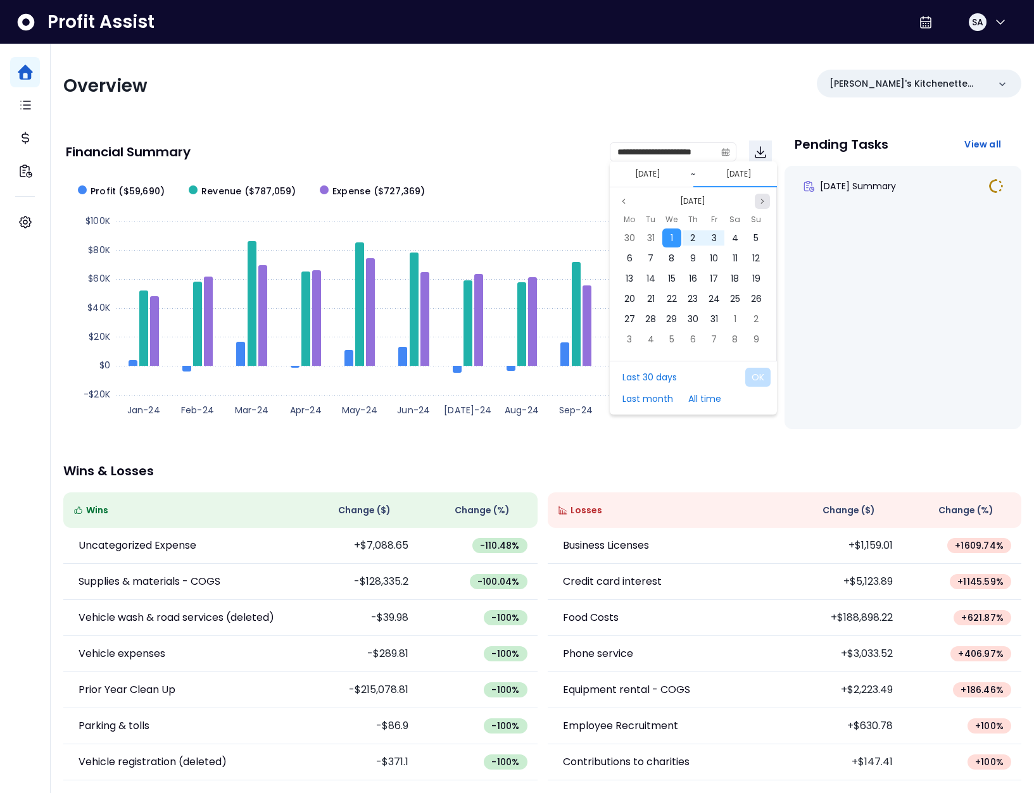
click at [756, 200] on button "Next month" at bounding box center [762, 201] width 15 height 15
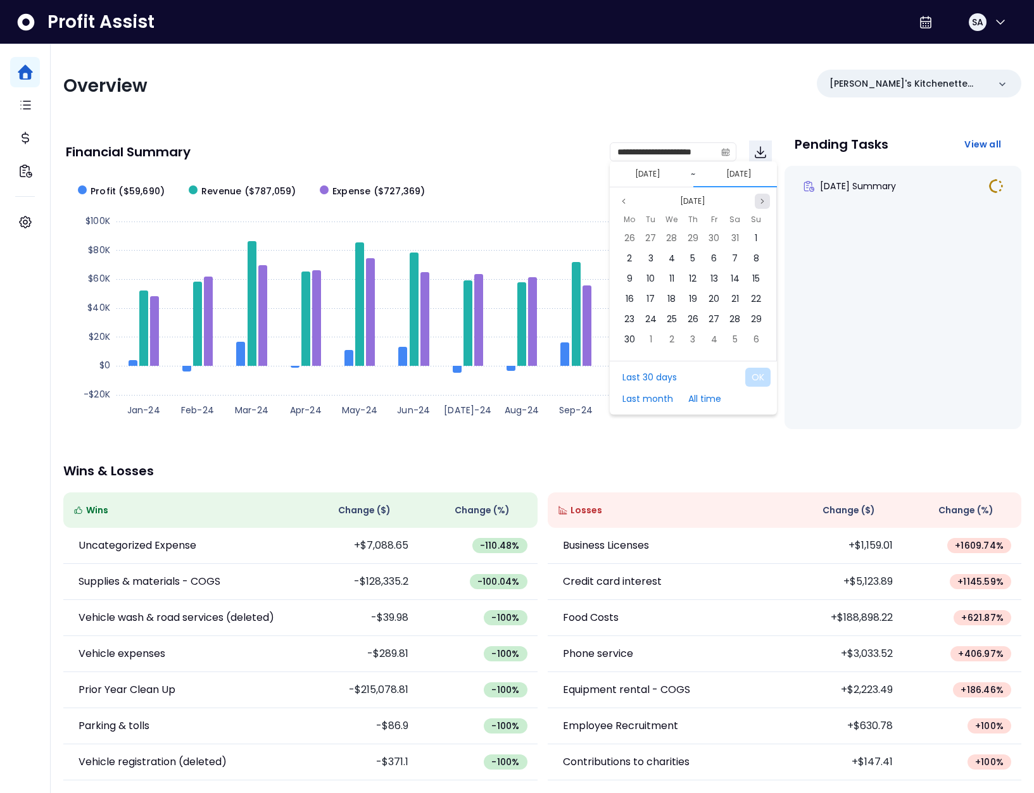
click at [756, 200] on button "Next month" at bounding box center [762, 201] width 15 height 15
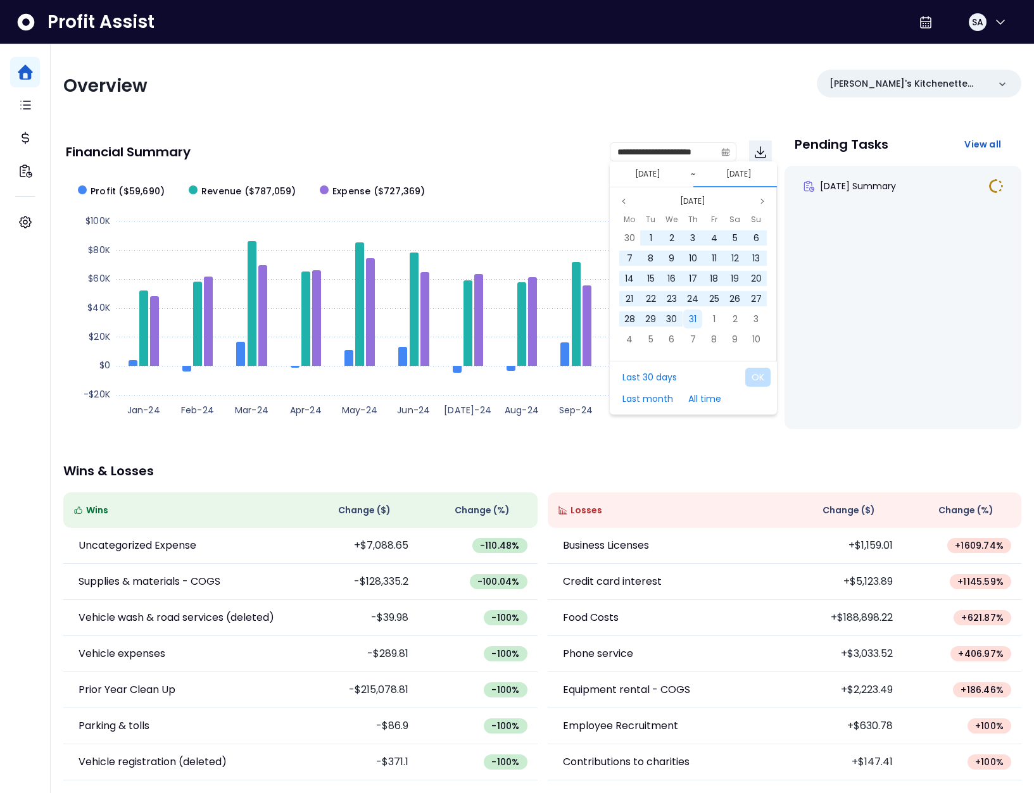
click at [689, 320] on span "31" at bounding box center [693, 319] width 8 height 13
click at [769, 380] on button "OK" at bounding box center [757, 377] width 25 height 19
type input "**********"
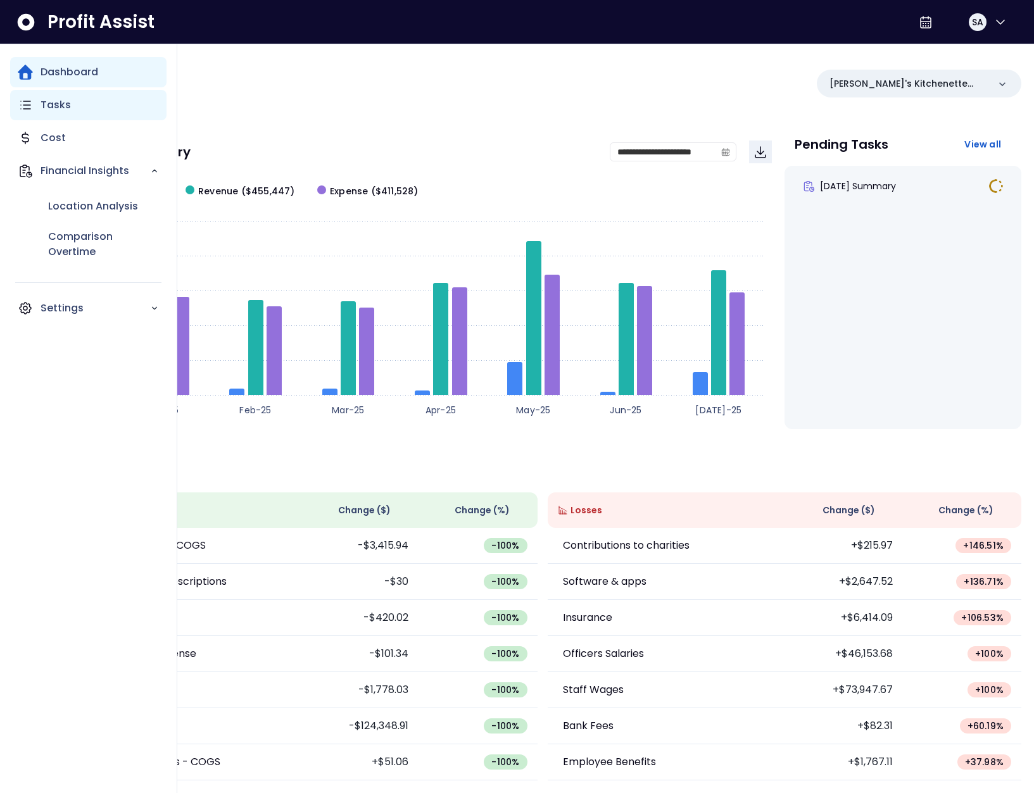
click at [20, 110] on icon "Main navigation" at bounding box center [25, 104] width 15 height 15
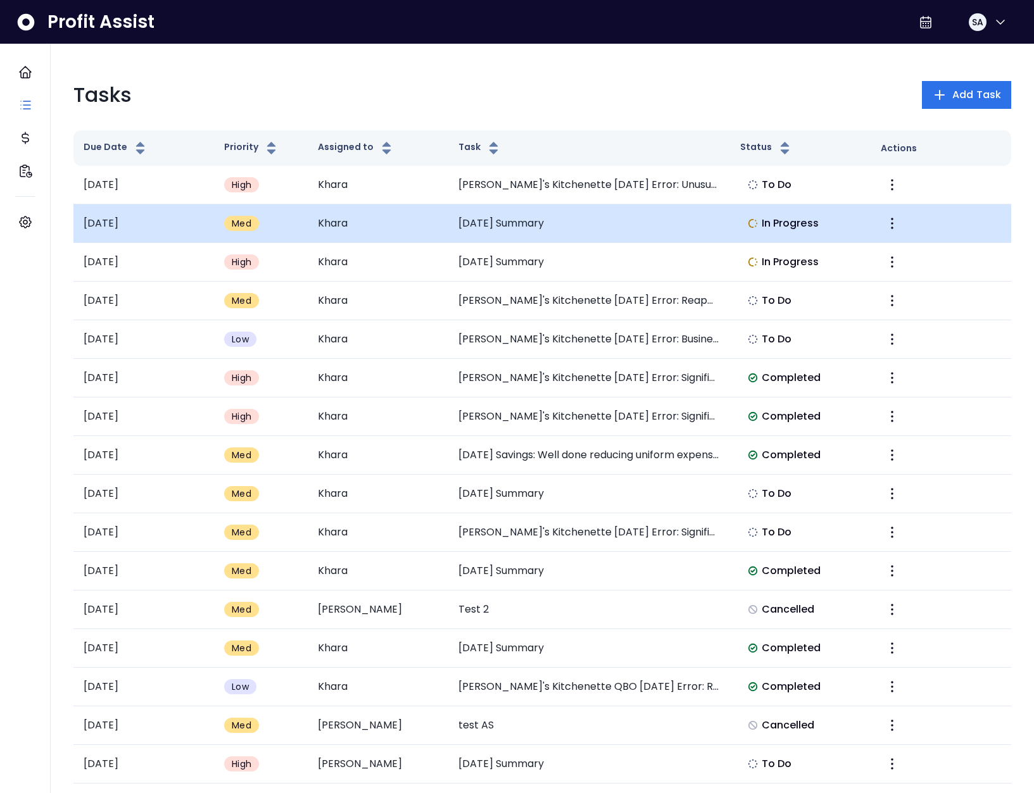
click at [382, 218] on td "Khara" at bounding box center [378, 223] width 141 height 39
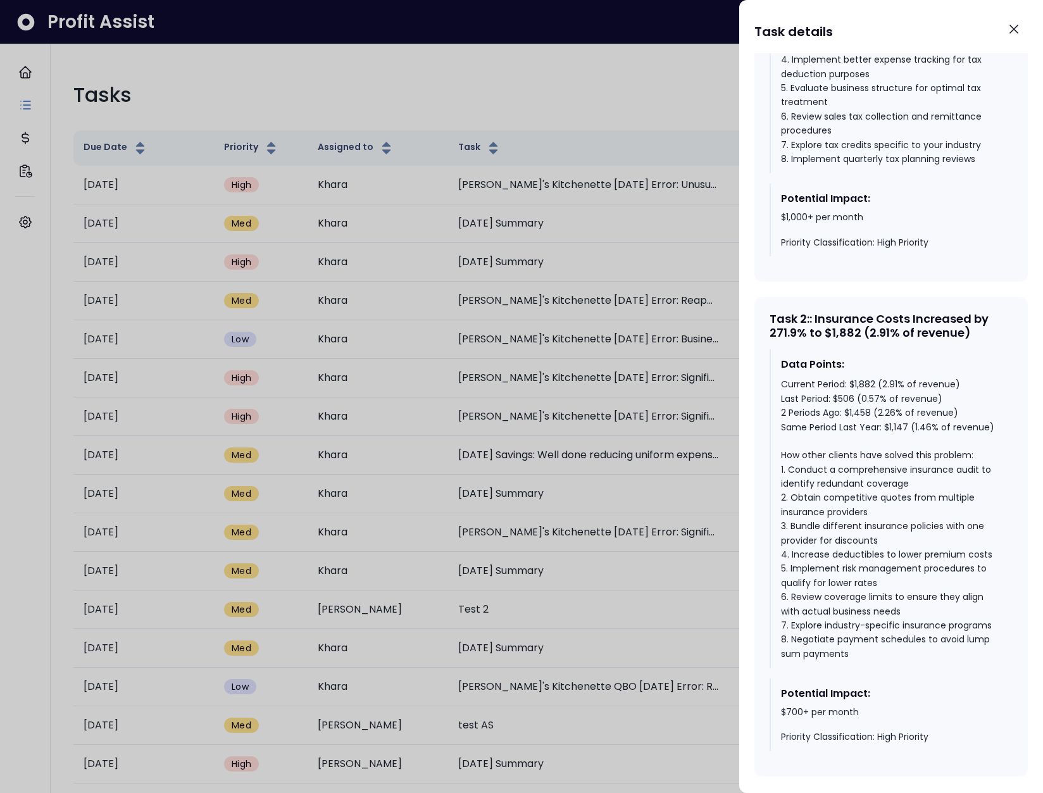
scroll to position [968, 0]
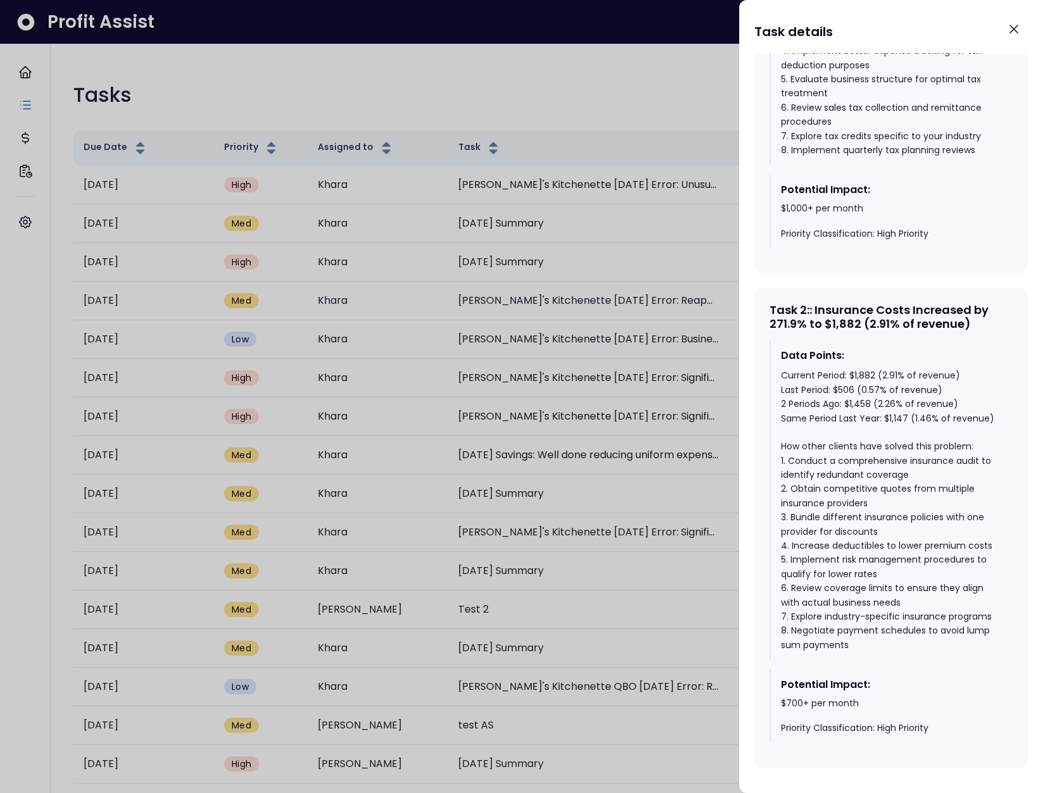
click at [636, 428] on div at bounding box center [521, 396] width 1043 height 793
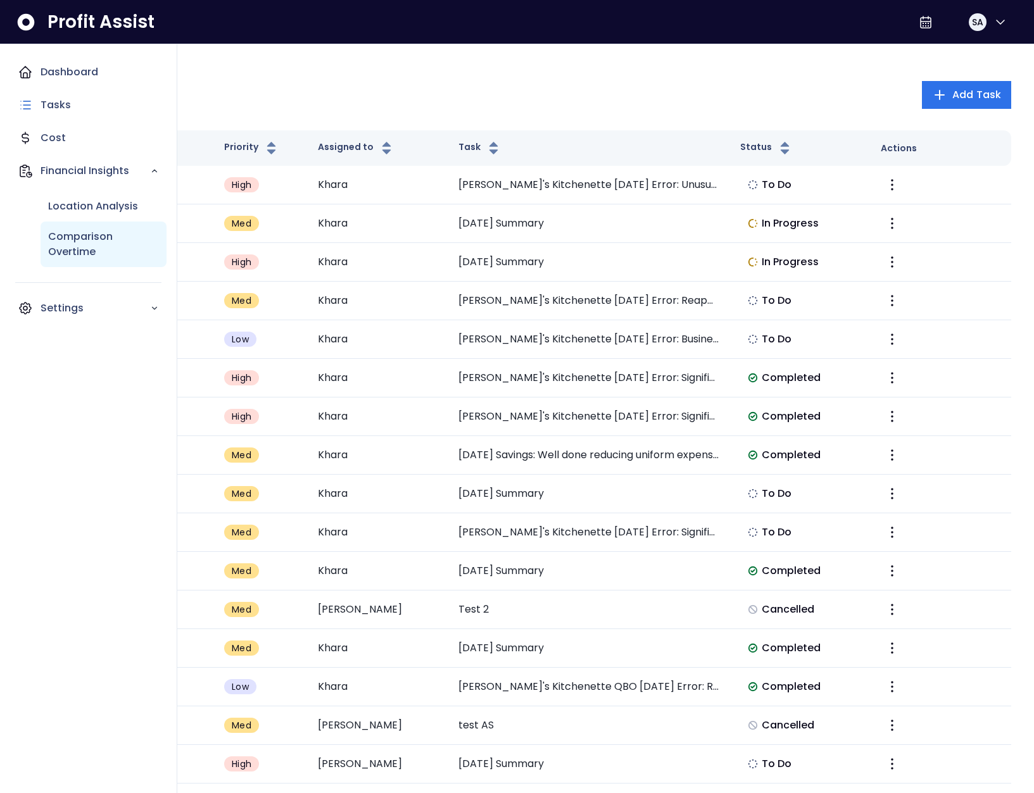
click at [64, 240] on p "Comparison Overtime" at bounding box center [103, 244] width 111 height 30
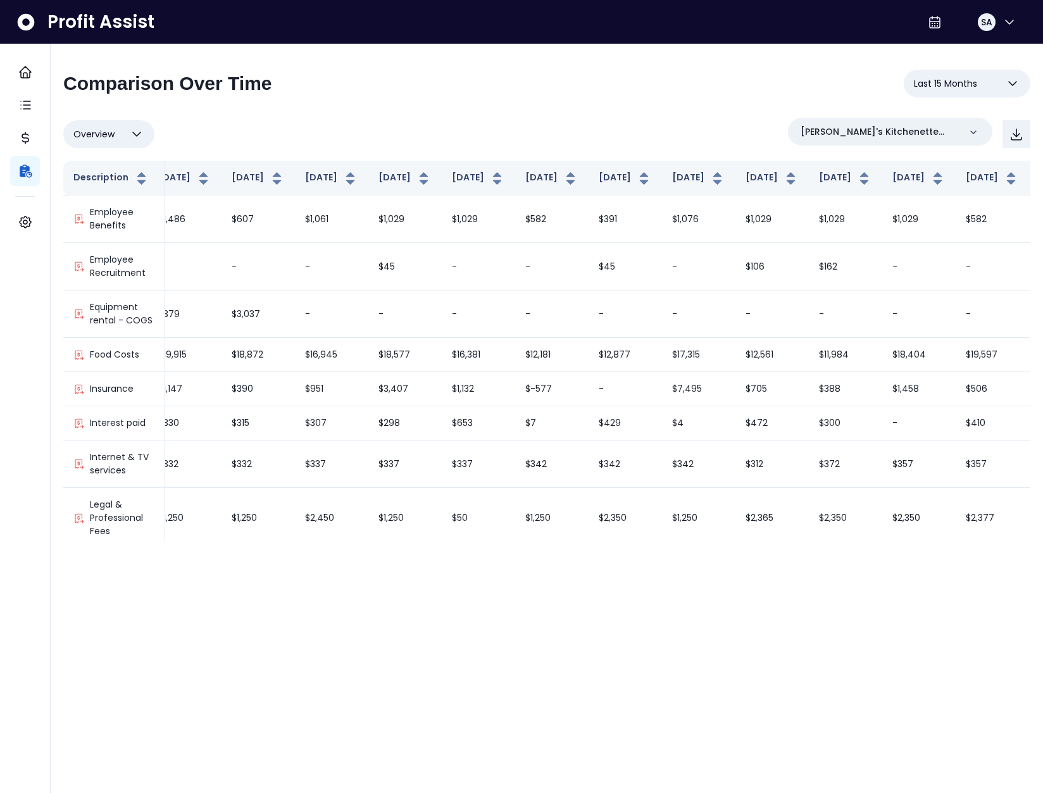
scroll to position [491, 149]
